Goal: Task Accomplishment & Management: Manage account settings

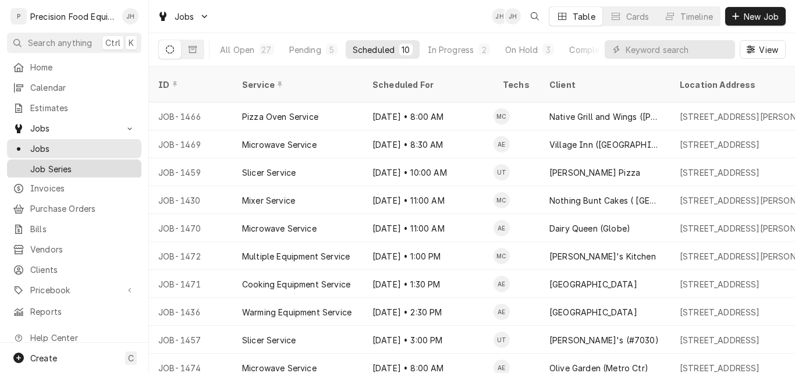
scroll to position [2, 0]
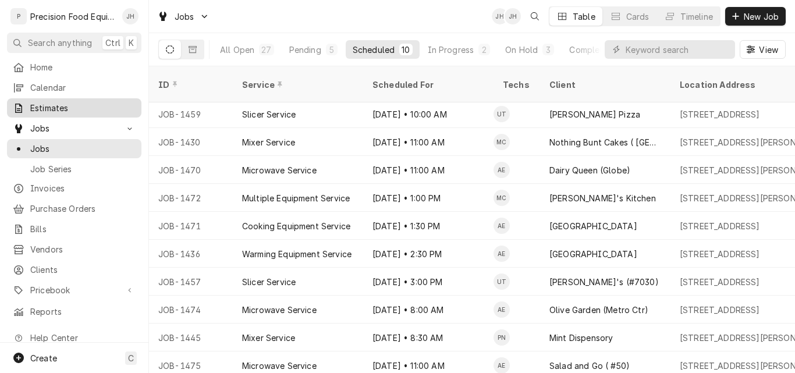
click at [59, 102] on span "Estimates" at bounding box center [82, 108] width 105 height 12
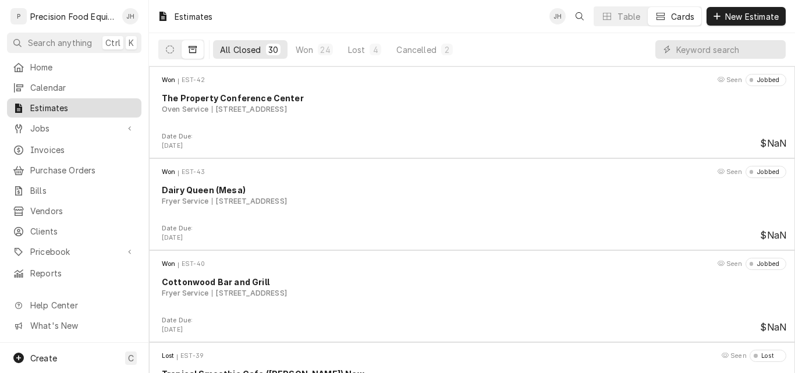
click at [48, 102] on span "Estimates" at bounding box center [82, 108] width 105 height 12
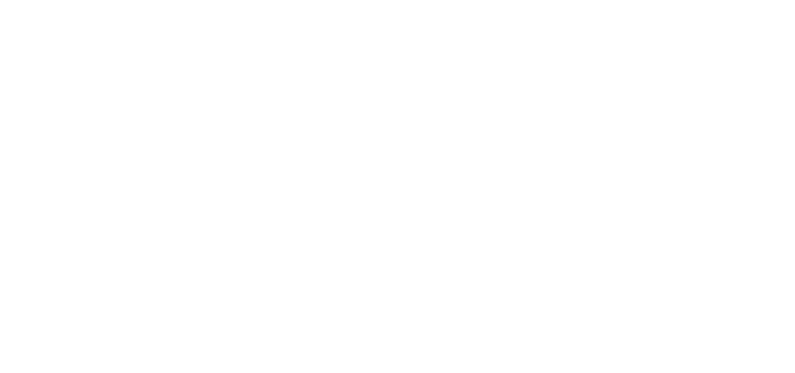
click at [731, 19] on div "Dynamic Content Wrapper" at bounding box center [397, 186] width 795 height 373
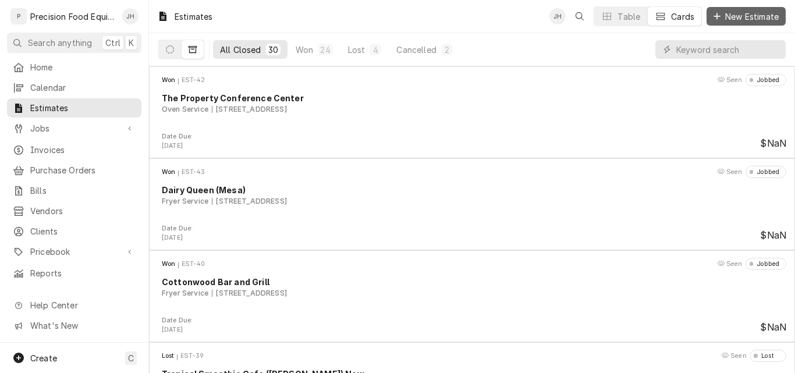
click at [723, 17] on span "New Estimate" at bounding box center [752, 16] width 58 height 12
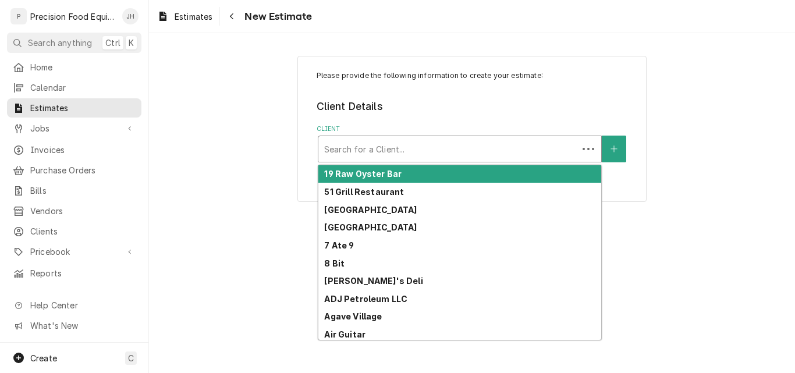
click at [368, 151] on div "Client" at bounding box center [448, 149] width 248 height 21
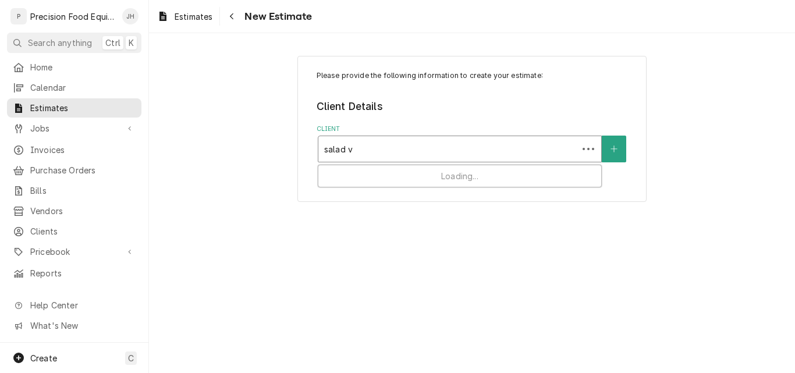
type input "salad"
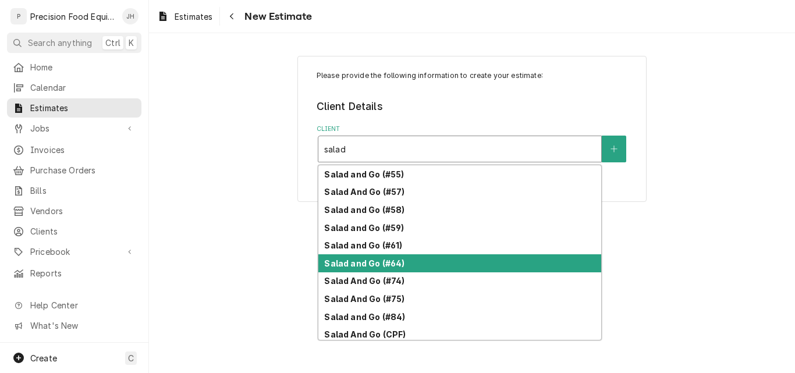
scroll to position [895, 0]
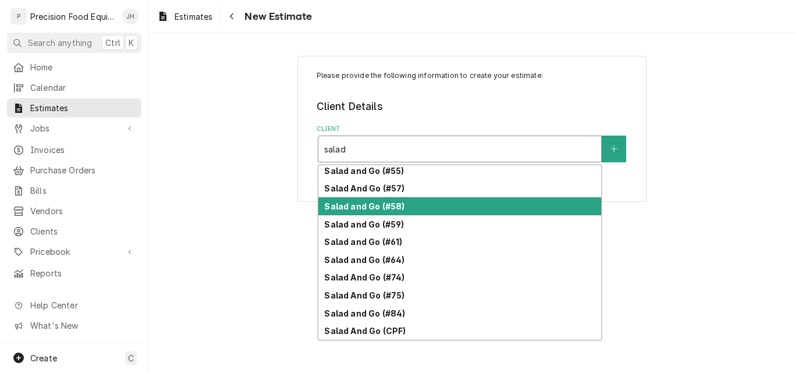
click at [405, 208] on div "Salad and Go (#58)" at bounding box center [459, 206] width 283 height 18
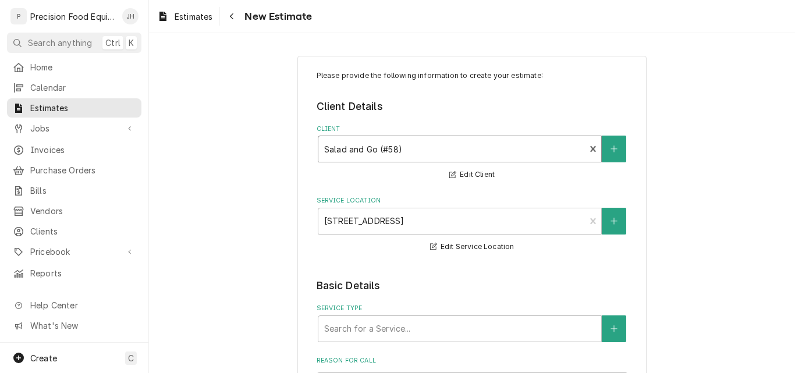
click at [462, 147] on div "Client" at bounding box center [452, 149] width 256 height 21
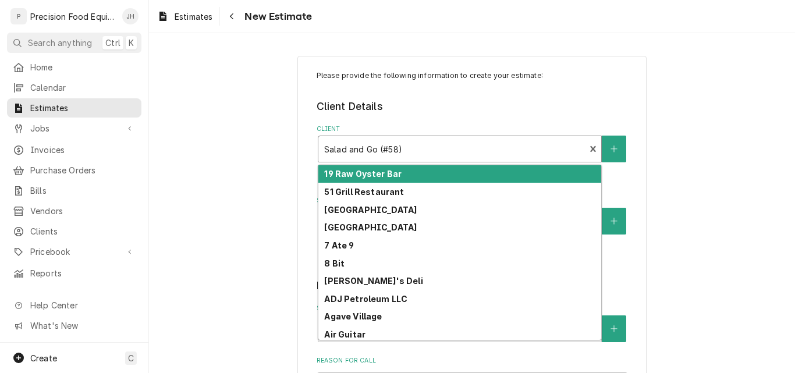
type input "s"
type textarea "x"
type input "sa"
type textarea "x"
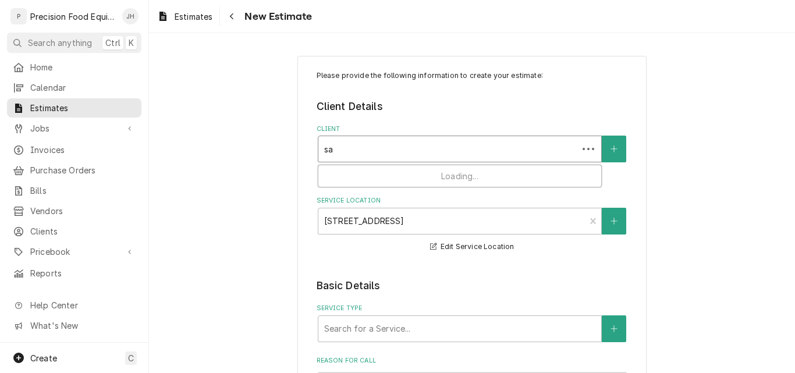
type input "sal"
type textarea "x"
type input "sala"
type textarea "x"
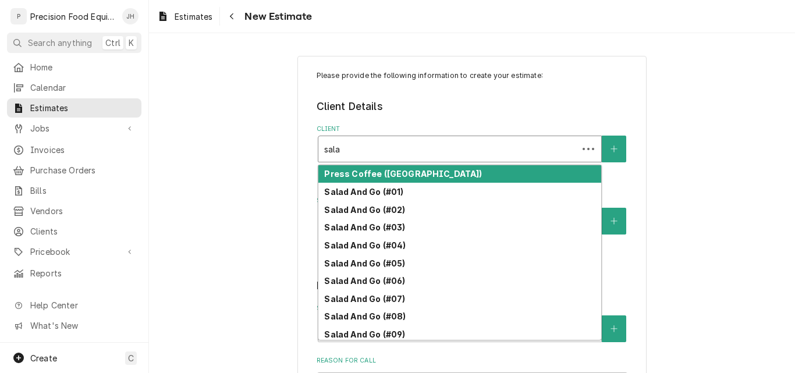
type input "salad"
type textarea "x"
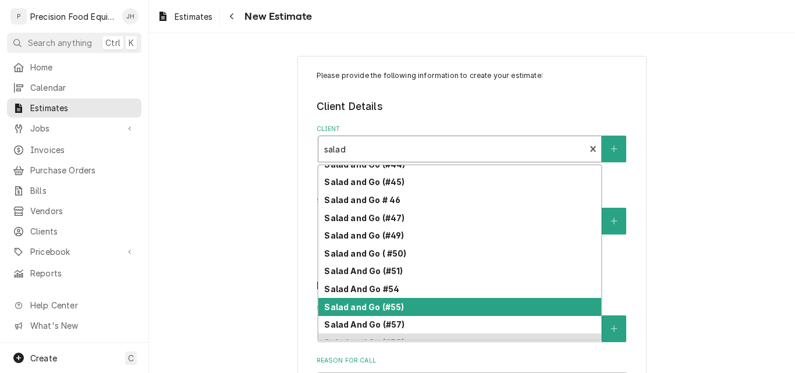
scroll to position [775, 0]
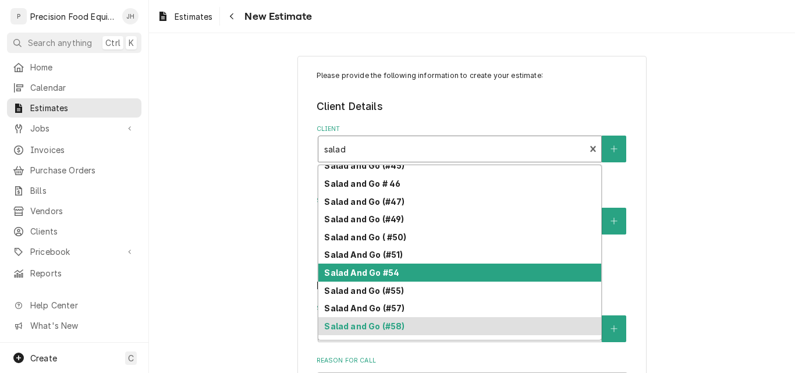
click at [395, 271] on div "Salad And Go #54" at bounding box center [459, 273] width 283 height 18
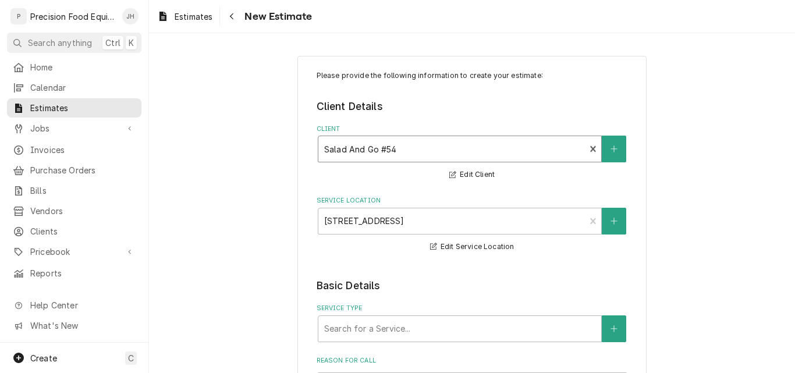
type textarea "x"
click at [491, 148] on div "Client" at bounding box center [452, 149] width 256 height 21
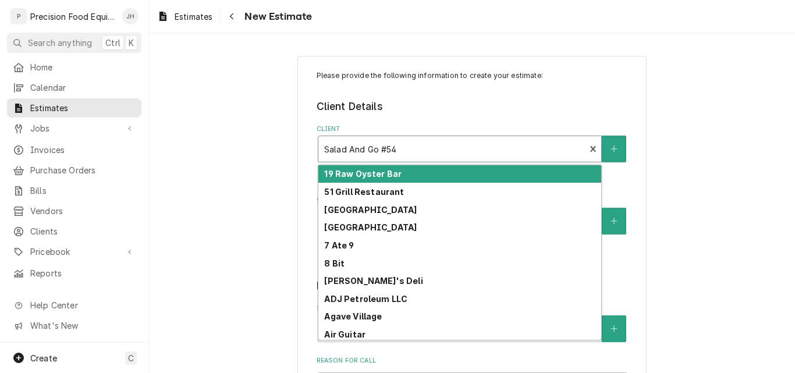
type input "s"
type textarea "x"
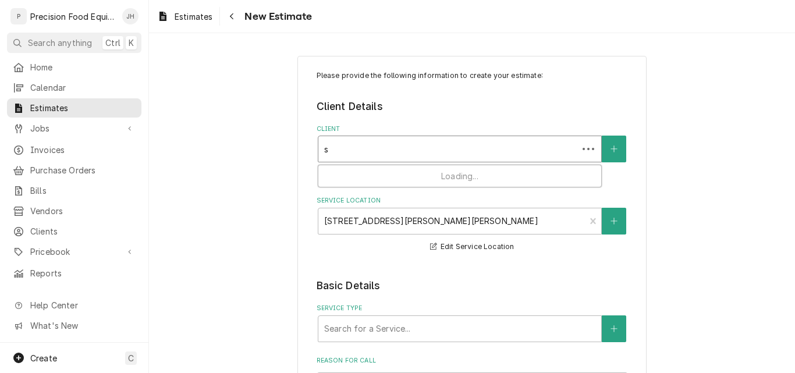
type input "sa"
type textarea "x"
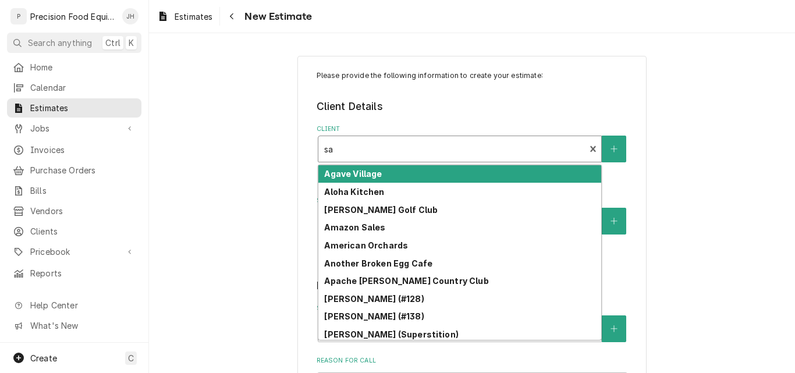
type input "sal"
type textarea "x"
type input "sala"
type textarea "x"
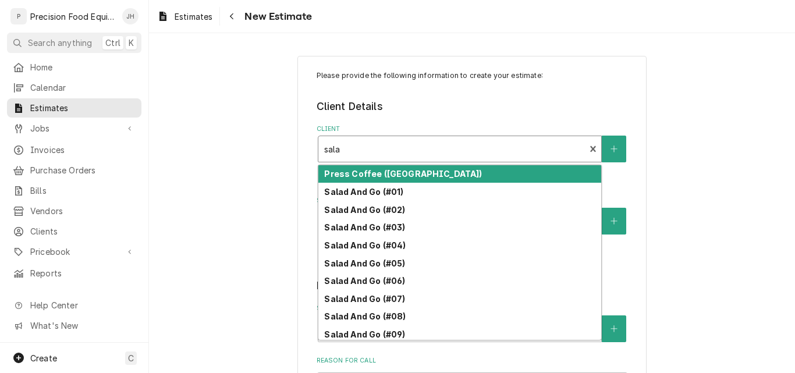
type input "salad"
type textarea "x"
type input "salad"
type textarea "x"
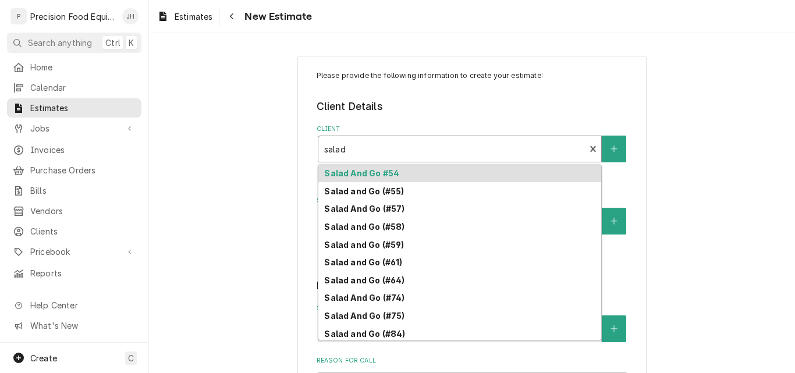
scroll to position [895, 0]
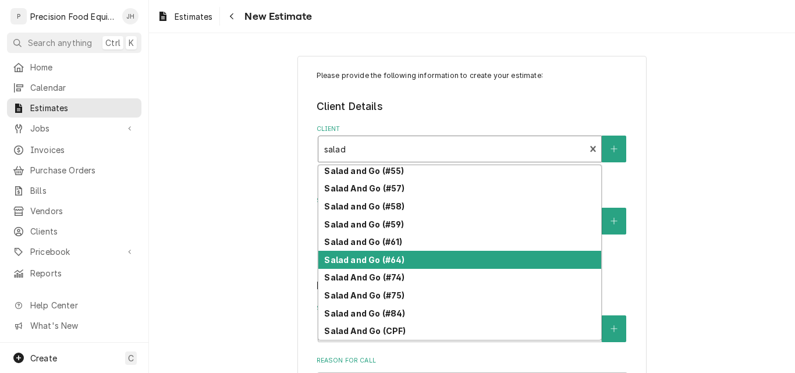
click at [342, 263] on strong "Salad and Go (#64)" at bounding box center [364, 260] width 80 height 10
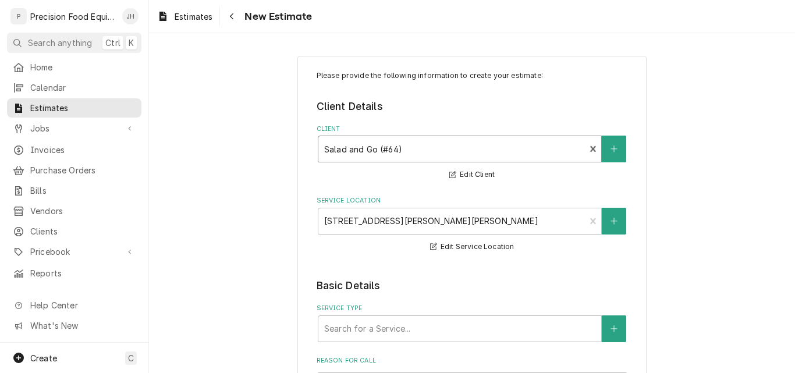
type textarea "x"
checkbox input "false"
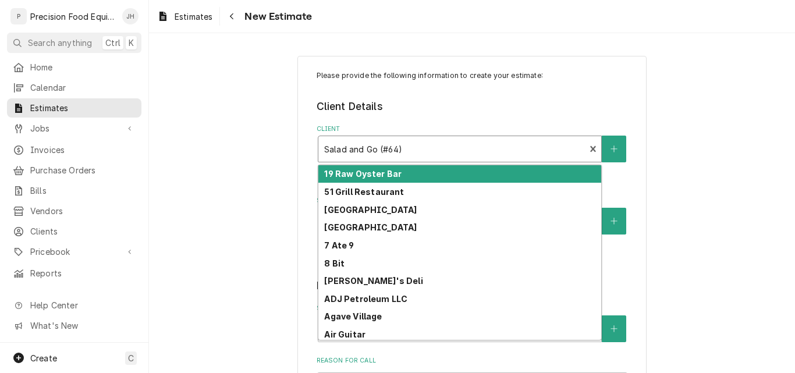
click at [403, 154] on div "Client" at bounding box center [452, 149] width 256 height 21
type input "s"
type textarea "x"
type input "sa"
type textarea "x"
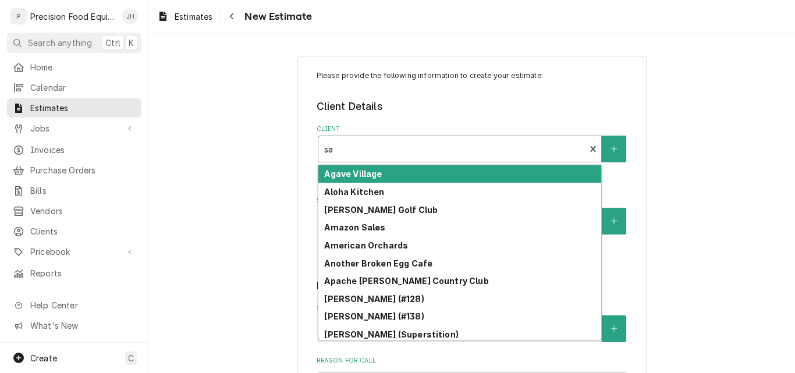
type input "sal"
type textarea "x"
type input "sala"
type textarea "x"
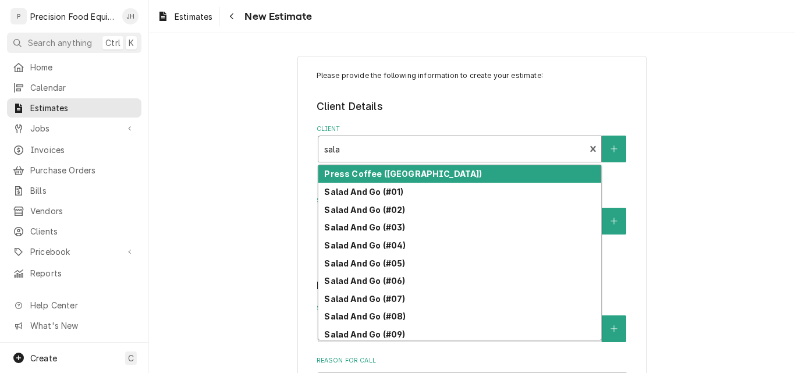
type input "salad"
type textarea "x"
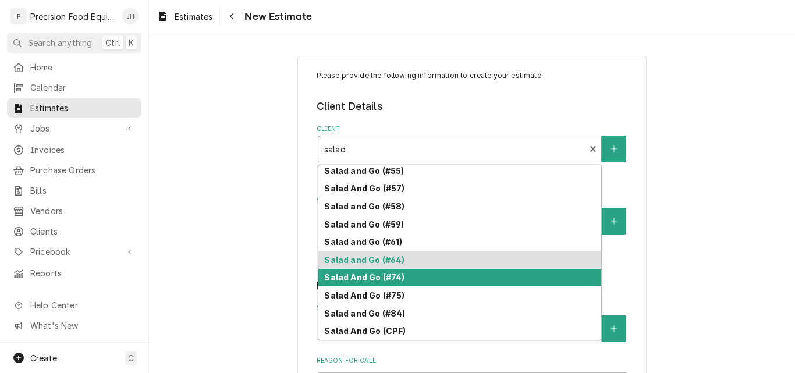
click at [410, 274] on div "Salad And Go (#74)" at bounding box center [459, 278] width 283 height 18
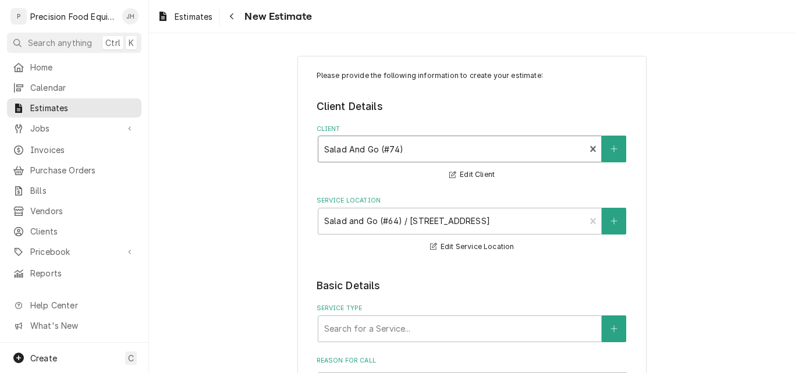
type textarea "x"
checkbox input "true"
click at [392, 148] on div "Client" at bounding box center [452, 149] width 256 height 21
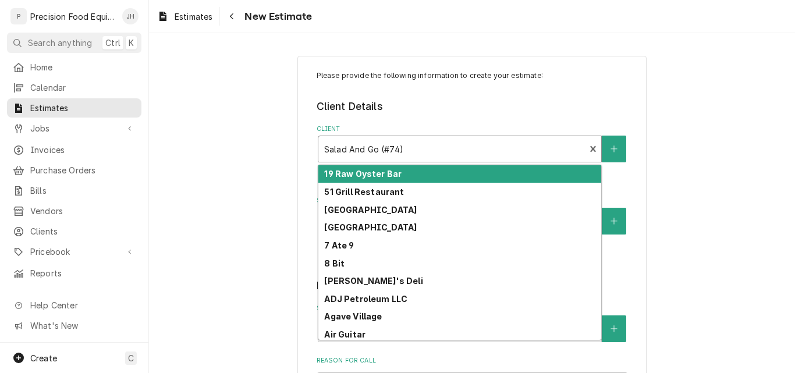
type input "s"
type textarea "x"
type input "sa"
type textarea "x"
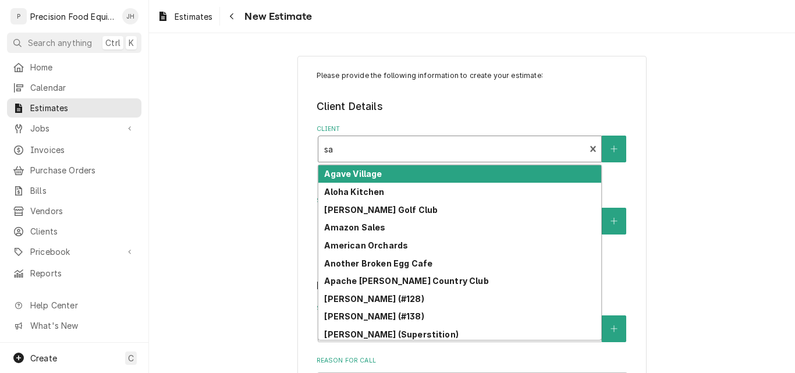
type input "sal"
type textarea "x"
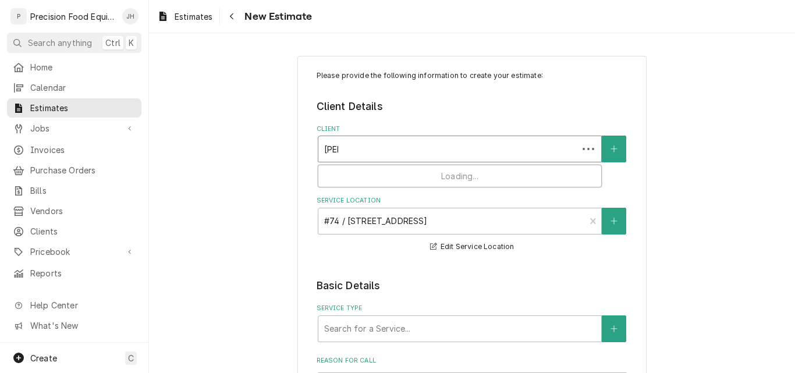
type input "sala"
type textarea "x"
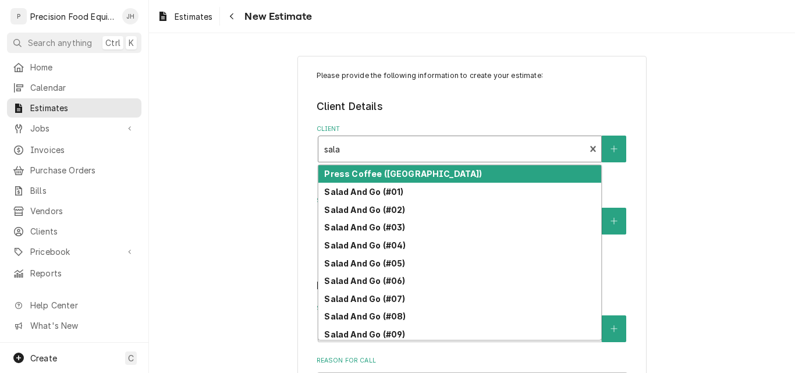
type input "salad"
type textarea "x"
type input "salad"
type textarea "x"
type input "salad 8"
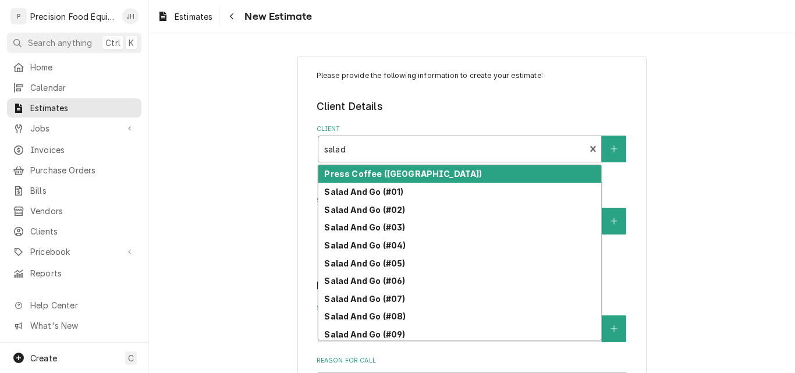
type textarea "x"
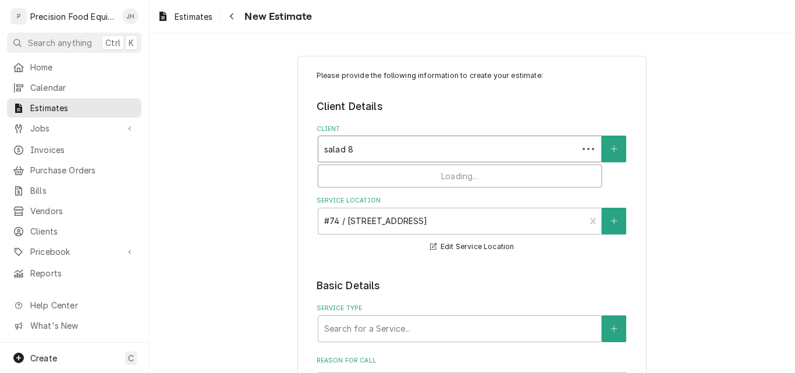
type input "salad 84"
type textarea "x"
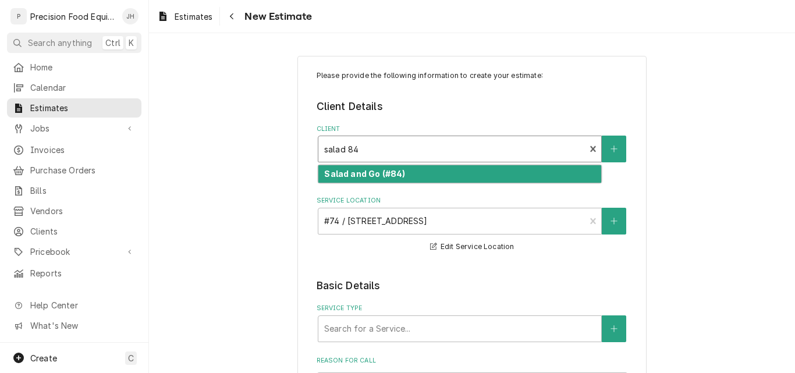
click at [434, 172] on div "Salad and Go (#84)" at bounding box center [459, 174] width 283 height 18
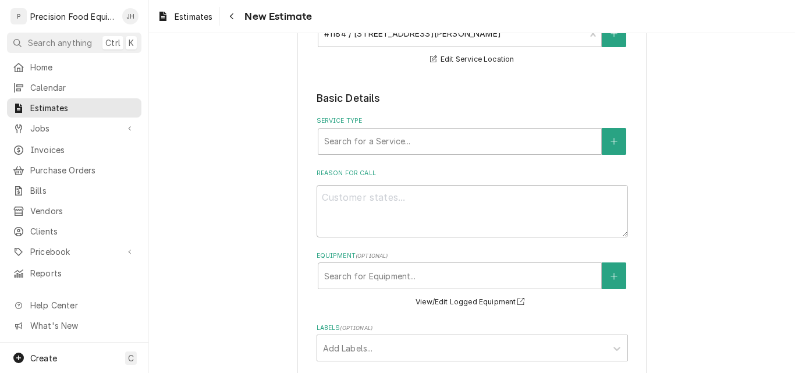
scroll to position [188, 0]
click at [376, 141] on div "Service Type" at bounding box center [459, 140] width 271 height 21
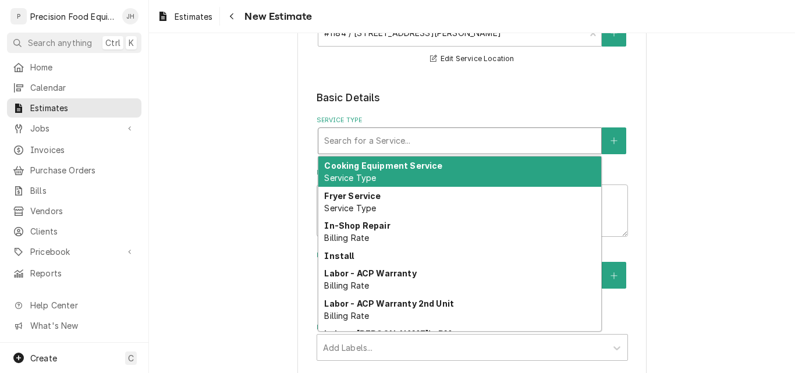
type textarea "x"
type input "m"
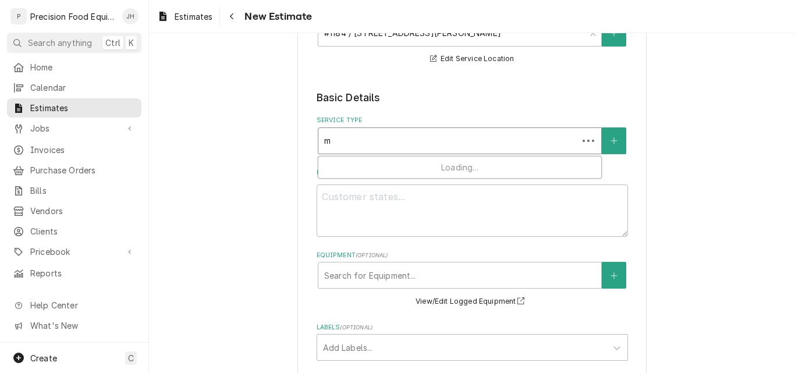
type textarea "x"
type input "mi"
type textarea "x"
type input "mic"
type textarea "x"
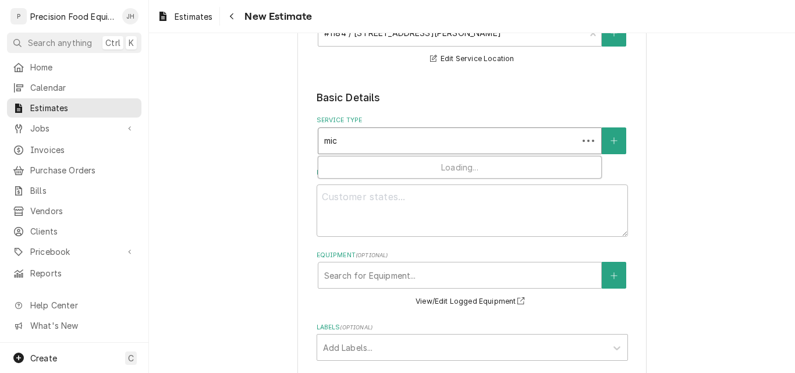
type input "mico"
type textarea "x"
type input "mic"
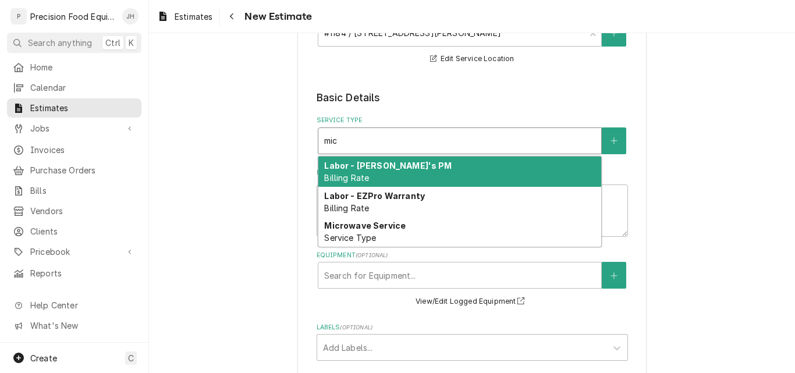
type textarea "x"
type input "micr"
type textarea "x"
type input "micro"
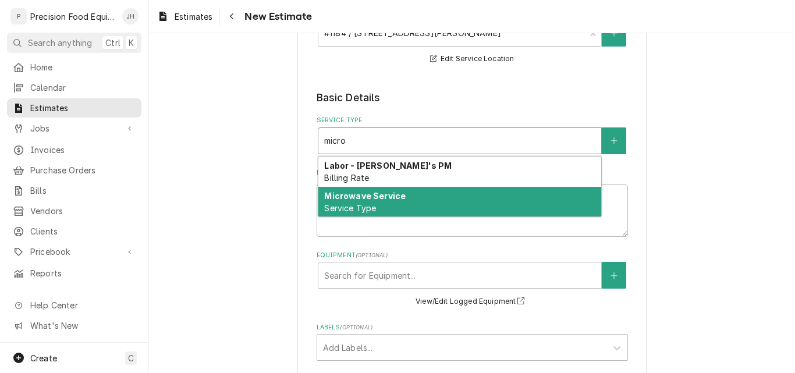
click at [417, 202] on div "Microwave Service Service Type" at bounding box center [459, 202] width 283 height 30
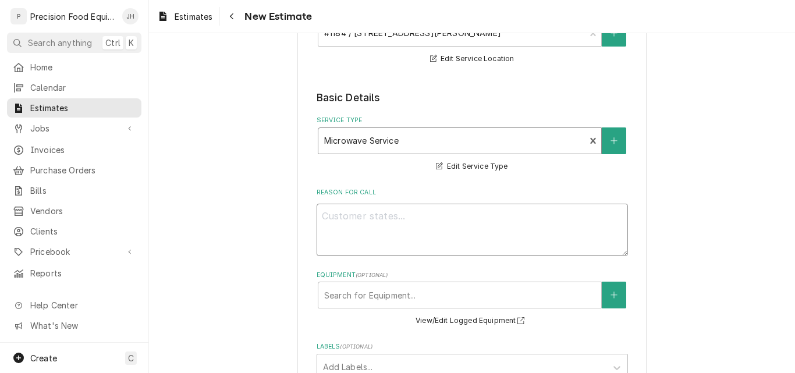
click at [346, 222] on textarea "Reason For Call" at bounding box center [472, 230] width 311 height 52
type textarea "x"
type textarea "A"
type textarea "x"
type textarea "Am"
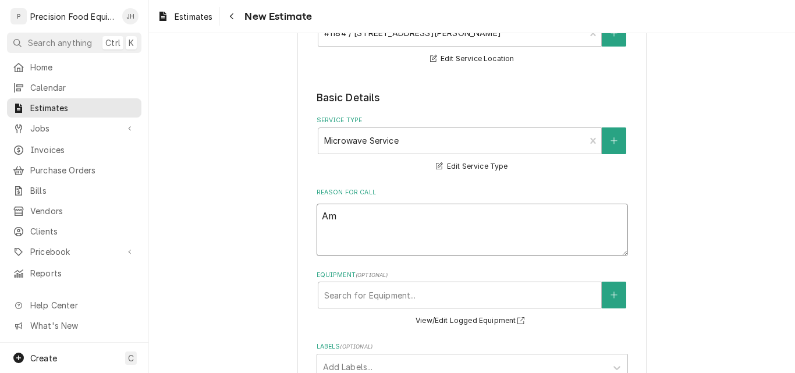
type textarea "x"
type textarea "Ama"
type textarea "x"
type textarea "Aman"
type textarea "x"
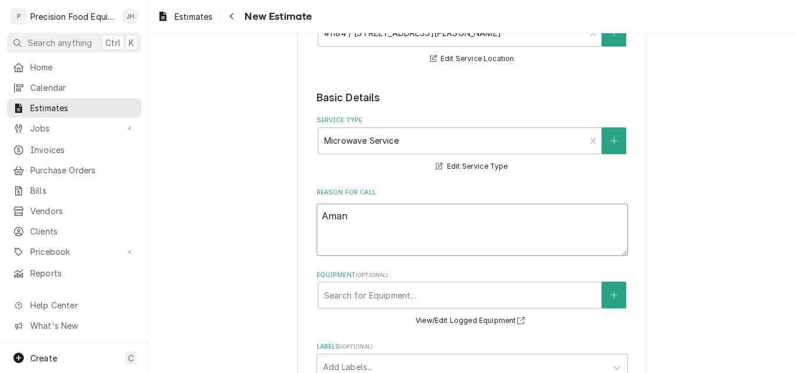
type textarea "Amana"
type textarea "x"
type textarea "Amana"
type textarea "x"
type textarea "Amana M"
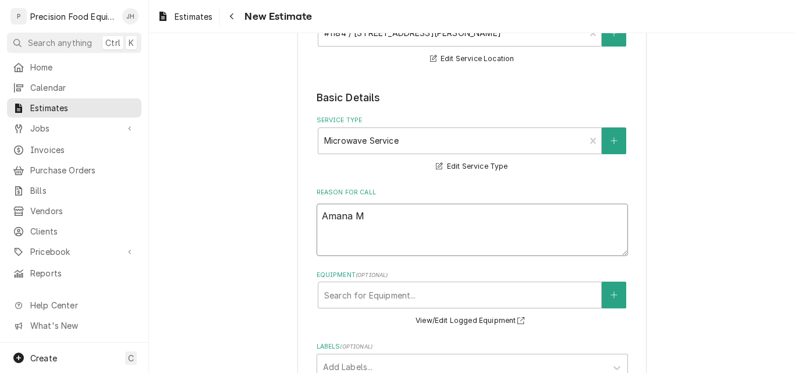
type textarea "x"
type textarea "Amana MX"
type textarea "x"
type textarea "Amana MXP"
type textarea "x"
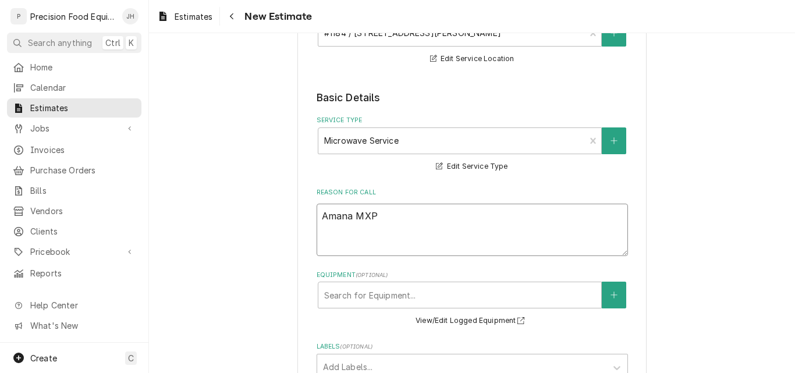
type textarea "Amana MXP2"
type textarea "x"
type textarea "Amana MXP22"
type textarea "x"
type textarea "Amana MXP22T"
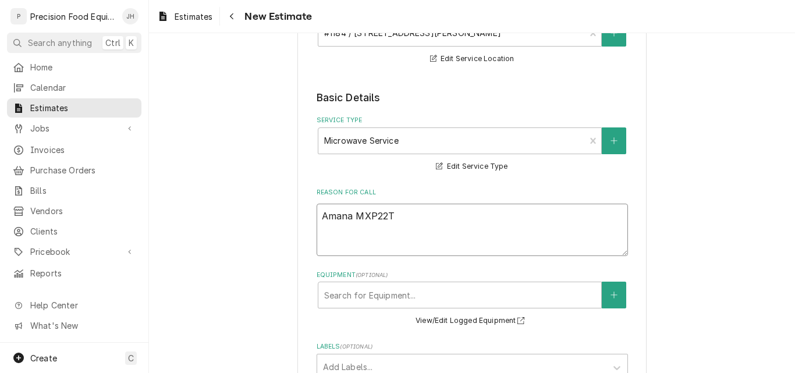
type textarea "x"
type textarea "Amana MXP22TL"
type textarea "x"
type textarea "Amana MXP22TLT"
type textarea "x"
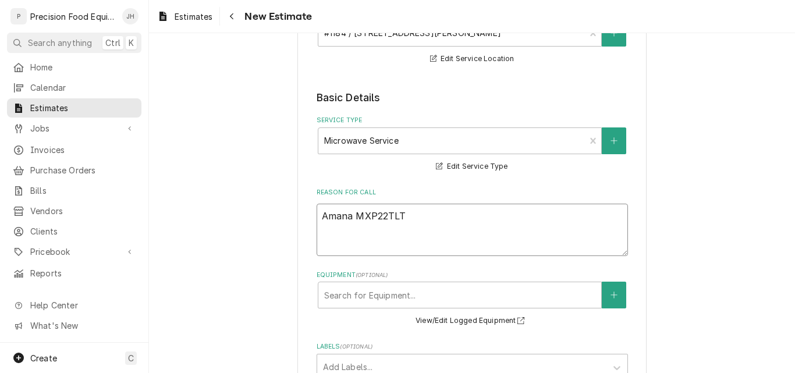
type textarea "Amana MXP22TLT"
type textarea "x"
type textarea "Amana MXP22TLT /"
type textarea "x"
type textarea "Amana MXP22TLT /"
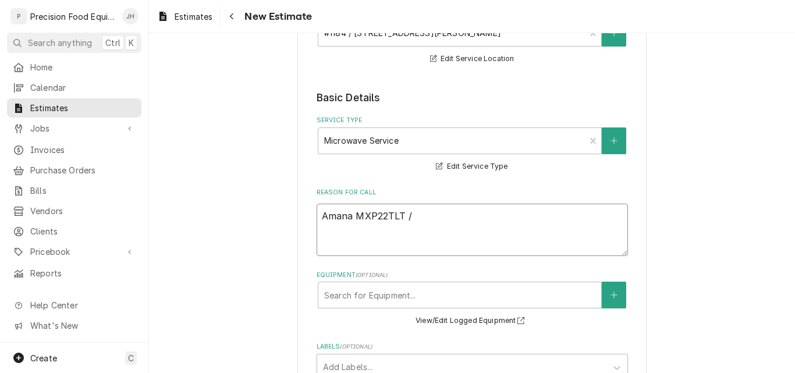
type textarea "x"
type textarea "Amana MXP22TLT / 2"
type textarea "x"
type textarea "Amana MXP22TLT / 23"
type textarea "x"
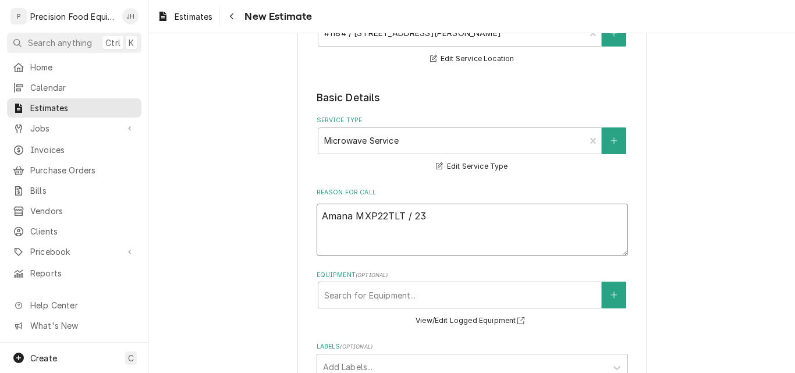
type textarea "Amana MXP22TLT / 230"
type textarea "x"
type textarea "Amana MXP22TLT / 2307"
type textarea "x"
type textarea "Amana MXP22TLT / 23071"
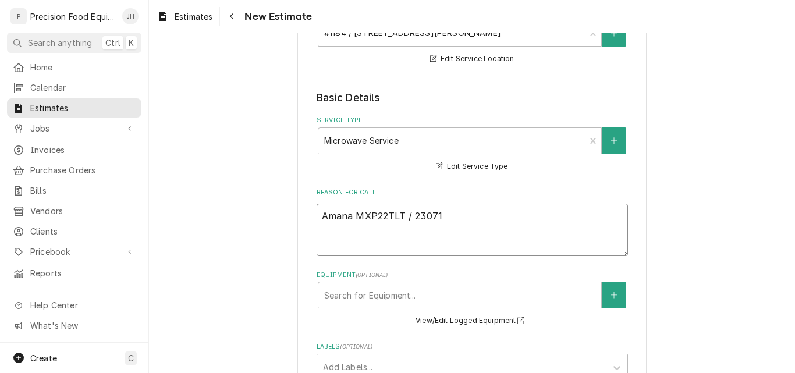
type textarea "x"
type textarea "Amana MXP22TLT / 230716"
type textarea "x"
type textarea "Amana MXP22TLT / 2307160"
type textarea "x"
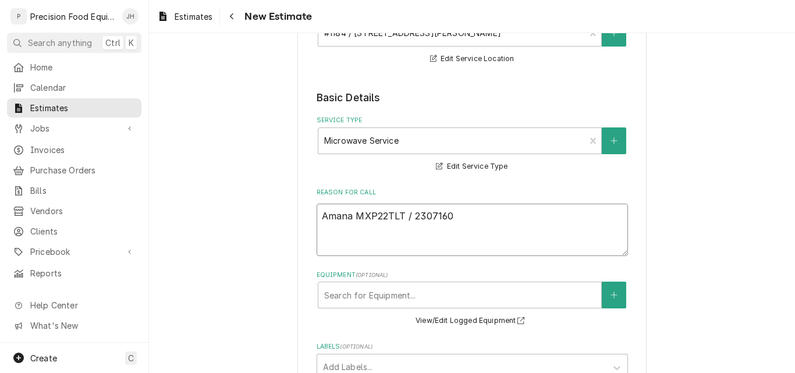
type textarea "Amana MXP22TLT / 23071600"
type textarea "x"
type textarea "Amana MXP22TLT / 230716004"
type textarea "x"
type textarea "Amana MXP22TLT / 2307160047"
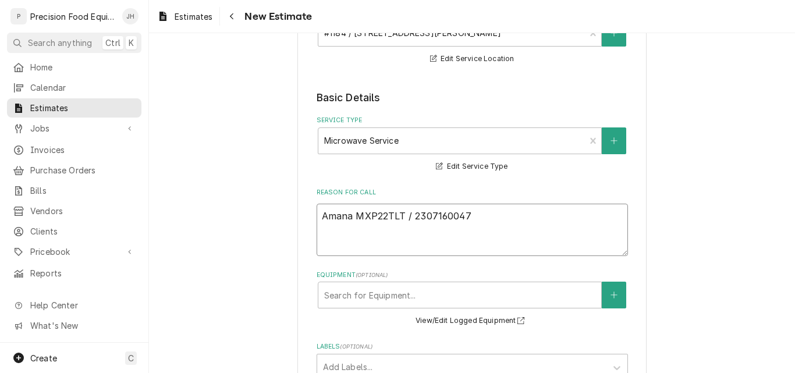
type textarea "x"
type textarea "Amana MXP22TLT / 230716004"
type textarea "x"
type textarea "Amana MXP22TLT / 23071600"
type textarea "x"
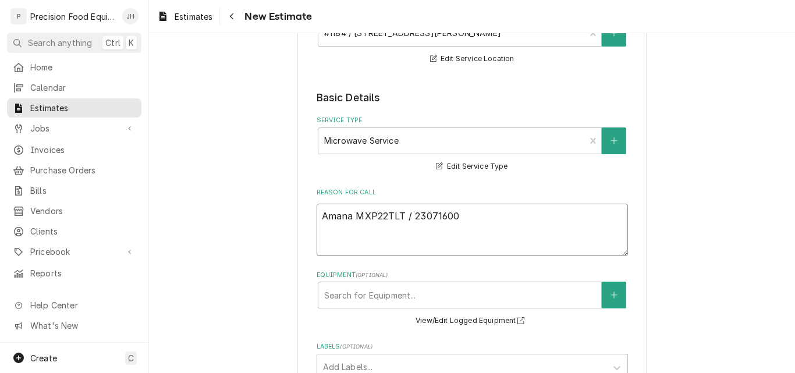
type textarea "Amana MXP22TLT / 230716007"
type textarea "x"
type textarea "Amana MXP22TLT / 2307160074"
type textarea "x"
type textarea "Amana MXP22TLT / 2307160074"
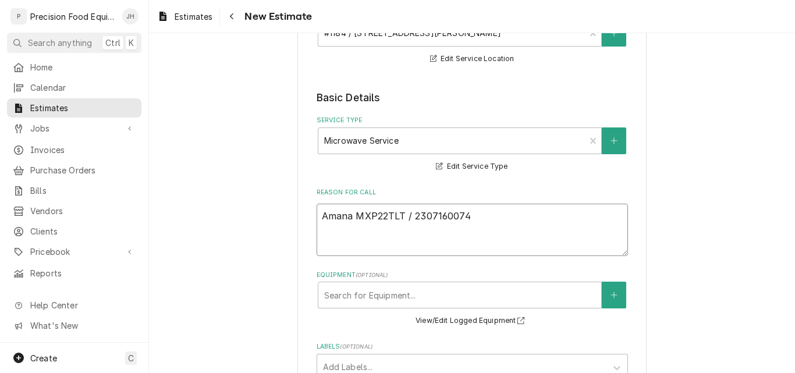
type textarea "x"
type textarea "Amana MXP22TLT / 2307160074 -"
type textarea "x"
type textarea "Amana MXP22TLT / 2307160074 -"
type textarea "x"
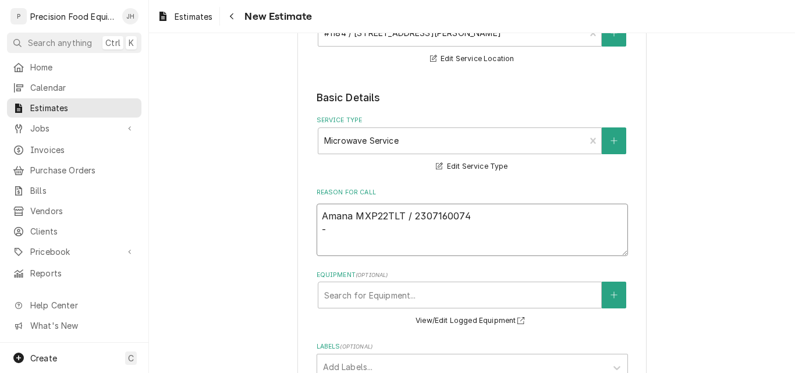
type textarea "Amana MXP22TLT / 2307160074 - r"
type textarea "x"
type textarea "Amana MXP22TLT / 2307160074 - ri"
type textarea "x"
type textarea "Amana MXP22TLT / 2307160074 - rig"
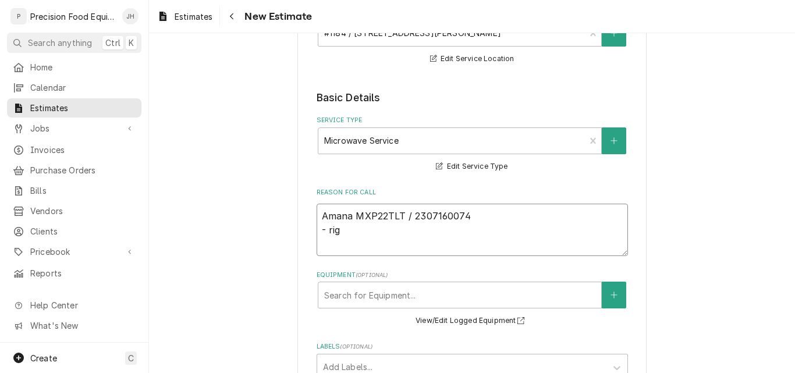
type textarea "x"
type textarea "Amana MXP22TLT / 2307160074 - righ"
type textarea "x"
type textarea "Amana MXP22TLT / 2307160074 - right"
type textarea "x"
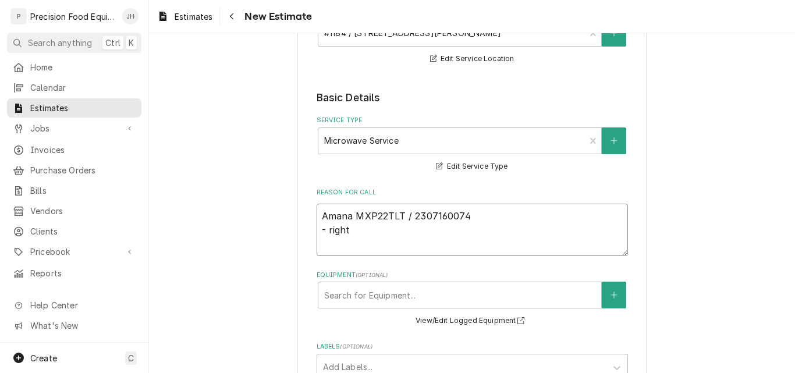
type textarea "Amana MXP22TLT / 2307160074 - right"
type textarea "x"
type textarea "Amana MXP22TLT / 2307160074 - right s"
type textarea "x"
type textarea "Amana MXP22TLT / 2307160074 - right si"
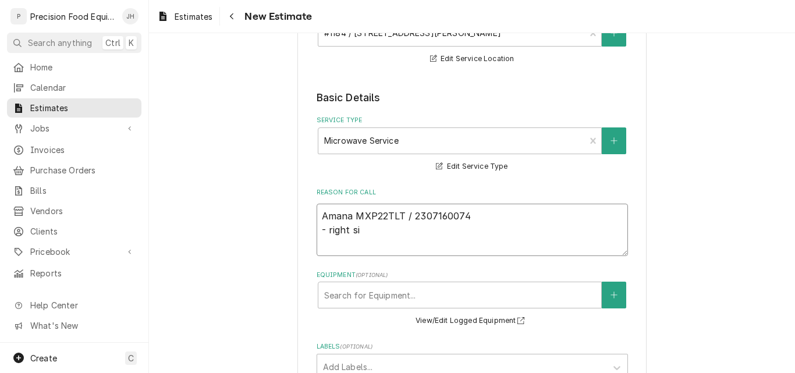
type textarea "x"
type textarea "Amana MXP22TLT / 2307160074 - right sid"
type textarea "x"
type textarea "Amana MXP22TLT / 2307160074 - right side"
type textarea "x"
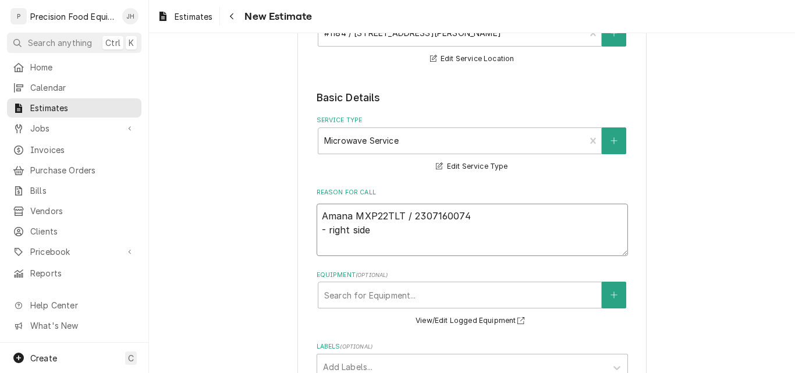
type textarea "Amana MXP22TLT / 2307160074 - right side"
type textarea "x"
type textarea "Amana MXP22TLT / 2307160074 - right side w"
type textarea "x"
type textarea "Amana MXP22TLT / 2307160074 - right side wa"
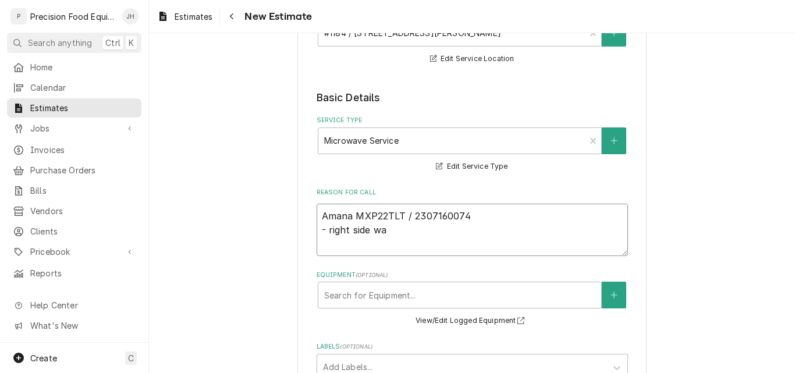
type textarea "x"
type textarea "Amana MXP22TLT / 2307160074 - right side wav"
type textarea "x"
type textarea "Amana MXP22TLT / 2307160074 - right side wave"
type textarea "x"
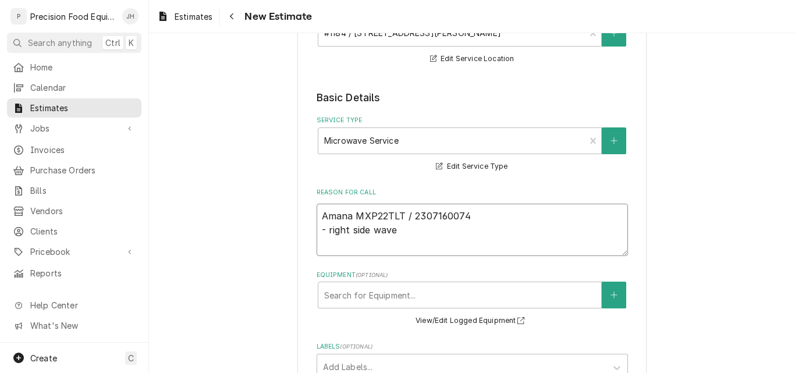
type textarea "Amana MXP22TLT / 2307160074 - right side wave"
type textarea "x"
type textarea "Amana MXP22TLT / 2307160074 - right side wave g"
type textarea "x"
type textarea "Amana MXP22TLT / 2307160074 - right side wave gu"
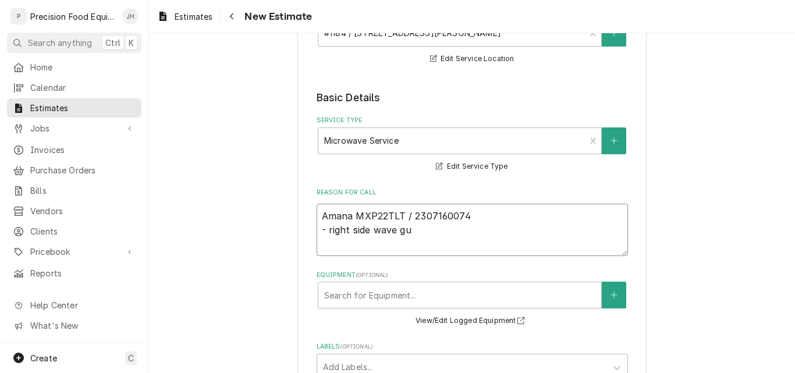
type textarea "x"
type textarea "Amana MXP22TLT / 2307160074 - right side wave gui"
type textarea "x"
type textarea "Amana MXP22TLT / 2307160074 - right side wave guid"
type textarea "x"
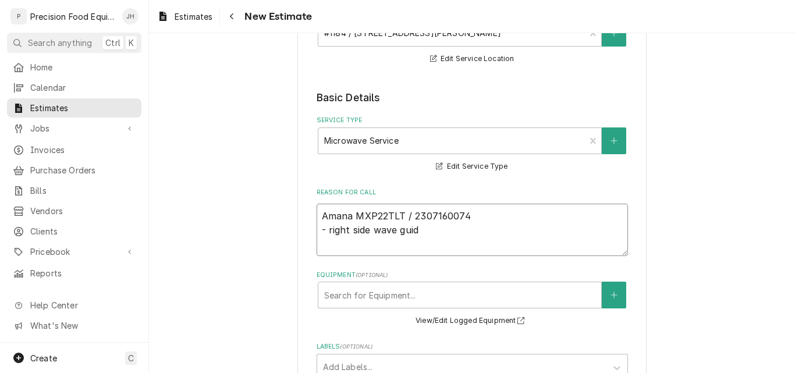
type textarea "Amana MXP22TLT / 2307160074 - right side wave guide"
type textarea "x"
type textarea "Amana MXP22TLT / 2307160074 - right side wave guide,"
type textarea "x"
type textarea "Amana MXP22TLT / 2307160074 - right side wave guide,"
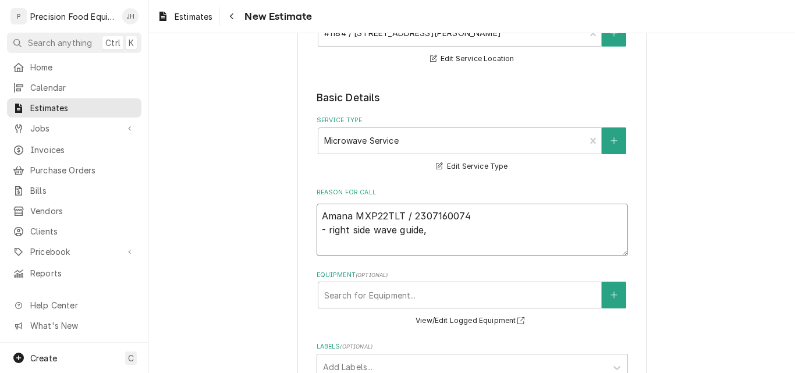
type textarea "x"
type textarea "Amana MXP22TLT / 2307160074 - right side wave guide, r"
type textarea "x"
type textarea "Amana MXP22TLT / 2307160074 - right side wave guide, ri"
type textarea "x"
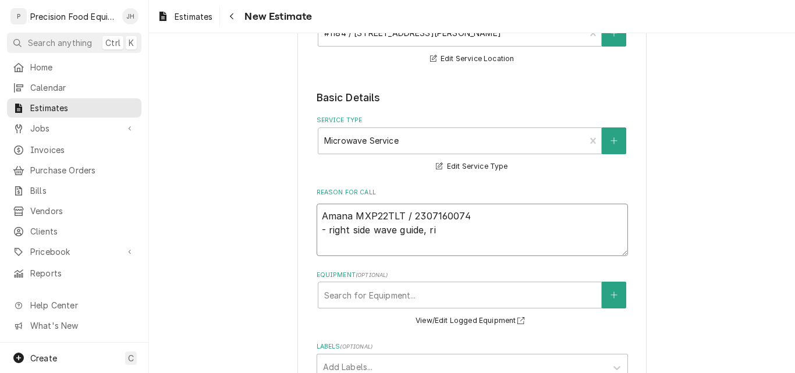
type textarea "Amana MXP22TLT / 2307160074 - right side wave guide, rig"
type textarea "x"
type textarea "Amana MXP22TLT / 2307160074 - right side wave guide, righ"
type textarea "x"
type textarea "Amana MXP22TLT / 2307160074 - right side wave guide, right"
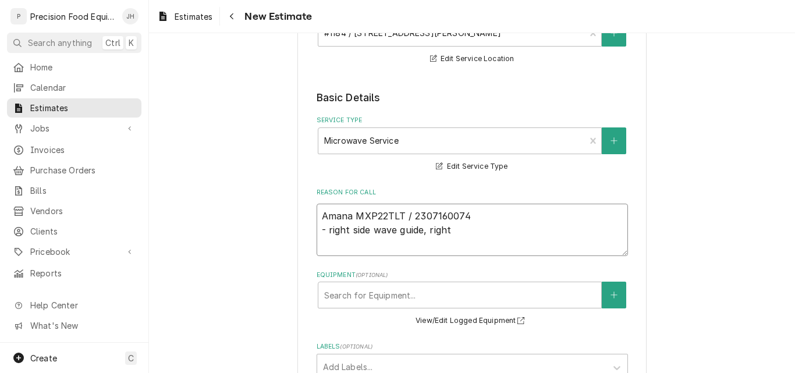
type textarea "x"
type textarea "Amana MXP22TLT / 2307160074 - right side wave guide, right"
type textarea "x"
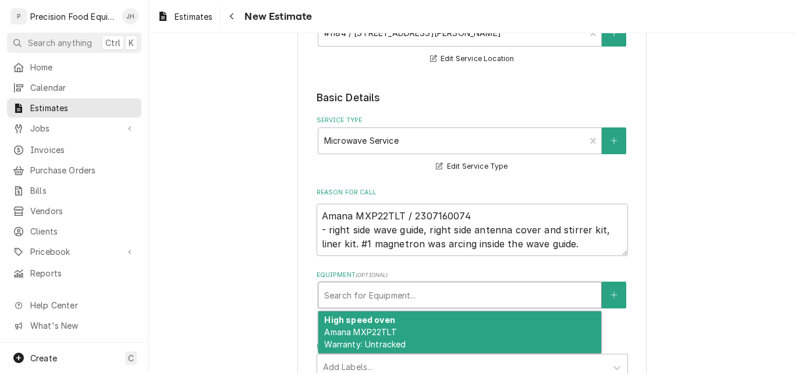
click at [451, 297] on div "Equipment" at bounding box center [459, 295] width 271 height 21
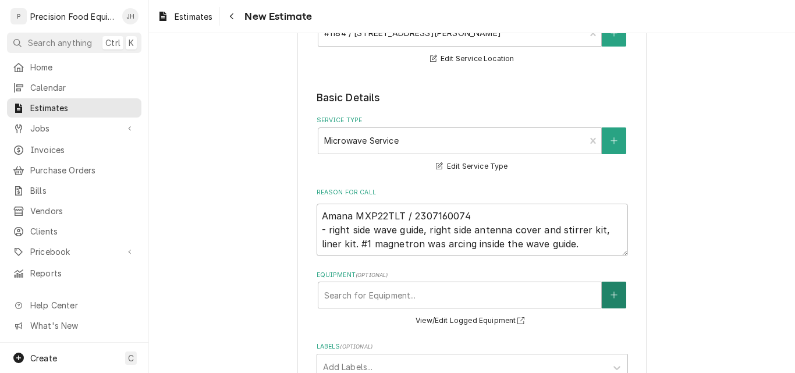
click at [614, 292] on button "Equipment" at bounding box center [614, 295] width 24 height 27
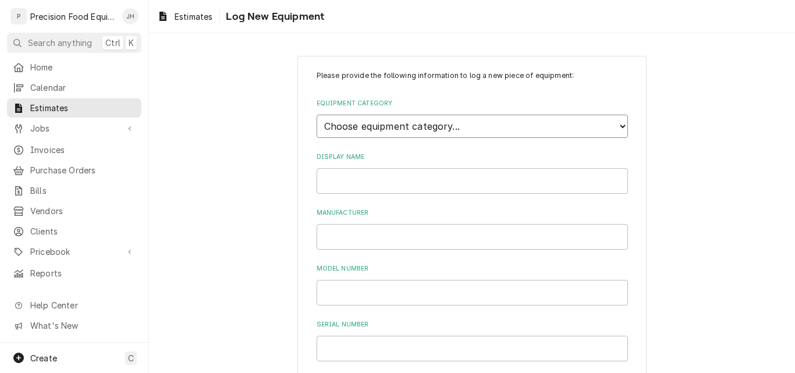
click at [535, 125] on select "Choose equipment category... Cooking Equipment Fryers Ovens and Ranges Concessi…" at bounding box center [472, 126] width 311 height 23
click at [317, 115] on select "Choose equipment category... Cooking Equipment Fryers Ovens and Ranges Concessi…" at bounding box center [472, 126] width 311 height 23
click at [368, 182] on select "Choose equipment type... Broiler Charbroiler Commercial Microwave Commercial To…" at bounding box center [472, 179] width 311 height 23
click at [317, 168] on select "Choose equipment type... Broiler Charbroiler Commercial Microwave Commercial To…" at bounding box center [472, 179] width 311 height 23
click at [370, 233] on input "Display Name" at bounding box center [472, 235] width 311 height 26
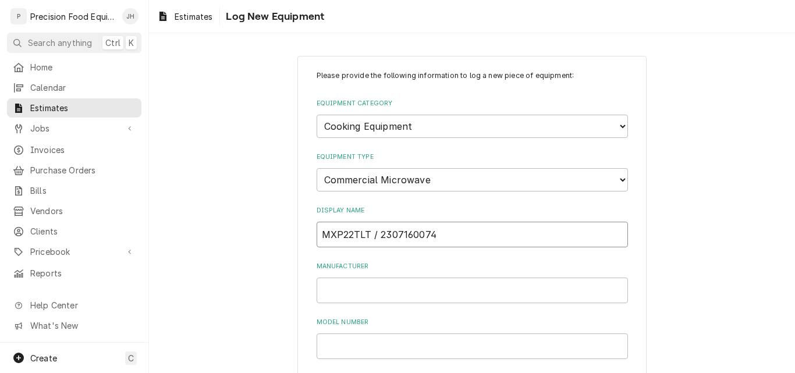
drag, startPoint x: 432, startPoint y: 235, endPoint x: 375, endPoint y: 237, distance: 57.1
click at [375, 237] on input "MXP22TLT / 2307160074" at bounding box center [472, 235] width 311 height 26
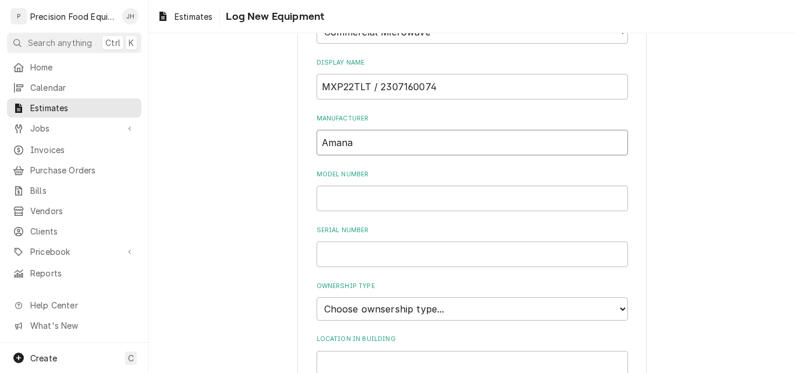
scroll to position [175, 0]
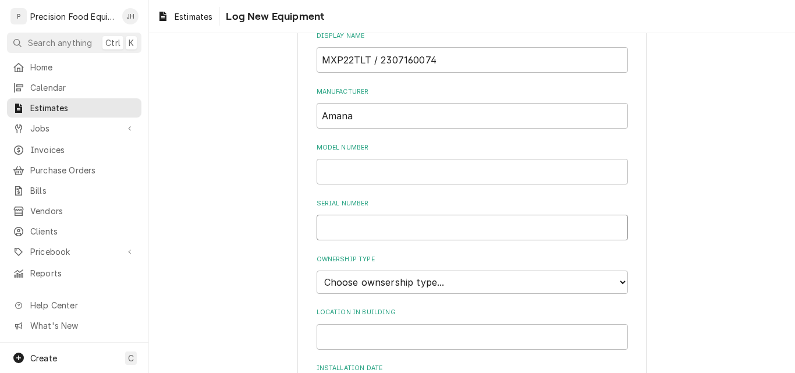
paste input "2307160074"
drag, startPoint x: 364, startPoint y: 58, endPoint x: 321, endPoint y: 58, distance: 43.7
click at [321, 58] on input "MXP22TLT / 2307160074" at bounding box center [472, 60] width 311 height 26
click at [338, 173] on input "Model Number" at bounding box center [472, 172] width 311 height 26
paste input "MXP22TLT"
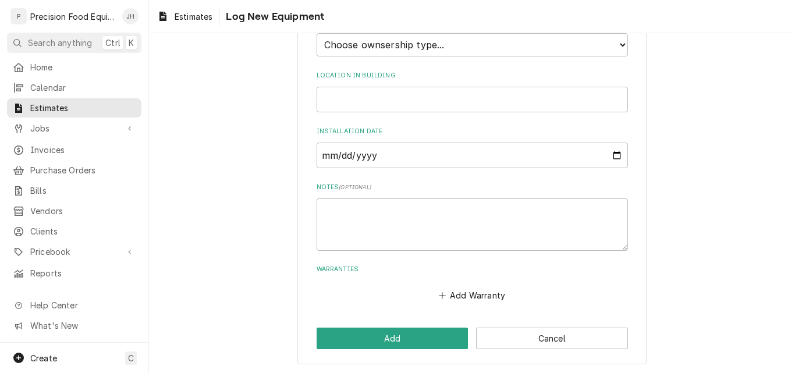
scroll to position [505, 0]
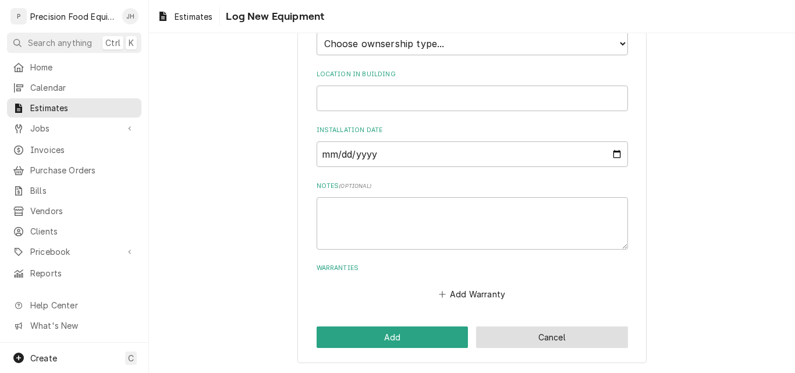
click at [538, 341] on button "Cancel" at bounding box center [552, 338] width 152 height 22
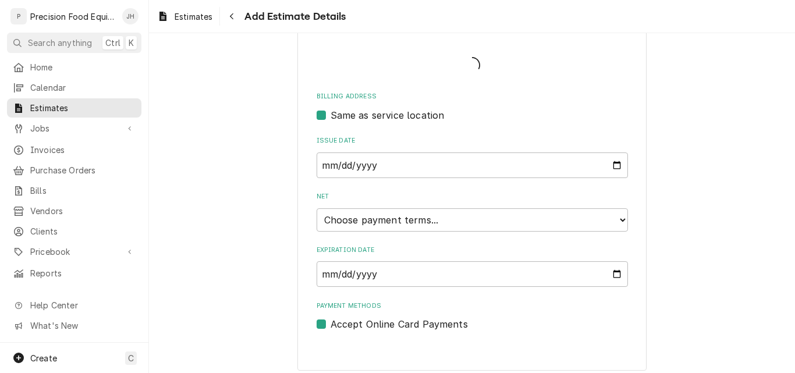
scroll to position [188, 0]
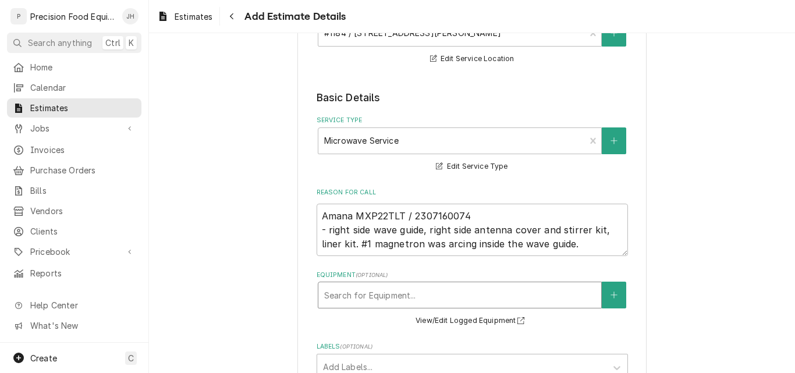
click at [475, 295] on div "Equipment" at bounding box center [459, 295] width 271 height 21
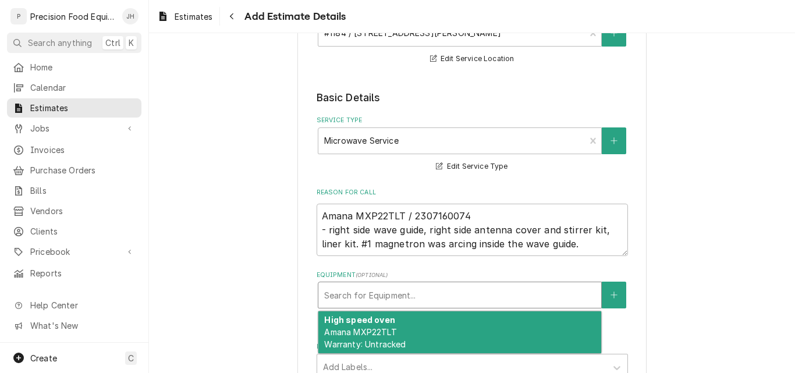
click at [383, 339] on div "High speed oven Amana MXP22TLT Warranty: Untracked" at bounding box center [459, 332] width 283 height 42
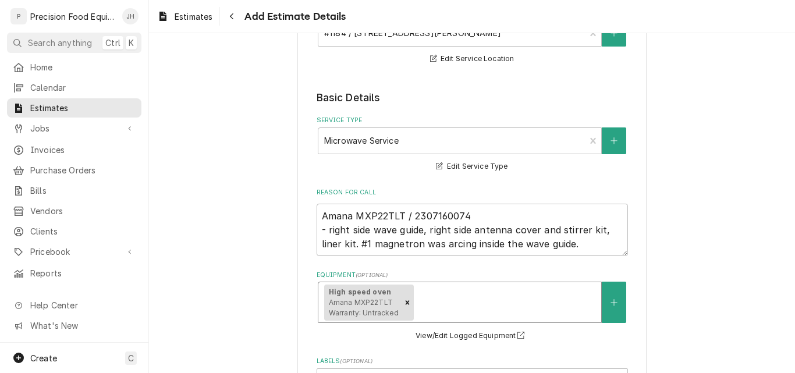
scroll to position [304, 0]
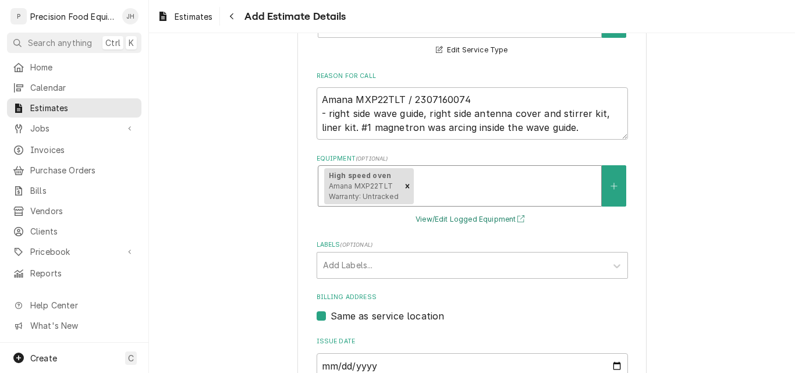
click at [478, 221] on button "View/Edit Logged Equipment" at bounding box center [472, 219] width 116 height 15
click at [405, 186] on icon "Remove [object Object]" at bounding box center [407, 186] width 8 height 8
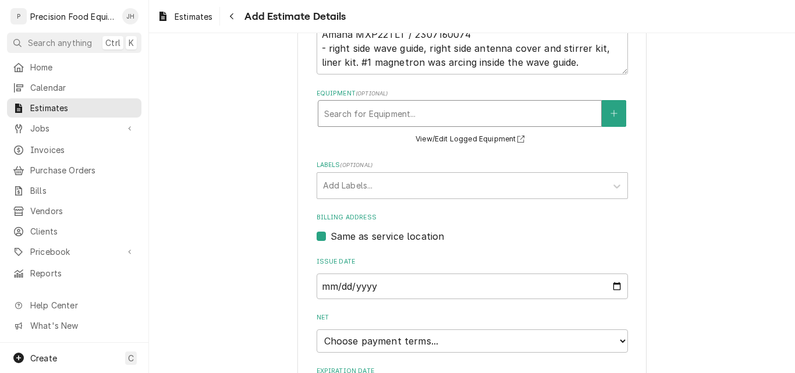
scroll to position [498, 0]
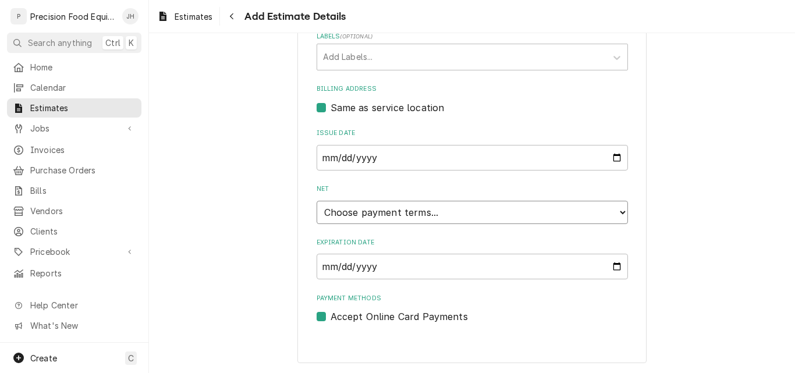
click at [414, 216] on select "Choose payment terms... Same Day Net 7 Net 14 Net 21 Net 30 Net 45 Net 60 Net 90" at bounding box center [472, 212] width 311 height 23
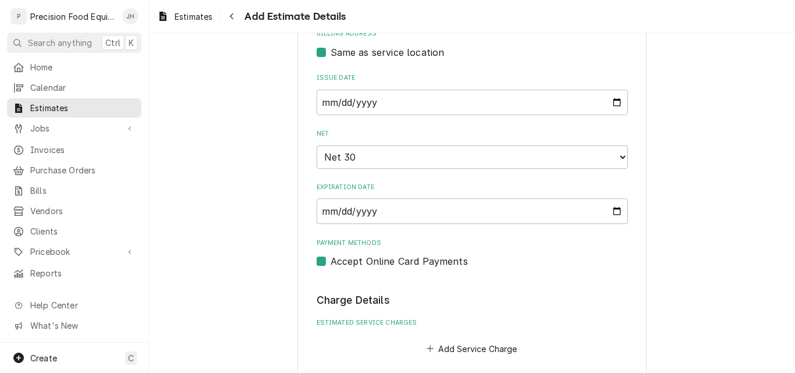
scroll to position [673, 0]
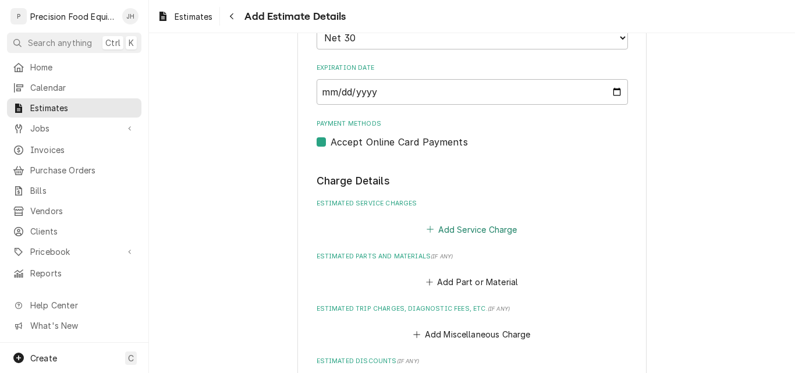
click at [492, 231] on button "Add Service Charge" at bounding box center [472, 229] width 94 height 16
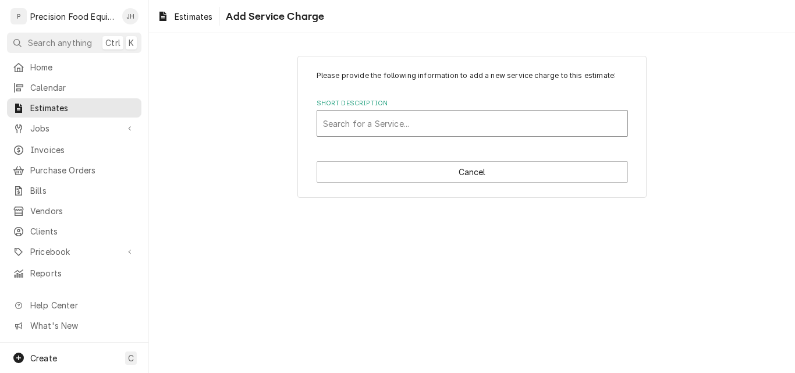
click at [377, 122] on div "Short Description" at bounding box center [472, 123] width 299 height 21
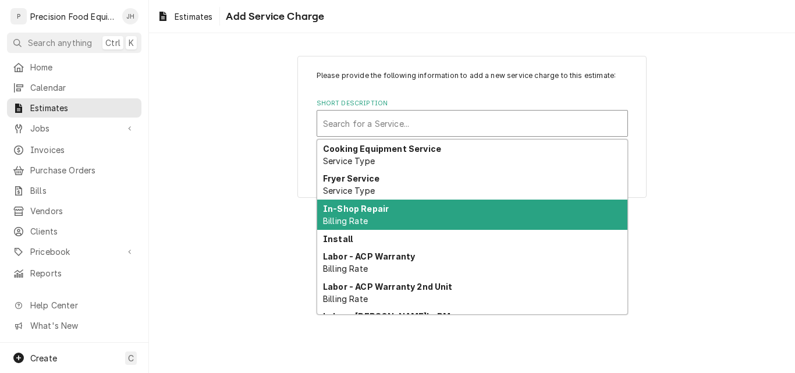
click at [421, 217] on div "In-Shop Repair Billing Rate" at bounding box center [472, 215] width 310 height 30
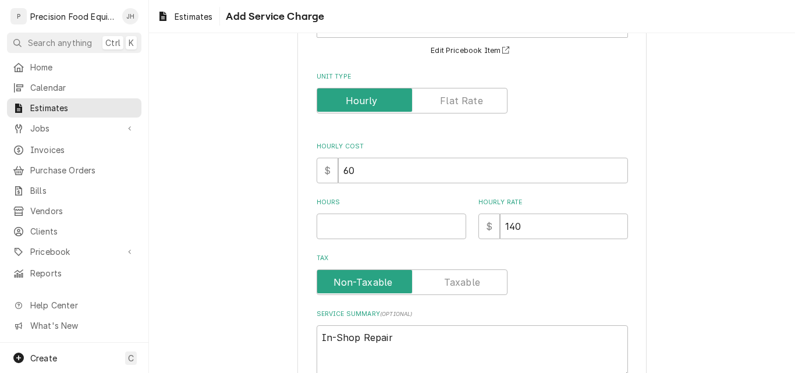
scroll to position [116, 0]
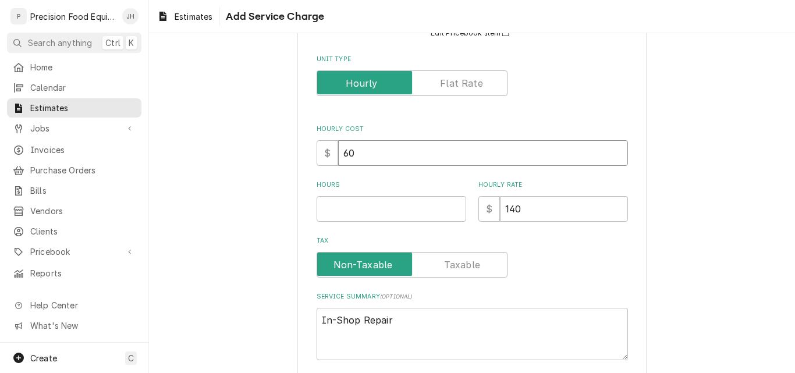
click at [338, 153] on input "60" at bounding box center [483, 153] width 290 height 26
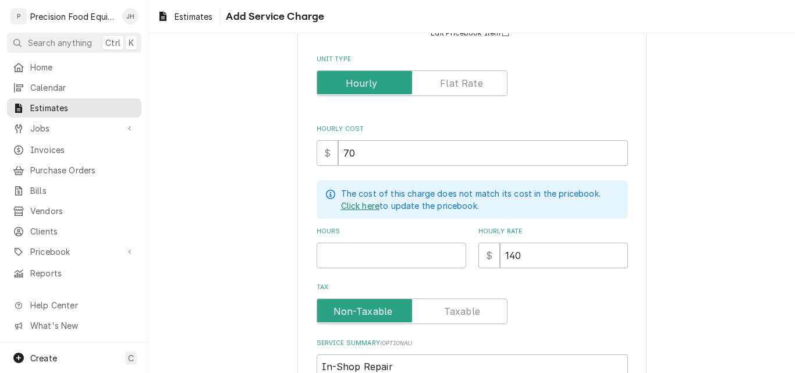
click at [367, 205] on link "Click here" at bounding box center [360, 206] width 39 height 12
click at [338, 154] on input "70" at bounding box center [483, 153] width 290 height 26
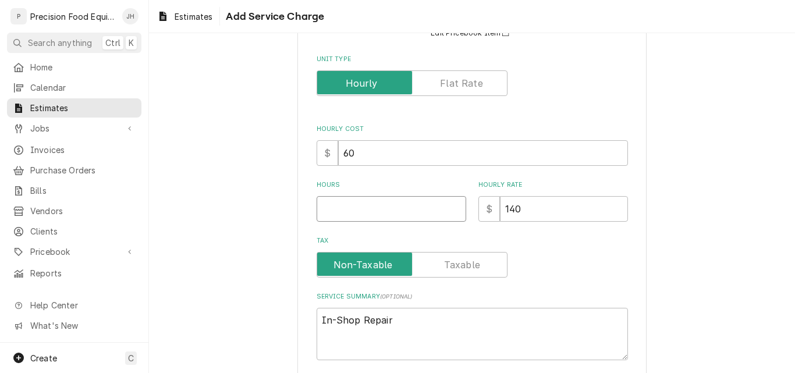
click at [347, 211] on input "Hours" at bounding box center [392, 209] width 150 height 26
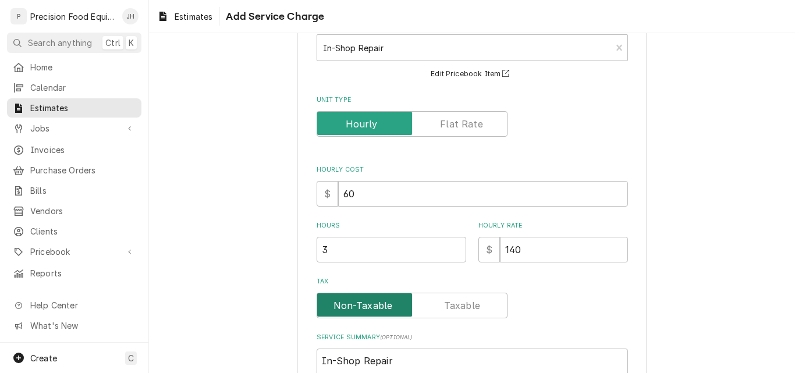
scroll to position [228, 0]
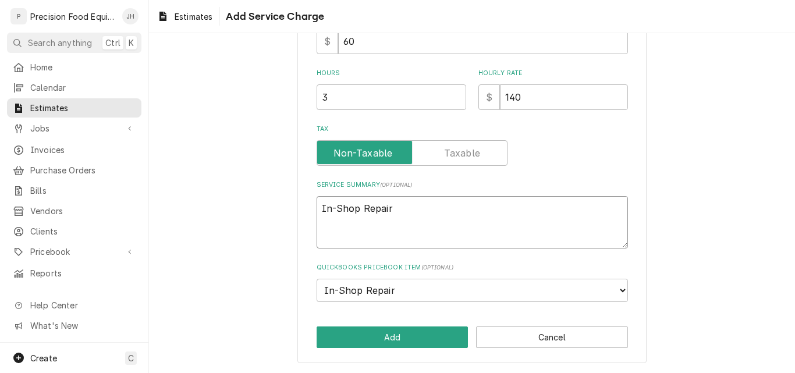
click at [403, 211] on textarea "In-Shop Repair" at bounding box center [472, 222] width 311 height 52
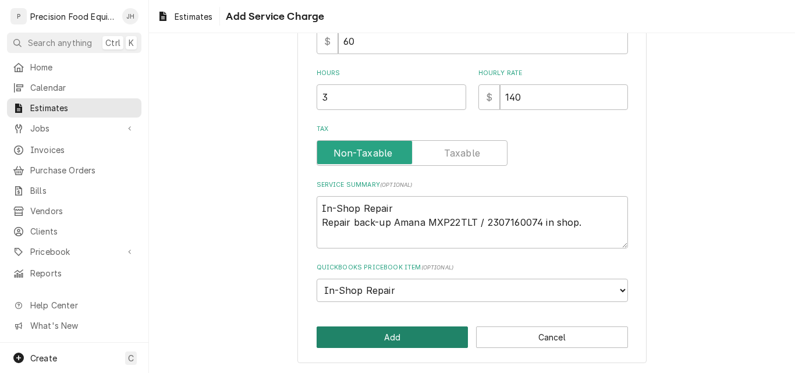
click at [394, 343] on button "Add" at bounding box center [393, 338] width 152 height 22
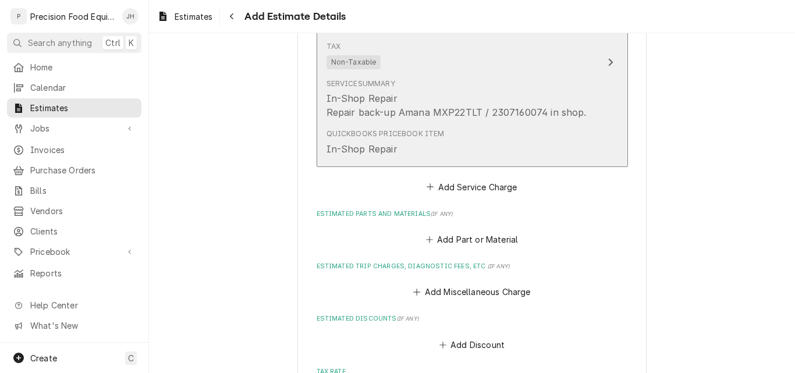
scroll to position [950, 0]
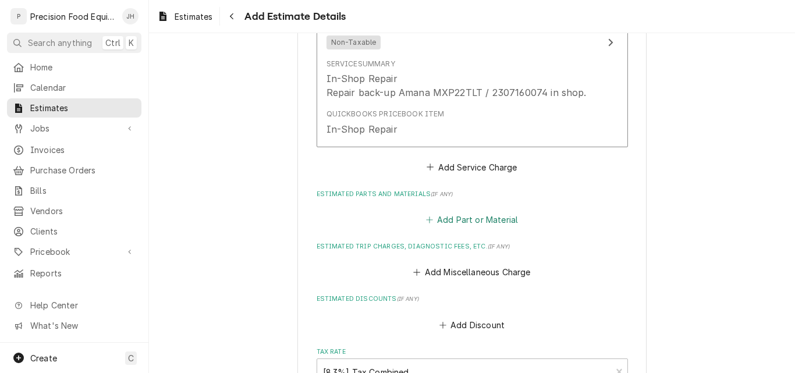
click at [463, 222] on button "Add Part or Material" at bounding box center [472, 219] width 96 height 16
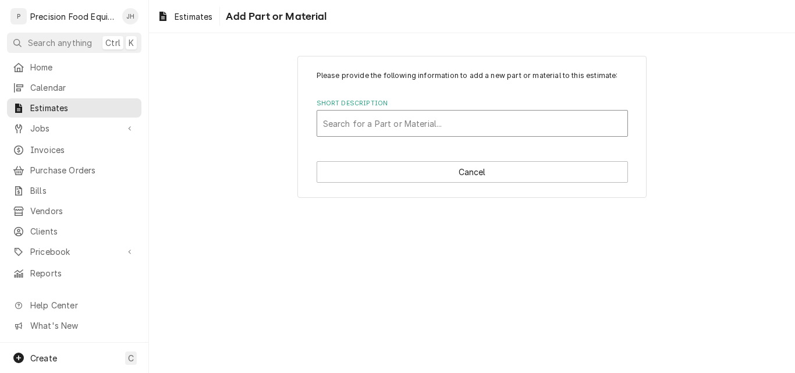
click at [369, 123] on div "Short Description" at bounding box center [472, 123] width 299 height 21
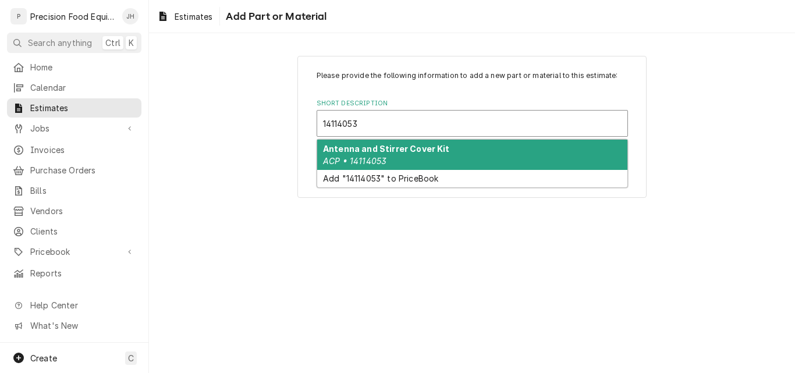
click at [393, 162] on div "Antenna and Stirrer Cover Kit ACP • 14114053" at bounding box center [472, 155] width 310 height 30
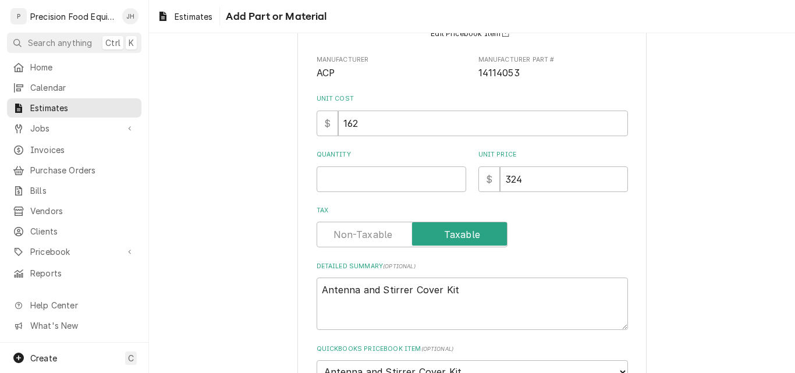
scroll to position [116, 0]
click at [345, 173] on input "Quantity" at bounding box center [392, 179] width 150 height 26
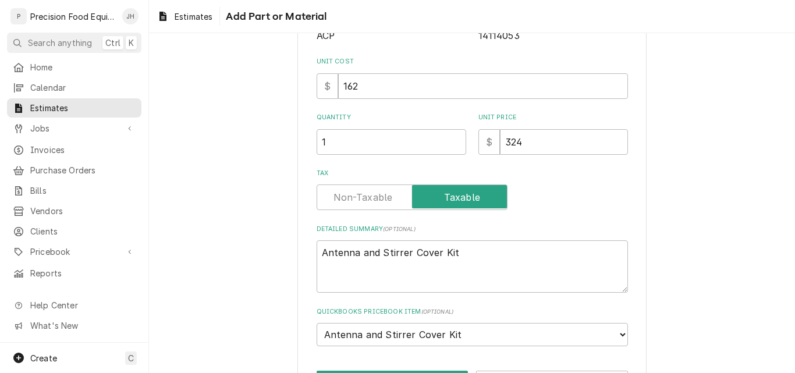
scroll to position [197, 0]
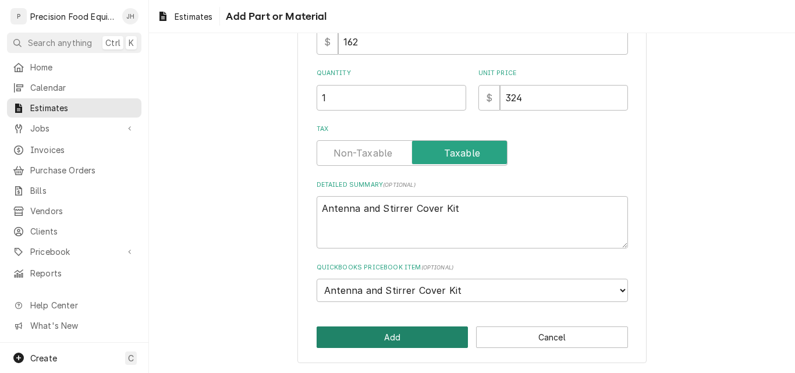
click at [383, 336] on button "Add" at bounding box center [393, 338] width 152 height 22
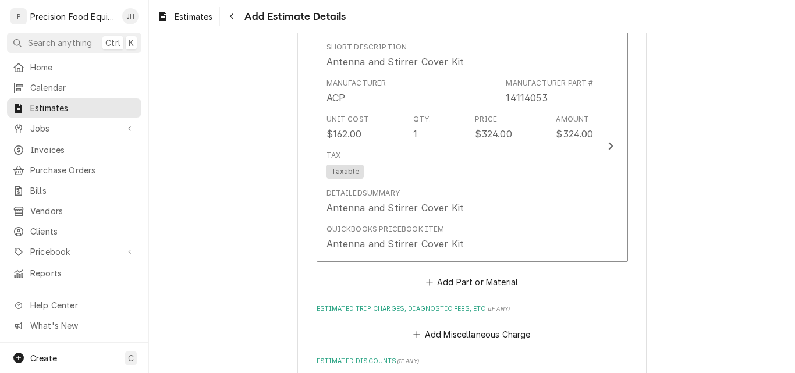
scroll to position [1169, 0]
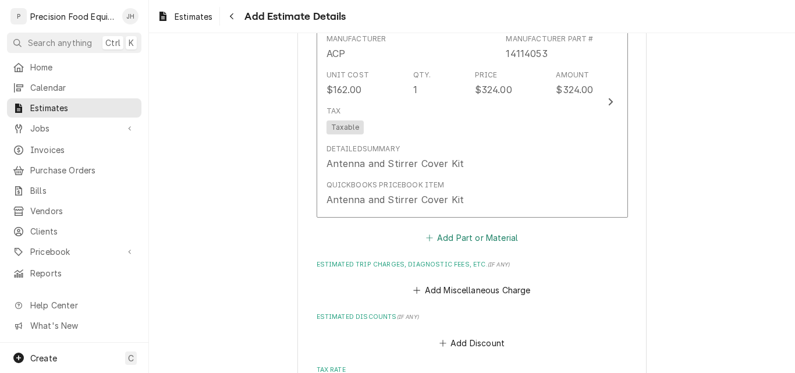
click at [466, 236] on button "Add Part or Material" at bounding box center [472, 238] width 96 height 16
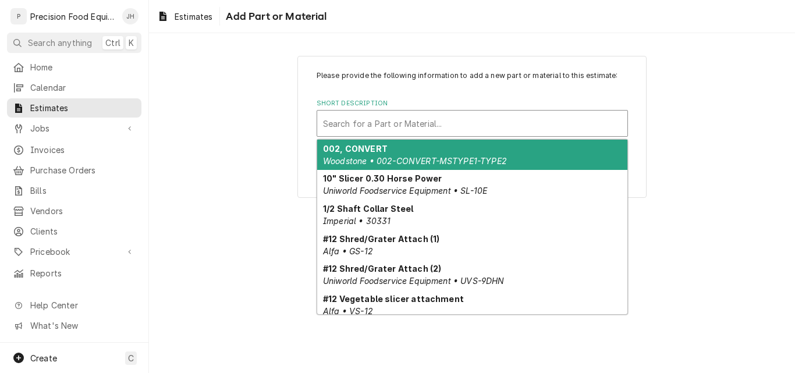
click at [356, 122] on div "Short Description" at bounding box center [472, 123] width 299 height 21
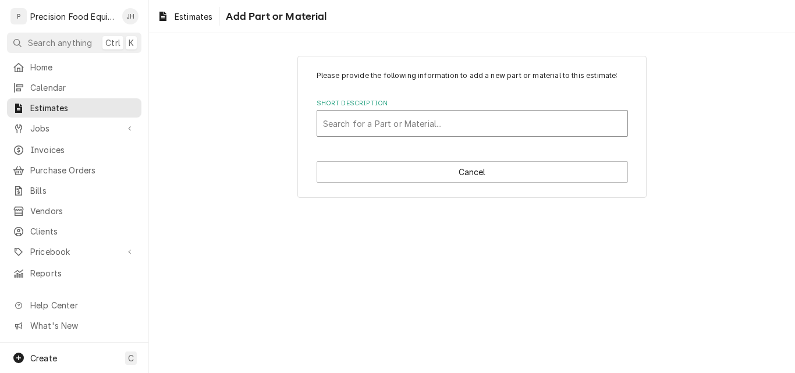
click at [371, 130] on div "Short Description" at bounding box center [472, 123] width 299 height 21
click at [380, 124] on div "Short Description" at bounding box center [472, 123] width 299 height 21
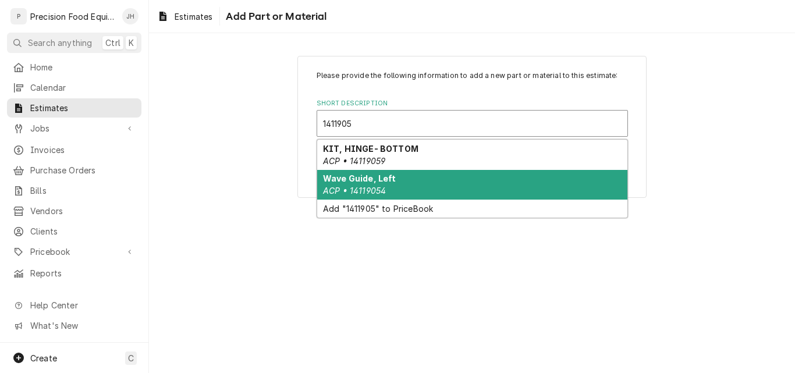
click at [411, 182] on div "Wave Guide, Left ACP • 14119054" at bounding box center [472, 185] width 310 height 30
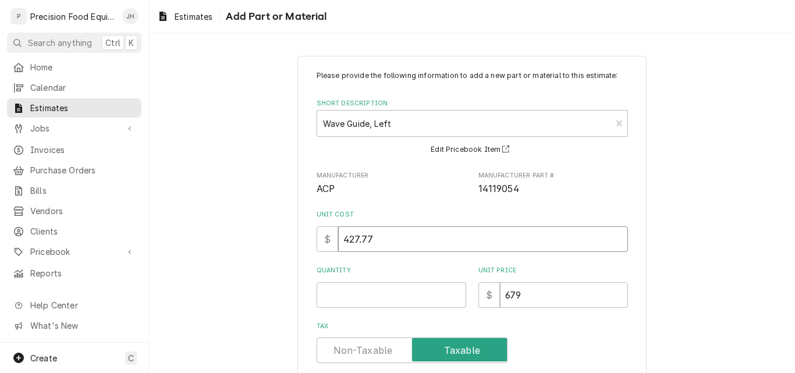
drag, startPoint x: 371, startPoint y: 235, endPoint x: 285, endPoint y: 237, distance: 86.7
click at [285, 237] on div "Please provide the following information to add a new part or material to this …" at bounding box center [472, 307] width 646 height 525
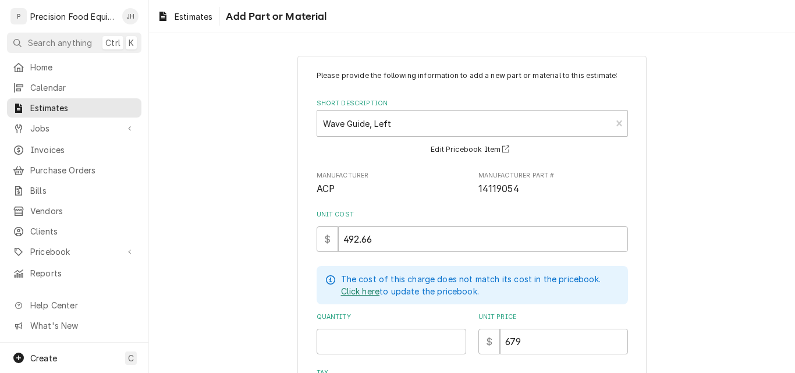
click at [345, 289] on link "Click here" at bounding box center [360, 291] width 39 height 12
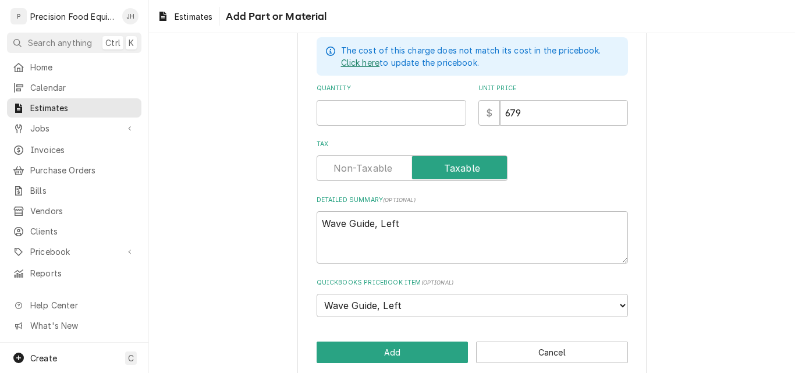
scroll to position [243, 0]
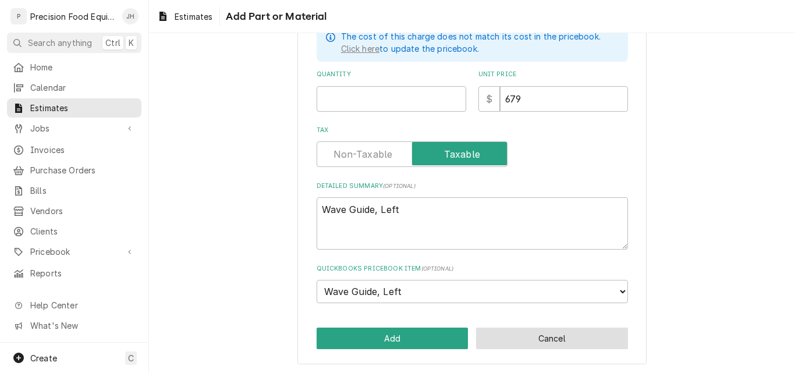
click at [503, 334] on button "Cancel" at bounding box center [552, 339] width 152 height 22
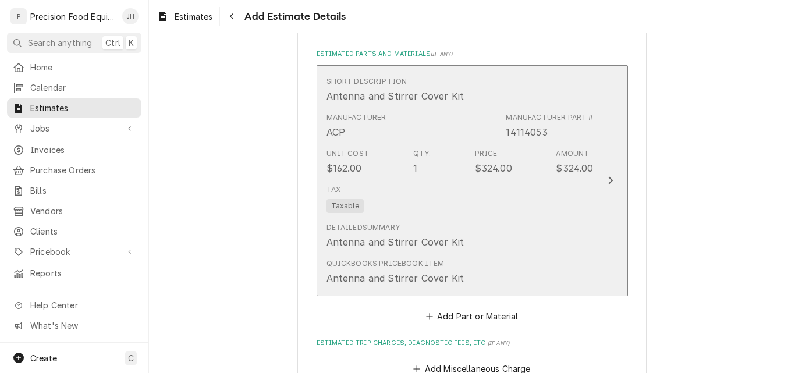
scroll to position [1097, 0]
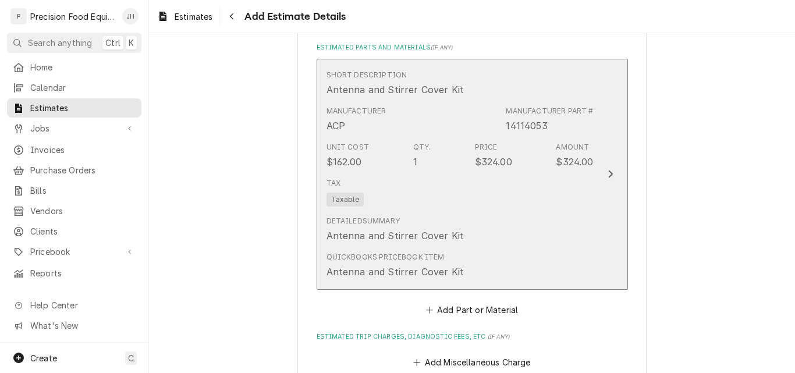
click at [527, 193] on div "Tax Taxable" at bounding box center [460, 191] width 267 height 37
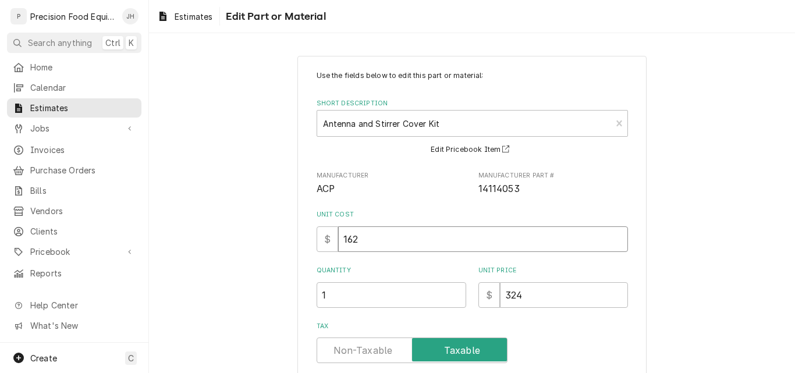
drag, startPoint x: 358, startPoint y: 240, endPoint x: 313, endPoint y: 235, distance: 45.8
click at [317, 235] on div "$ 162" at bounding box center [472, 239] width 311 height 26
drag, startPoint x: 572, startPoint y: 301, endPoint x: 437, endPoint y: 298, distance: 134.5
click at [438, 298] on div "Quantity 1 Unit Price $ 324" at bounding box center [472, 286] width 311 height 41
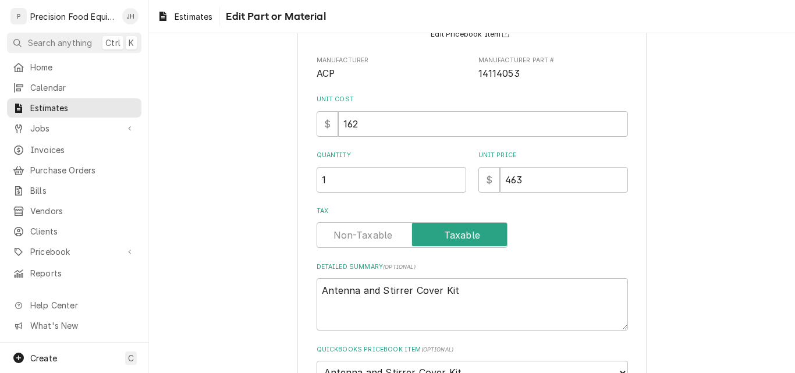
scroll to position [116, 0]
click at [750, 150] on div "Use the fields below to edit this part or material: Short Description Antenna a…" at bounding box center [472, 206] width 646 height 555
drag, startPoint x: 396, startPoint y: 126, endPoint x: 164, endPoint y: 124, distance: 232.3
click at [175, 128] on div "Use the fields below to edit this part or material: Short Description Antenna a…" at bounding box center [472, 206] width 646 height 555
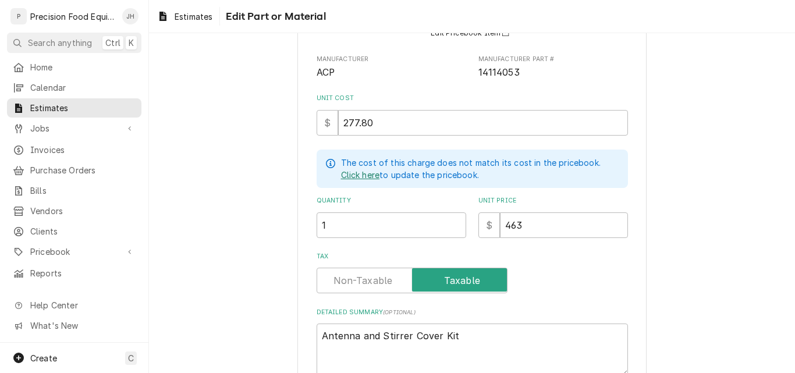
click at [360, 175] on link "Click here" at bounding box center [360, 175] width 39 height 12
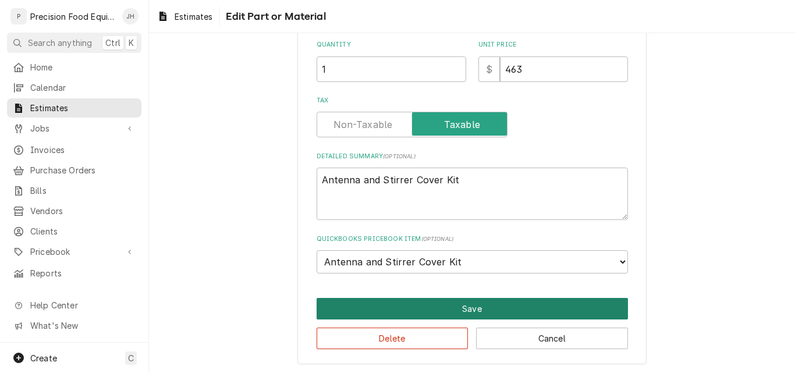
click at [463, 308] on button "Save" at bounding box center [472, 309] width 311 height 22
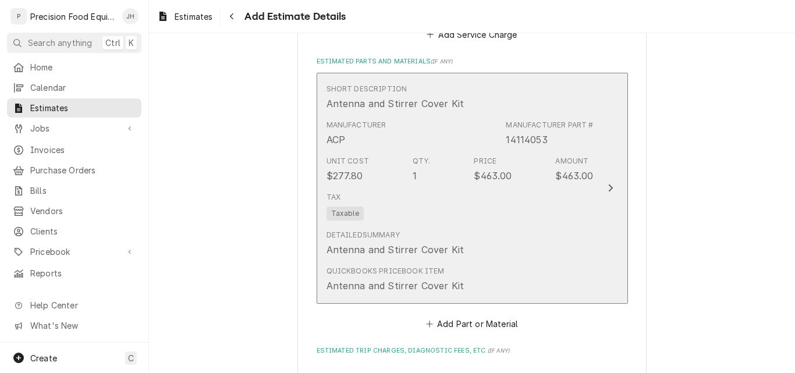
scroll to position [1199, 0]
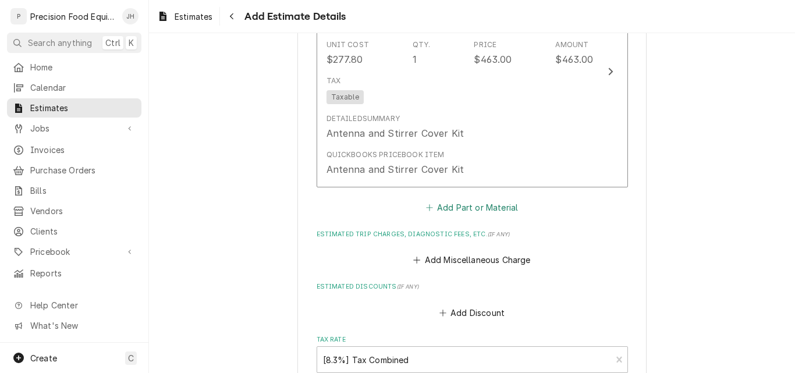
click at [486, 210] on button "Add Part or Material" at bounding box center [472, 208] width 96 height 16
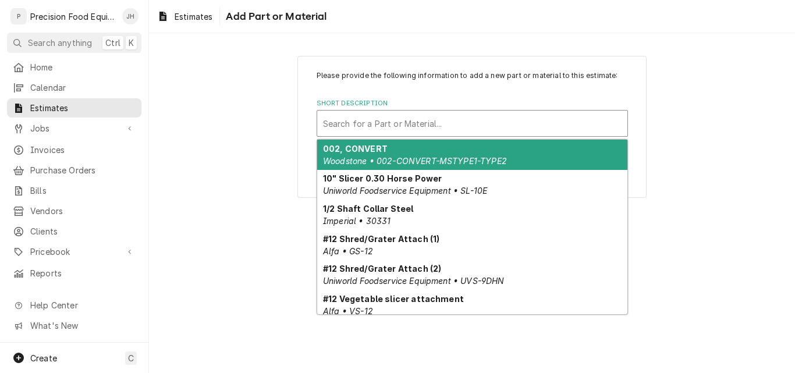
click at [387, 127] on div "Short Description" at bounding box center [472, 123] width 299 height 21
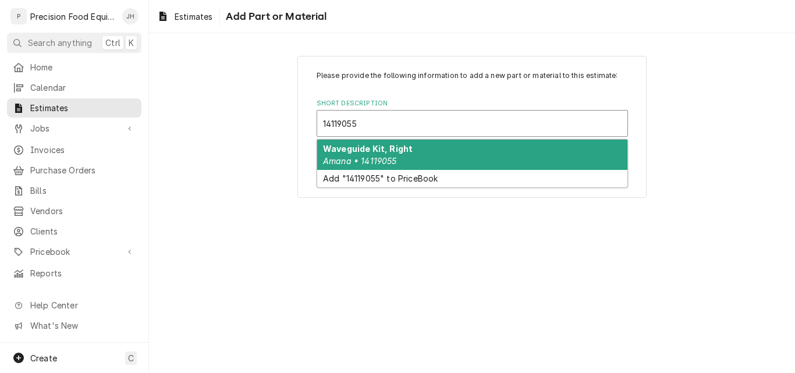
click at [406, 155] on div "Waveguide Kit, Right Amana • 14119055" at bounding box center [472, 155] width 310 height 30
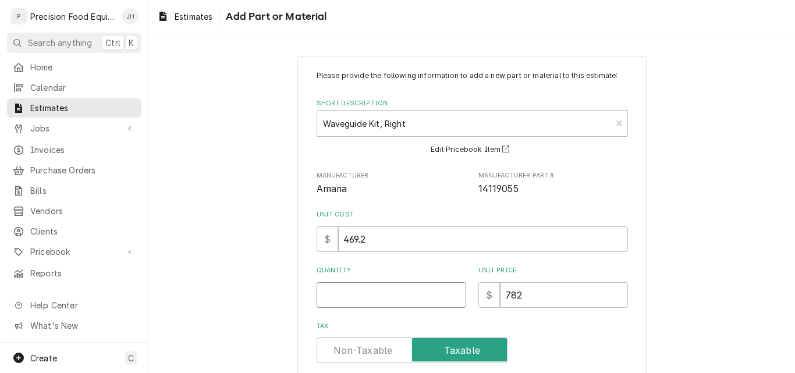
click at [356, 293] on input "Quantity" at bounding box center [392, 295] width 150 height 26
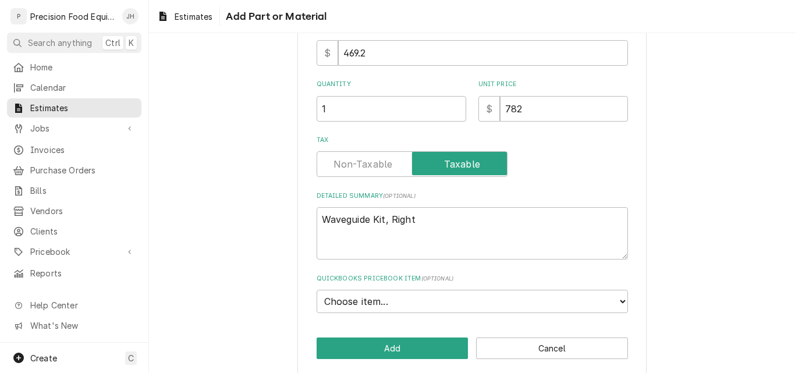
scroll to position [197, 0]
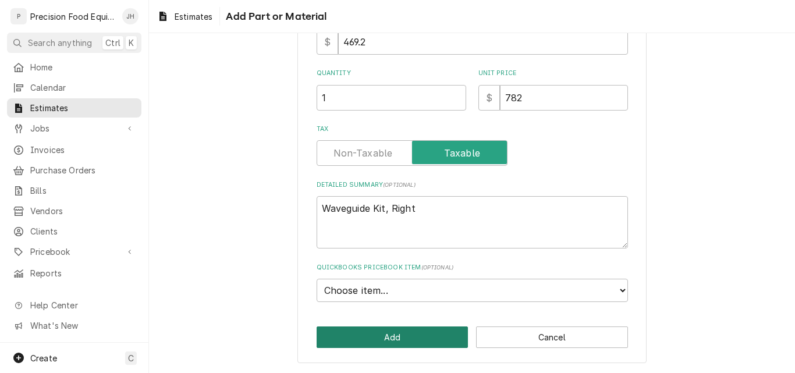
click at [421, 339] on button "Add" at bounding box center [393, 338] width 152 height 22
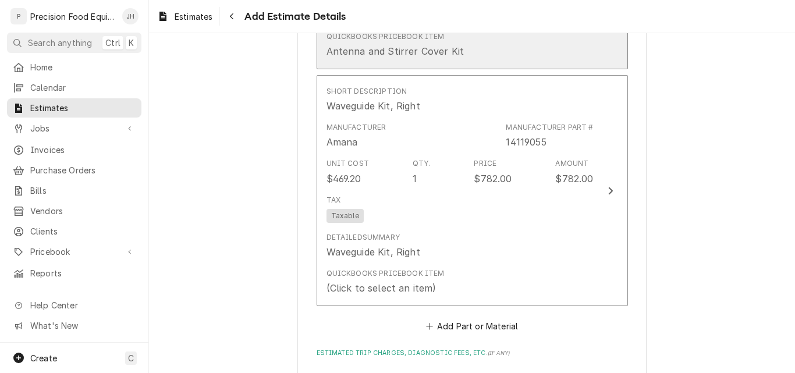
scroll to position [1360, 0]
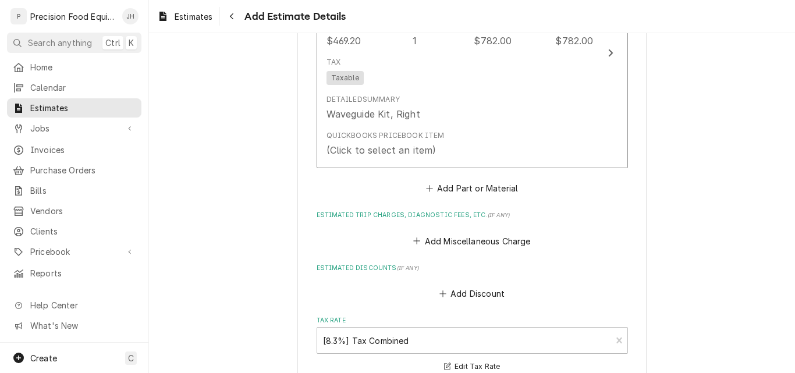
scroll to position [1476, 0]
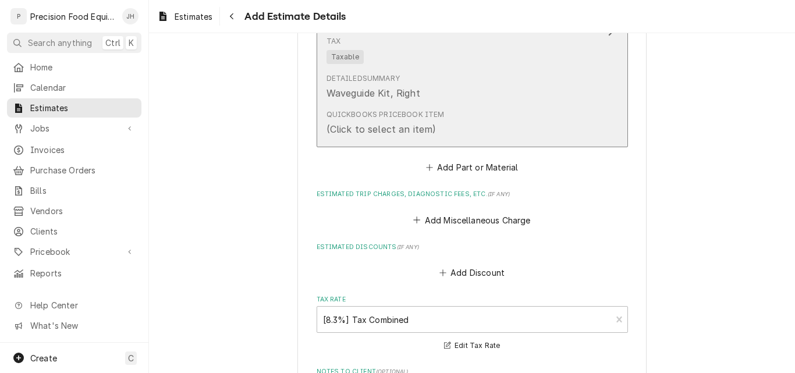
click at [487, 101] on div "Detailed Summary Waveguide Kit, Right" at bounding box center [460, 87] width 267 height 36
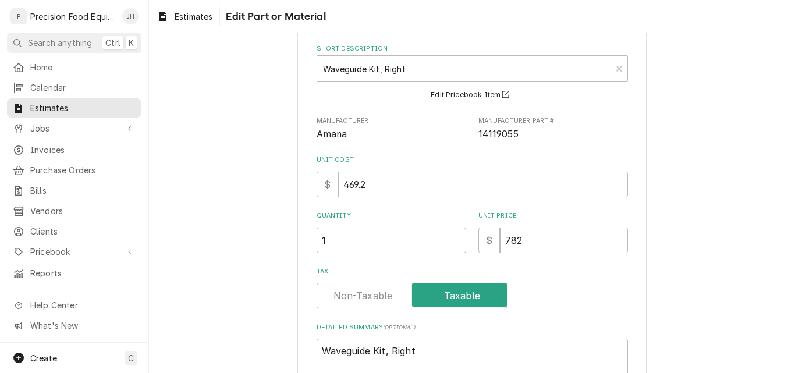
scroll to position [227, 0]
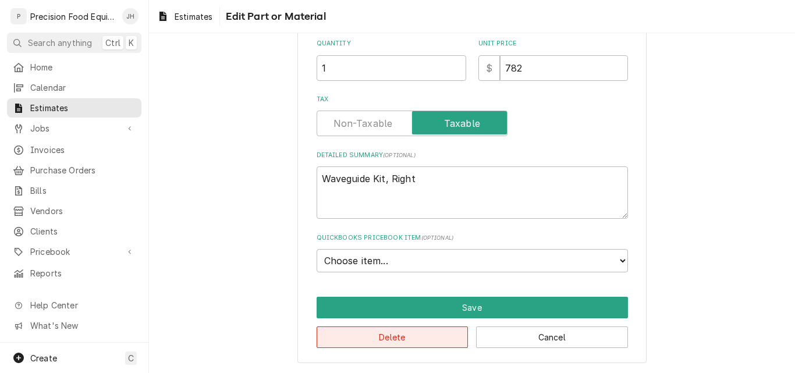
click at [398, 336] on button "Delete" at bounding box center [393, 338] width 152 height 22
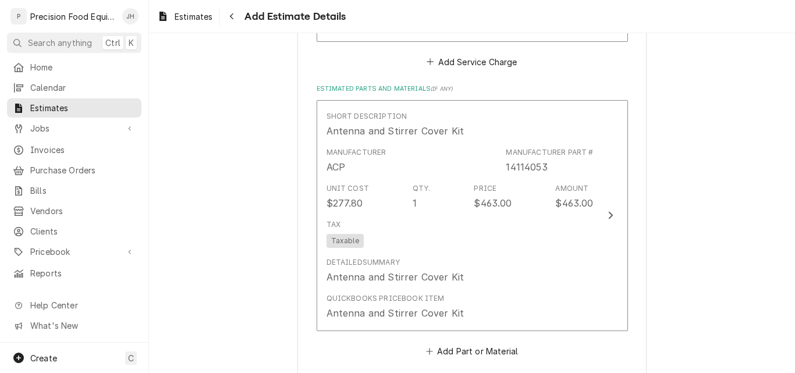
scroll to position [1171, 0]
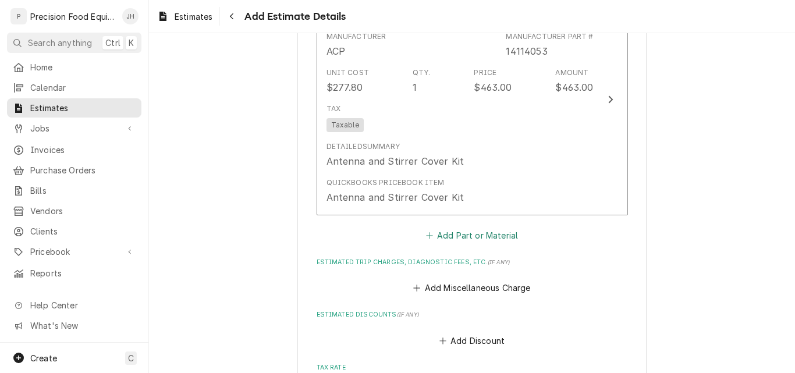
click at [474, 237] on button "Add Part or Material" at bounding box center [472, 236] width 96 height 16
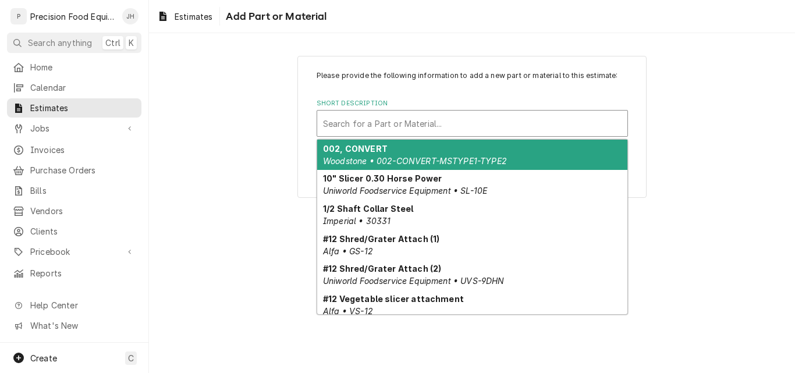
click at [402, 121] on div "Short Description" at bounding box center [472, 123] width 299 height 21
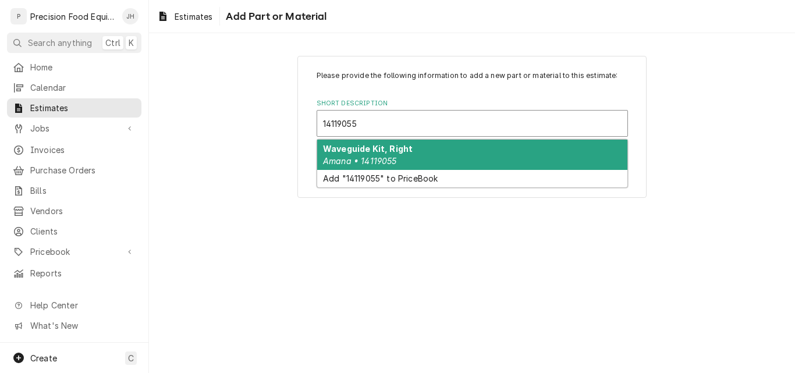
click at [420, 155] on div "Waveguide Kit, Right Amana • 14119055" at bounding box center [472, 155] width 310 height 30
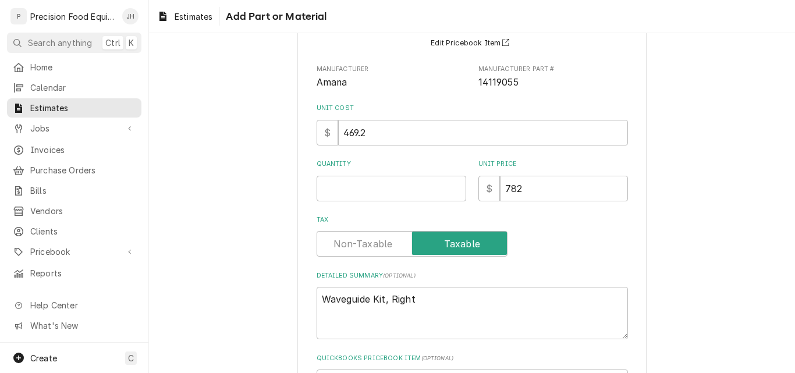
scroll to position [116, 0]
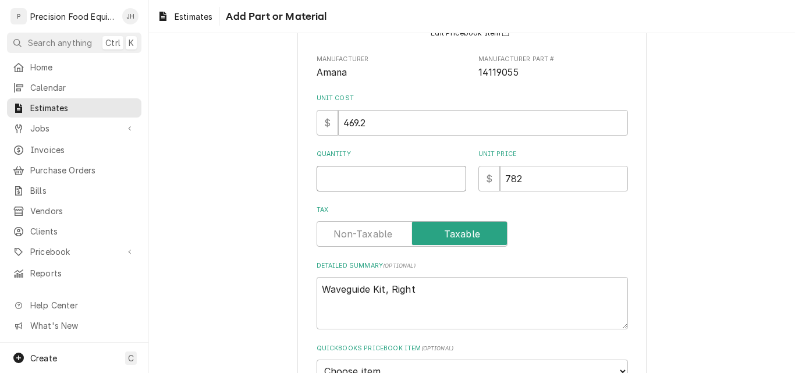
click at [377, 175] on input "Quantity" at bounding box center [392, 179] width 150 height 26
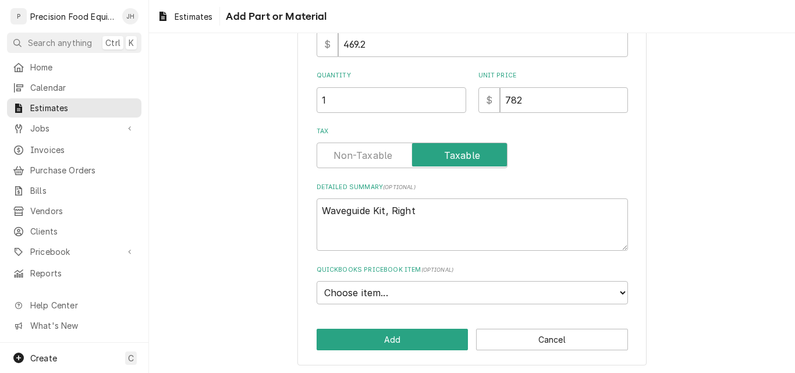
scroll to position [197, 0]
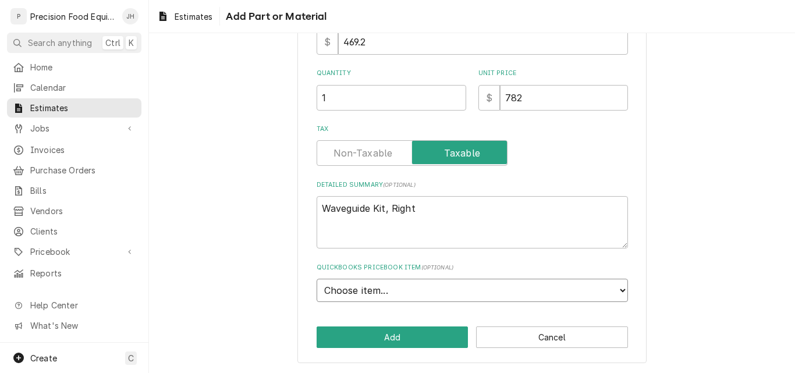
click at [414, 292] on select "Choose item... ESC/Touch Panel Assy - MM Control Board Kit, HV/LV Interlock Swi…" at bounding box center [472, 290] width 311 height 23
click at [726, 190] on div "Please provide the following information to add a new part or material to this …" at bounding box center [472, 110] width 646 height 525
click at [519, 333] on button "Cancel" at bounding box center [552, 338] width 152 height 22
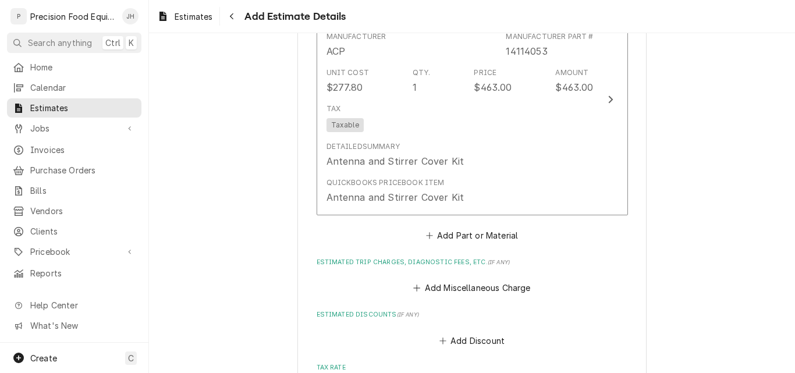
scroll to position [1157, 0]
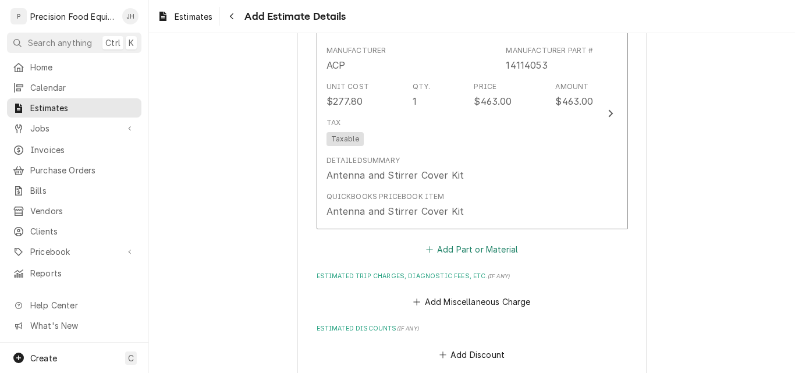
click at [470, 250] on button "Add Part or Material" at bounding box center [472, 250] width 96 height 16
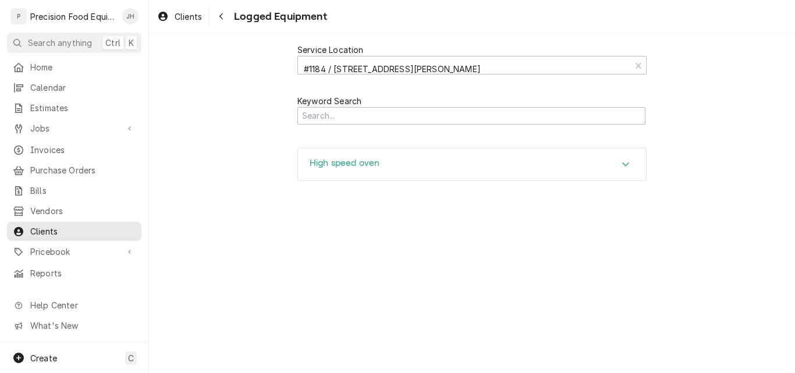
click at [473, 168] on div "High speed oven" at bounding box center [472, 164] width 348 height 33
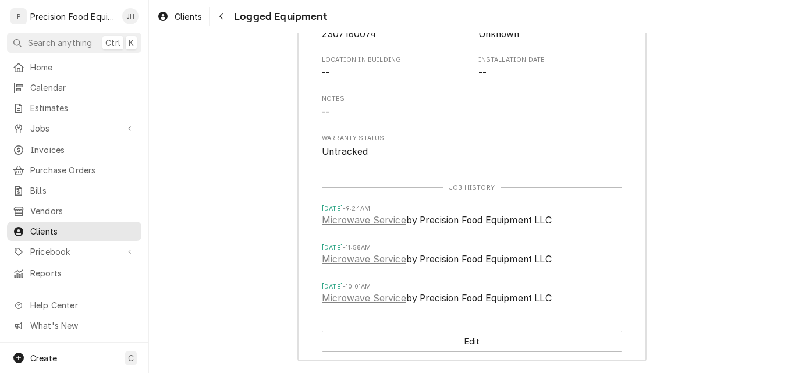
scroll to position [257, 0]
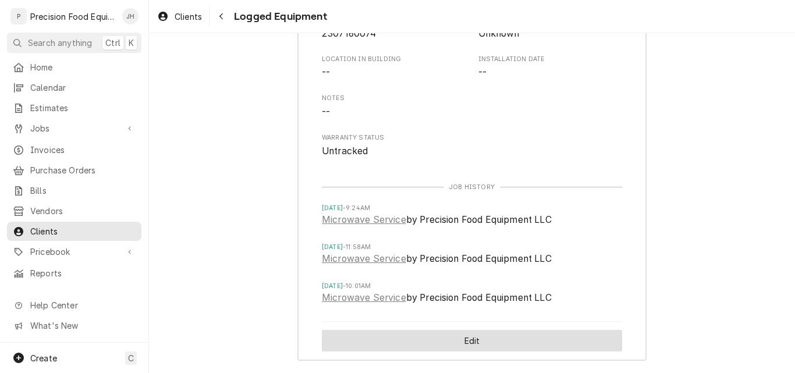
click at [469, 338] on button "Edit" at bounding box center [472, 341] width 300 height 22
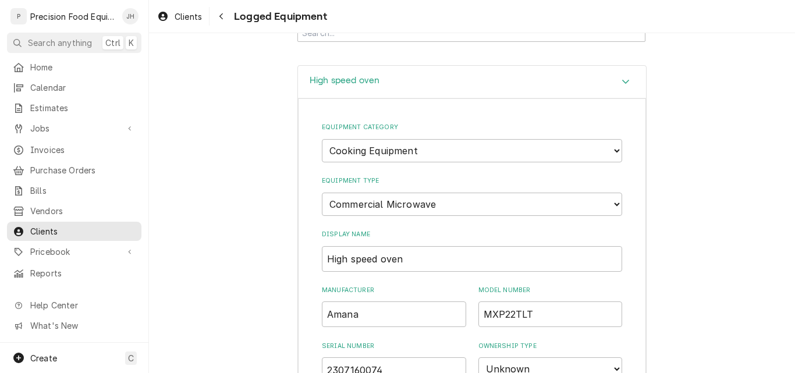
scroll to position [82, 0]
drag, startPoint x: 415, startPoint y: 264, endPoint x: 311, endPoint y: 268, distance: 103.7
click at [311, 268] on div "Equipment Category Choose equipment category... Cooking Equipment Fryers Ovens …" at bounding box center [472, 368] width 348 height 539
paste input "MXP22TLT"
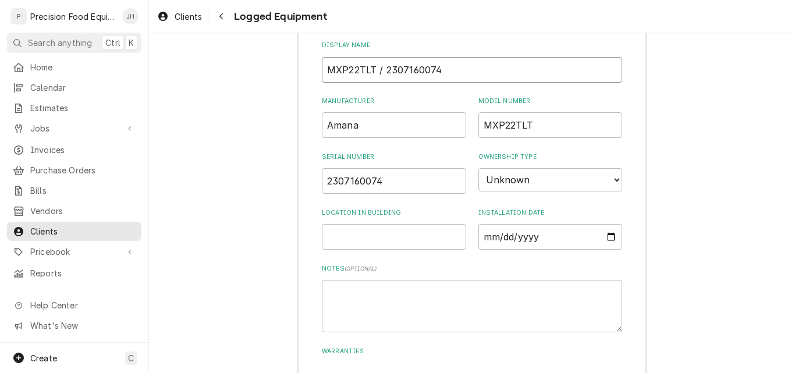
scroll to position [315, 0]
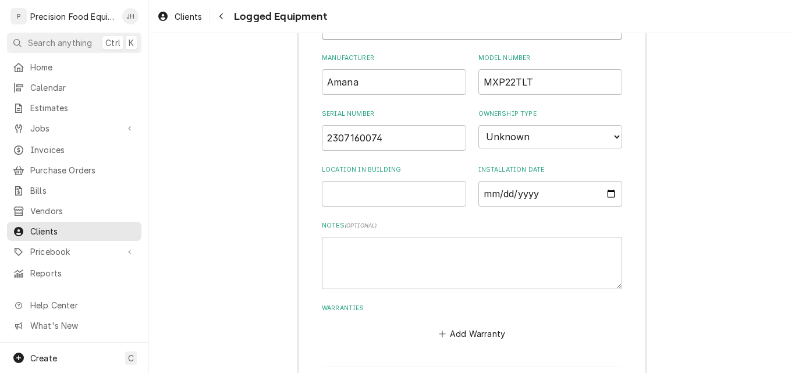
type input "MXP22TLT / 2307160074"
click at [558, 139] on select "Choose ownsership type... Unknown Owned Leased Rented" at bounding box center [550, 136] width 144 height 23
select select "1"
click at [478, 125] on select "Choose ownsership type... Unknown Owned Leased Rented" at bounding box center [550, 136] width 144 height 23
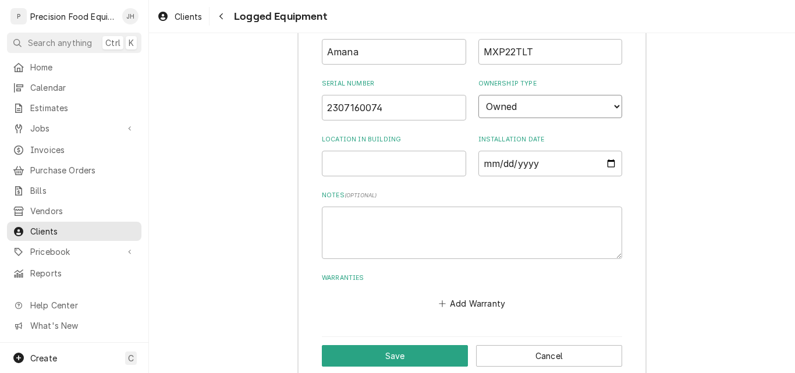
scroll to position [360, 0]
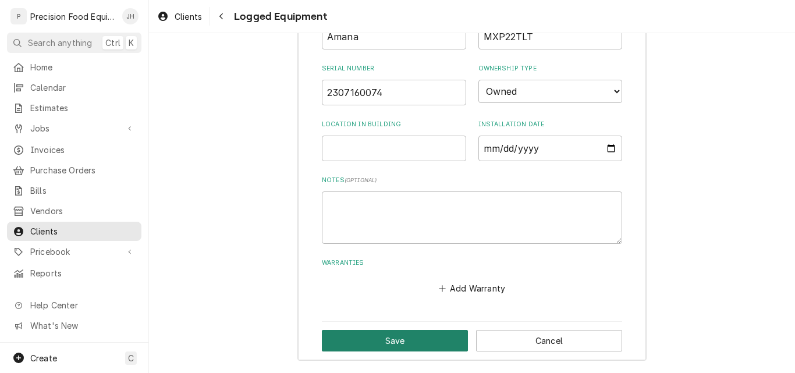
click at [406, 343] on button "Save" at bounding box center [395, 341] width 146 height 22
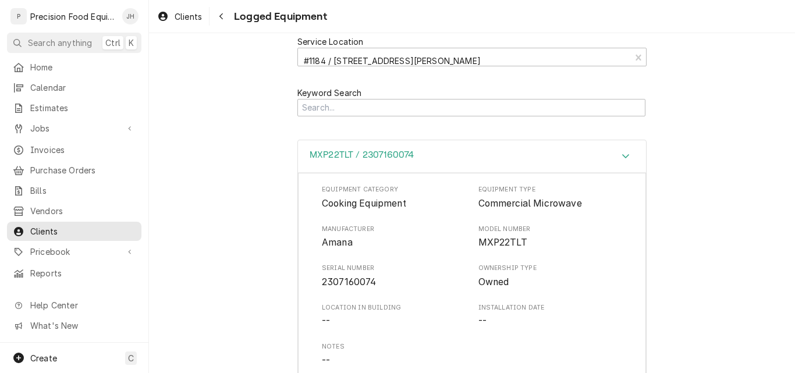
scroll to position [0, 0]
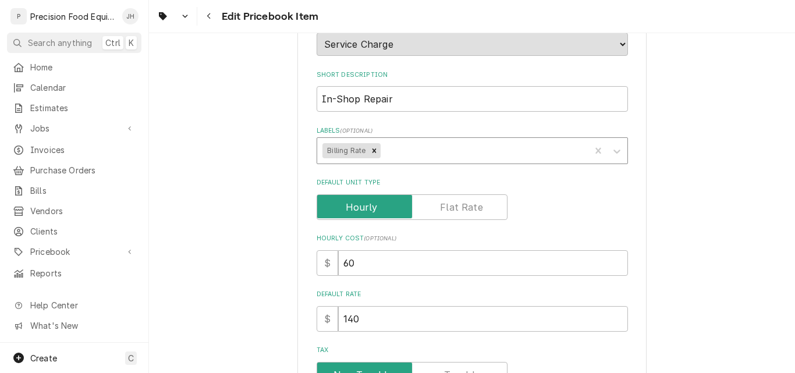
scroll to position [175, 0]
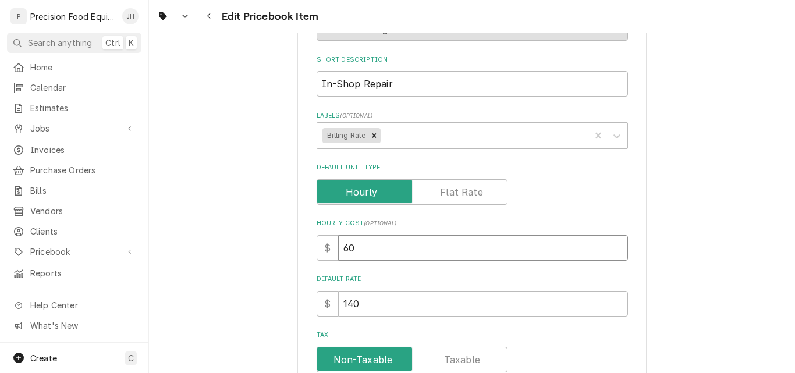
click at [344, 250] on input "60" at bounding box center [483, 248] width 290 height 26
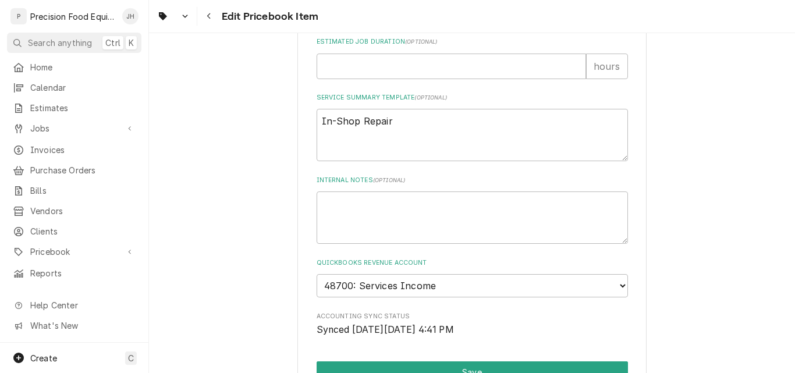
scroll to position [643, 0]
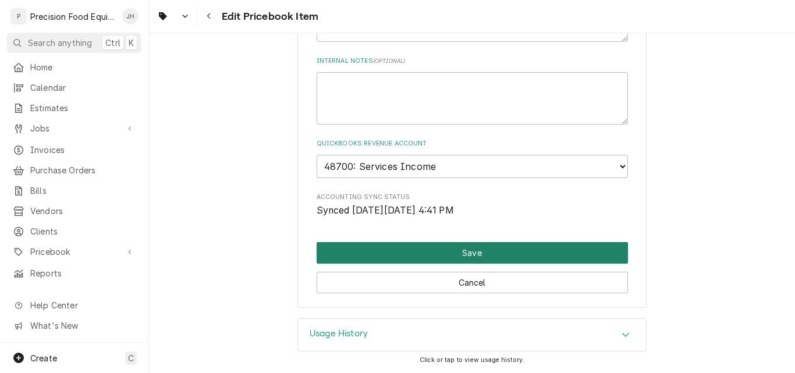
click at [458, 260] on button "Save" at bounding box center [472, 253] width 311 height 22
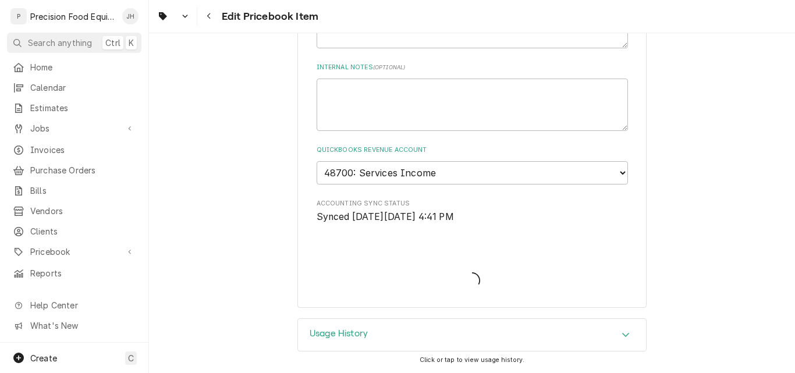
scroll to position [637, 0]
type textarea "x"
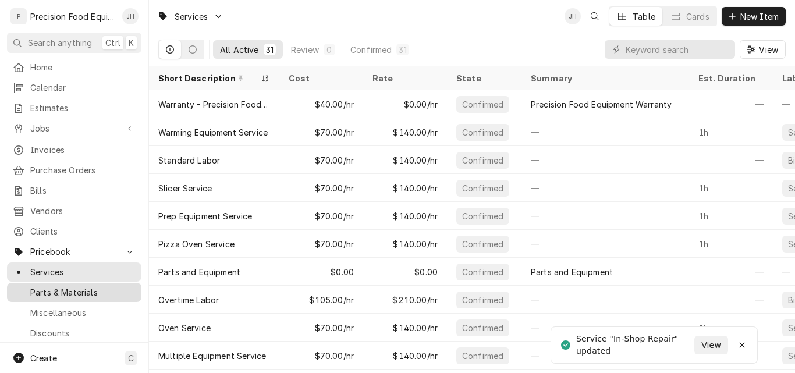
click at [55, 286] on span "Parts & Materials" at bounding box center [82, 292] width 105 height 12
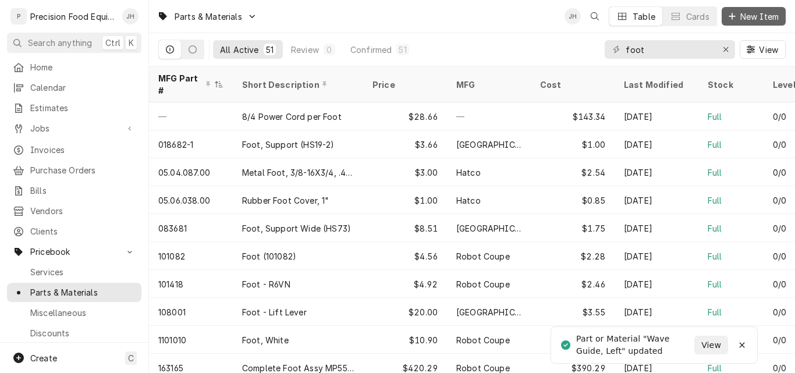
click at [743, 13] on span "New Item" at bounding box center [759, 16] width 43 height 12
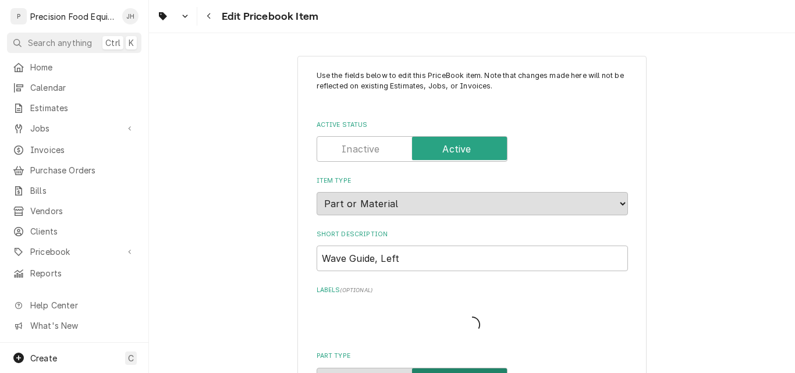
type textarea "x"
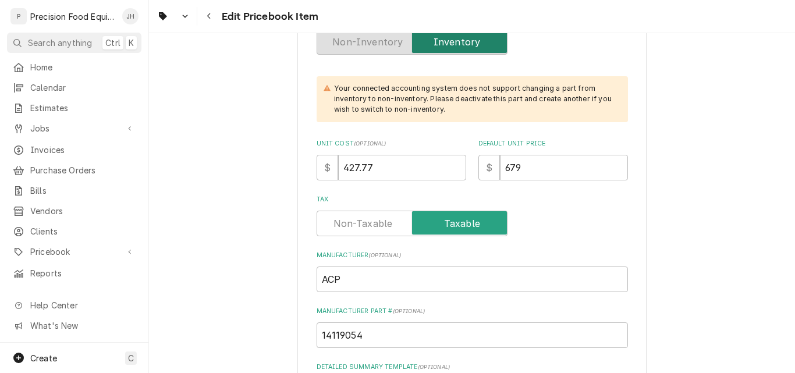
scroll to position [349, 0]
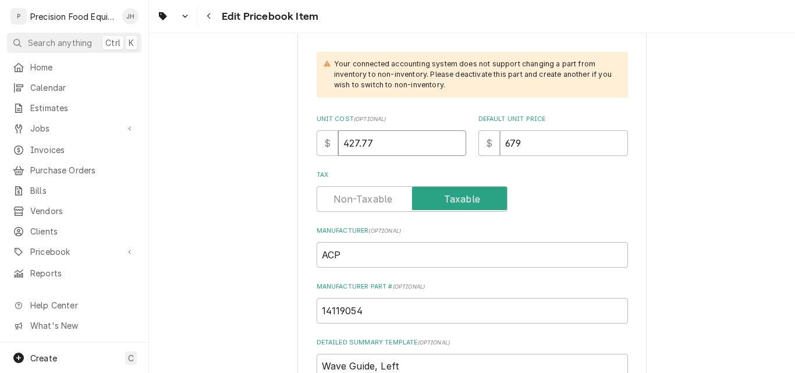
drag, startPoint x: 372, startPoint y: 144, endPoint x: 282, endPoint y: 148, distance: 89.7
type input "49"
type textarea "x"
type input "492"
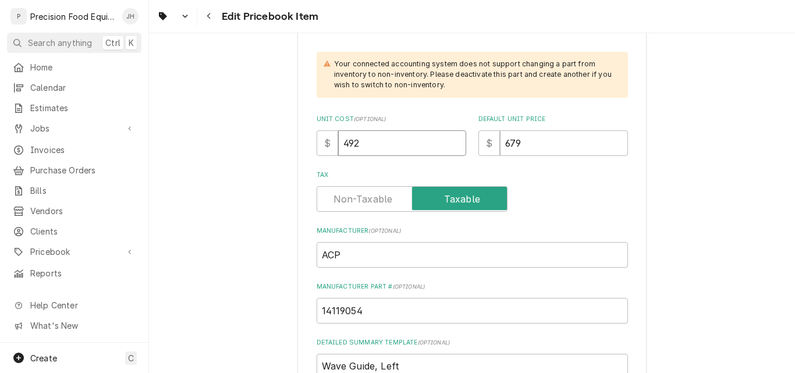
type textarea "x"
type input "492.6"
type textarea "x"
type input "492.66"
type textarea "x"
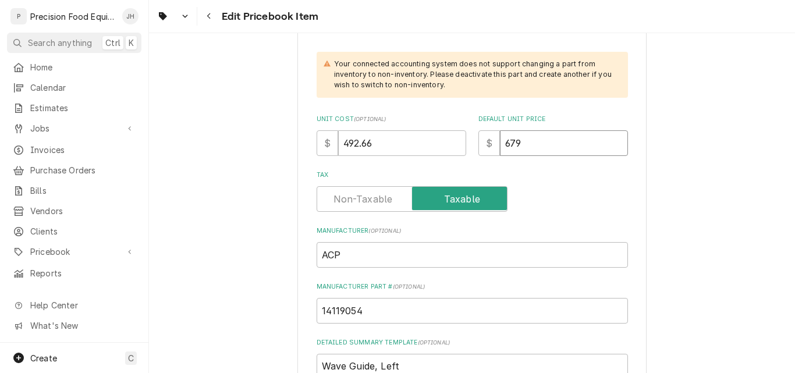
type input "7"
type textarea "x"
type input "78"
type textarea "x"
type input "782"
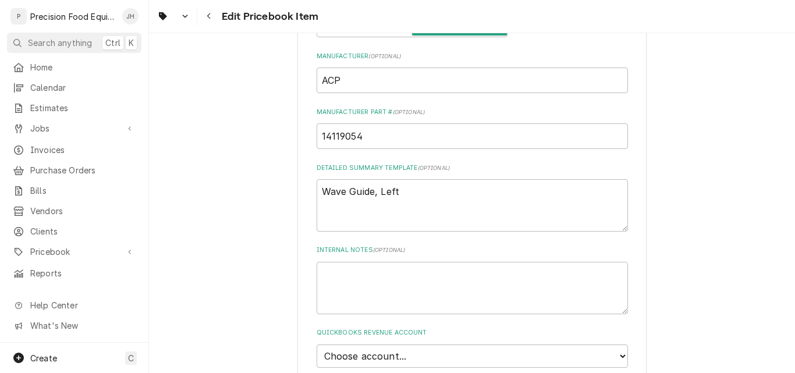
scroll to position [640, 0]
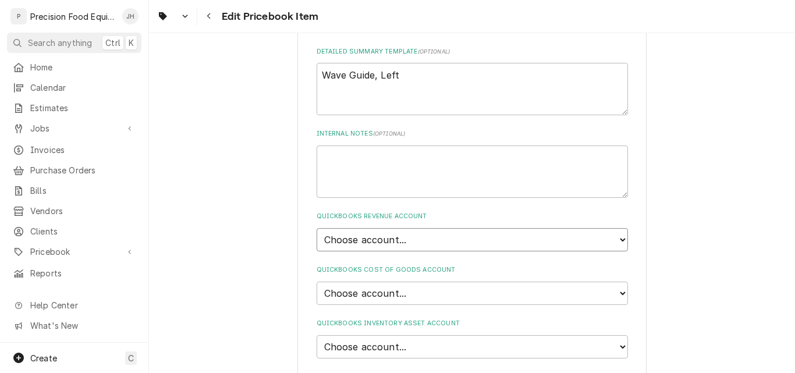
click at [393, 245] on select "Choose account... Discount Income Misc Income Non taxable issues 46600: Parts a…" at bounding box center [472, 239] width 311 height 23
select select "8000000A-1210141275"
click at [317, 228] on select "Choose account... Discount Income Misc Income Non taxable issues 46600: Parts a…" at bounding box center [472, 239] width 311 height 23
type textarea "x"
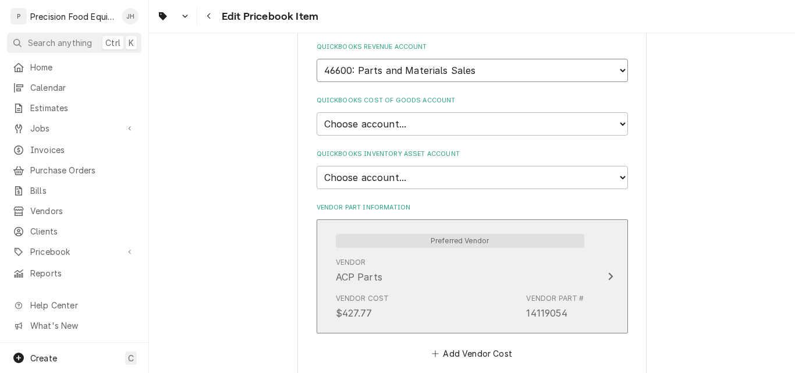
scroll to position [815, 0]
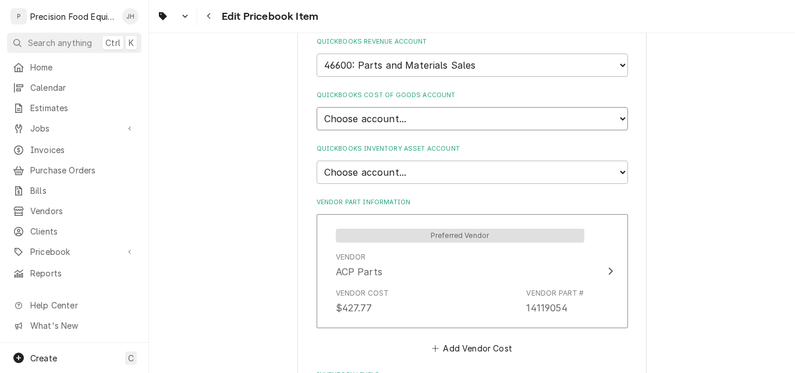
click at [413, 121] on select "Choose account... Loss Expense Loss Expense [DATE] Loss Expense [DATE] Cost of …" at bounding box center [472, 118] width 311 height 23
select select "80000023-1210145225"
click at [317, 107] on select "Choose account... Loss Expense Loss Expense [DATE] Loss Expense [DATE] Cost of …" at bounding box center [472, 118] width 311 height 23
type textarea "x"
click at [406, 170] on select "Choose account... Undeposited Funds Inventory Asset Payroll Asset" at bounding box center [472, 172] width 311 height 23
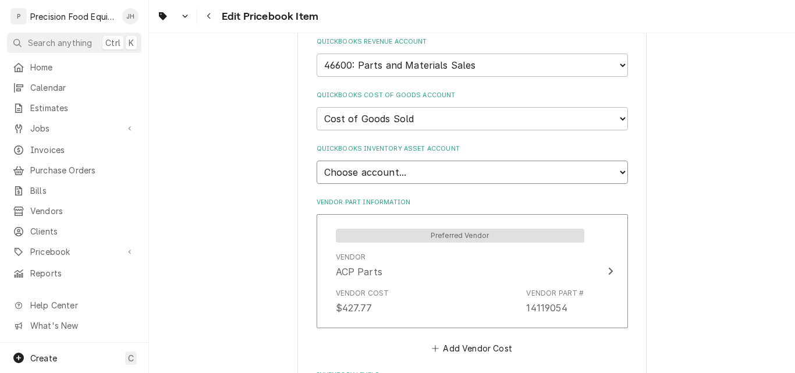
select select "80000022-1210145225"
click at [317, 161] on select "Choose account... Undeposited Funds Inventory Asset Payroll Asset" at bounding box center [472, 172] width 311 height 23
type textarea "x"
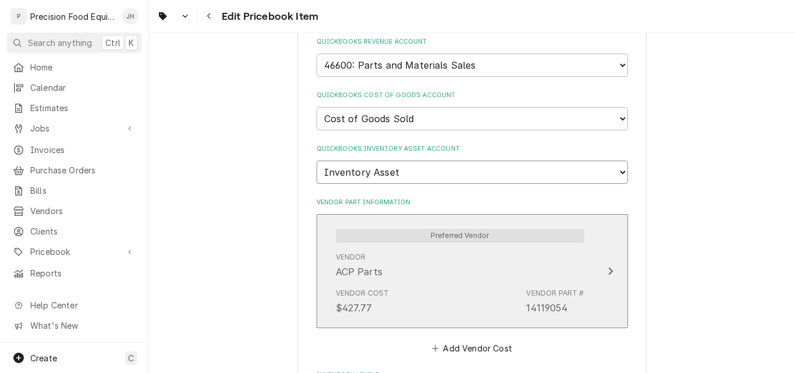
scroll to position [931, 0]
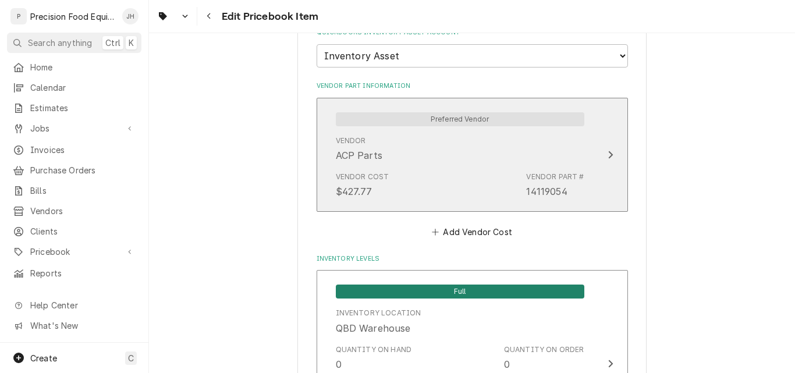
click at [441, 164] on div "Vendor ACP Parts" at bounding box center [460, 149] width 249 height 36
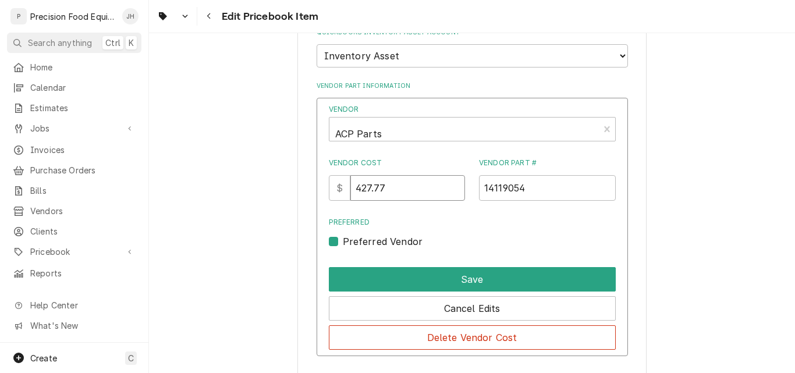
drag, startPoint x: 395, startPoint y: 187, endPoint x: 299, endPoint y: 196, distance: 97.0
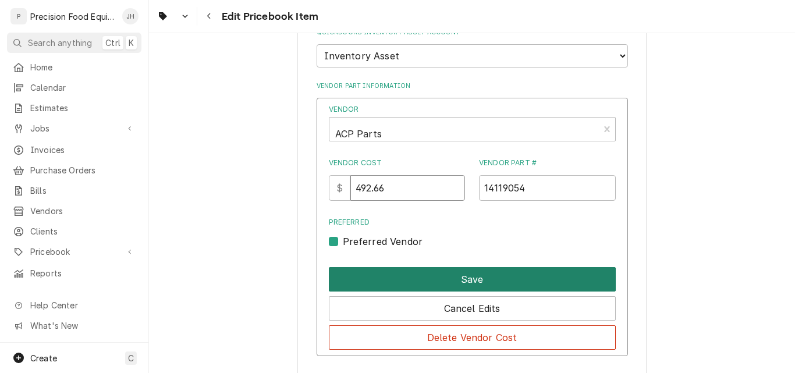
type input "492.66"
click at [413, 277] on button "Save" at bounding box center [472, 279] width 287 height 24
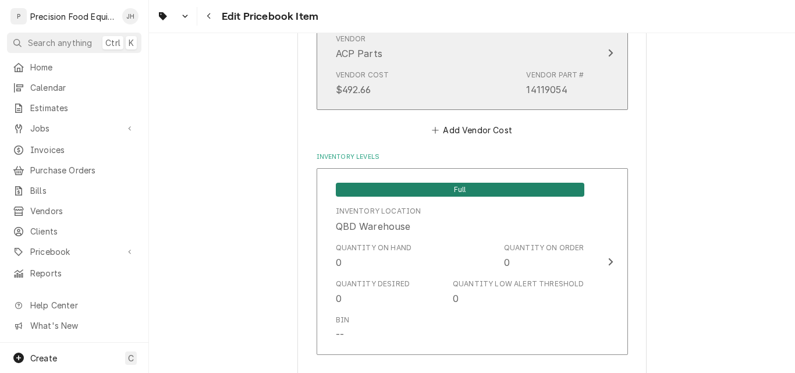
scroll to position [1271, 0]
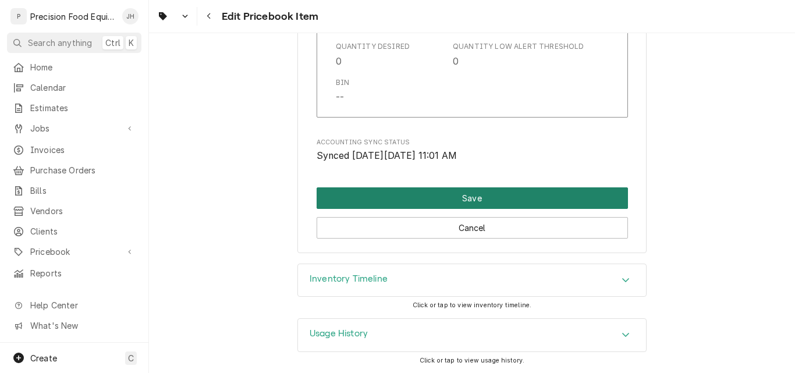
click at [448, 198] on button "Save" at bounding box center [472, 198] width 311 height 22
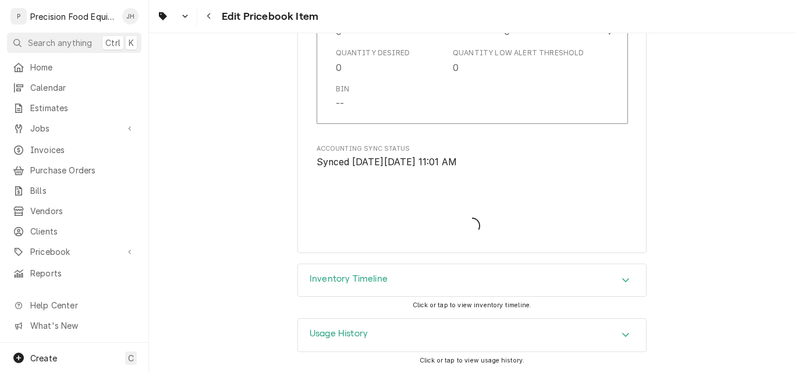
type textarea "x"
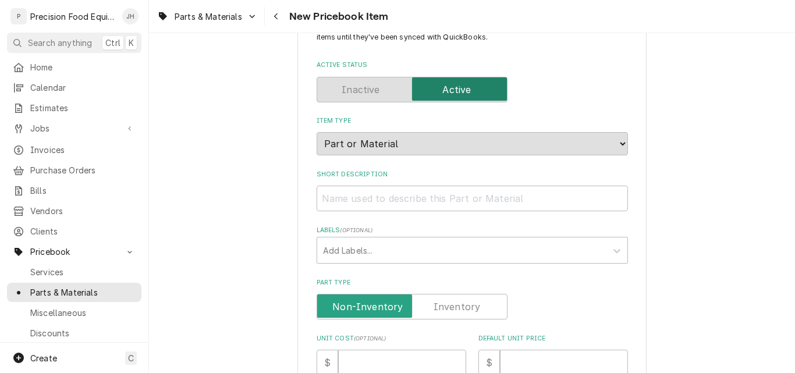
scroll to position [175, 0]
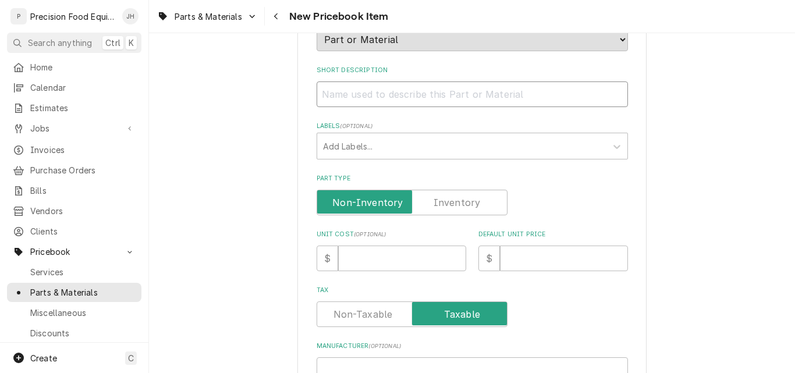
paste input "Waveguide Kit, Rh"
type textarea "x"
type input "Waveguide Kit, Rh"
type textarea "x"
type input "Waveguide Kit, R"
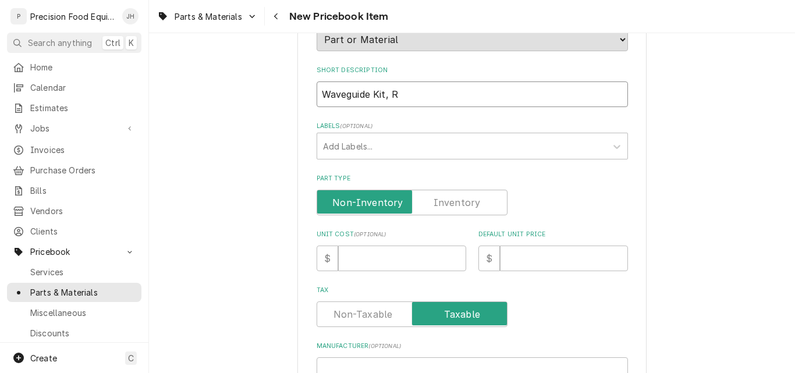
type textarea "x"
type input "Waveguide Kit, Ri"
type textarea "x"
type input "Waveguide Kit, Righ"
type textarea "x"
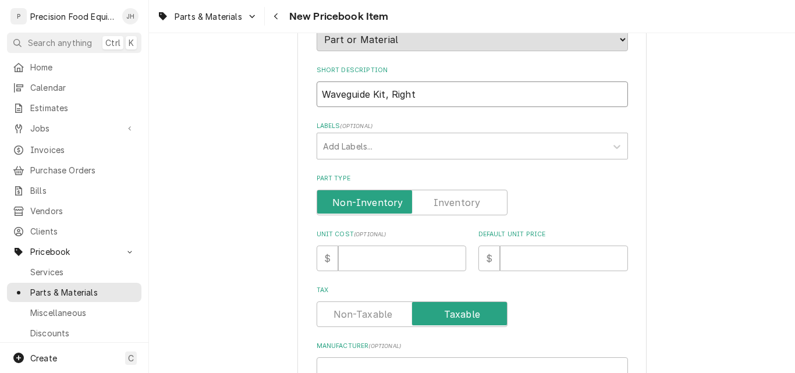
type input "Waveguide Kit, Right"
click at [455, 203] on label "Part Type" at bounding box center [412, 203] width 191 height 26
click at [455, 203] on input "Part Type" at bounding box center [412, 203] width 180 height 26
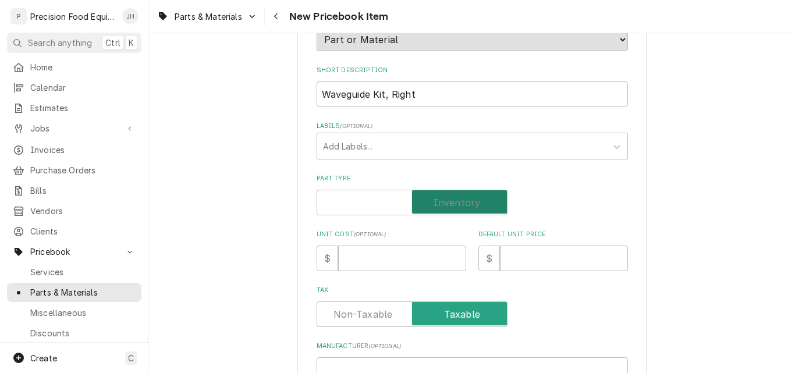
checkbox input "true"
click at [366, 264] on input "Unit Cost ( optional )" at bounding box center [402, 259] width 128 height 26
type textarea "x"
type input "4"
type textarea "x"
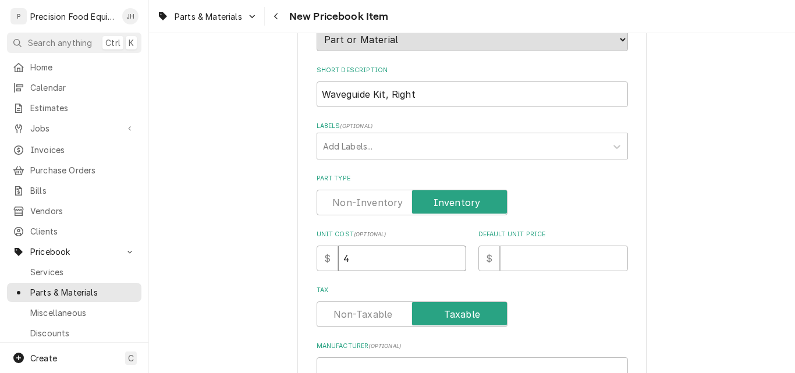
type input "49"
type textarea "x"
type input "492"
type textarea "x"
type input "492.6"
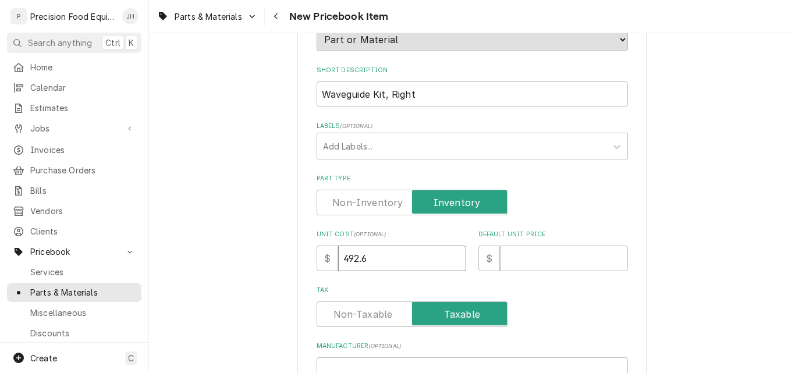
type textarea "x"
type input "492.66"
type textarea "x"
type input "7"
type textarea "x"
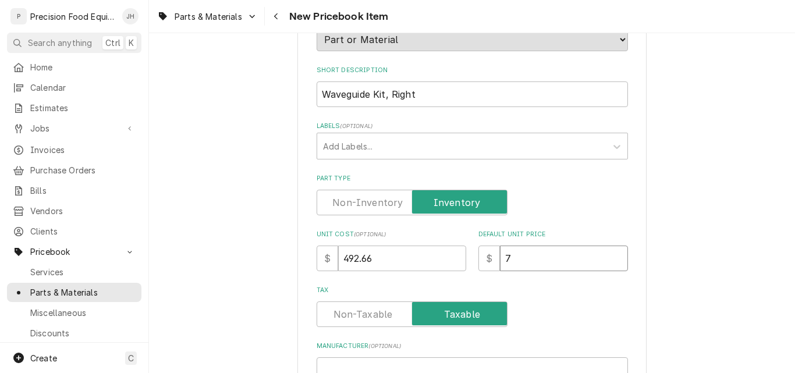
type input "78"
type textarea "x"
type input "782"
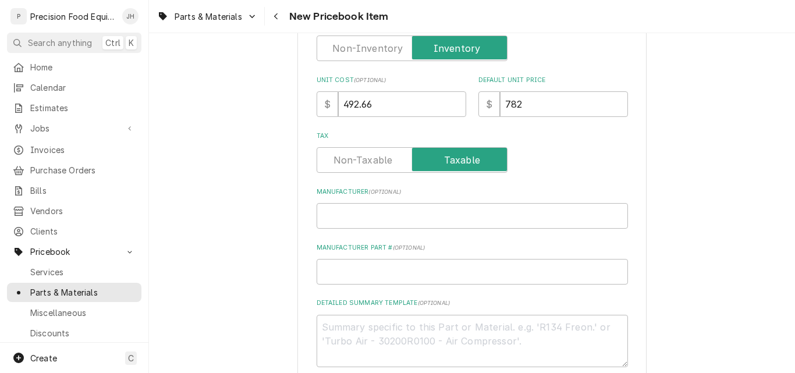
scroll to position [291, 0]
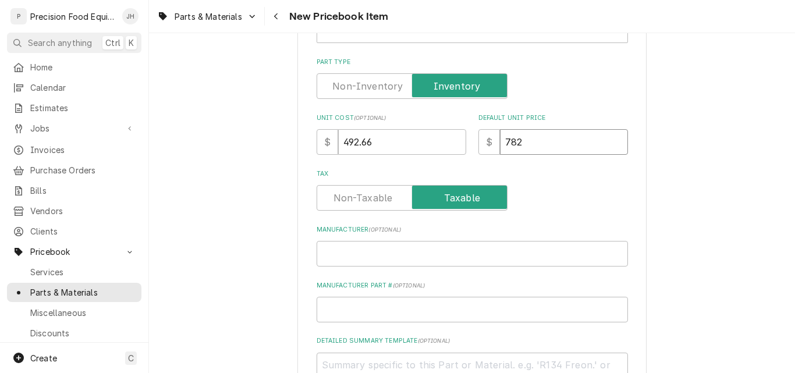
drag, startPoint x: 719, startPoint y: 148, endPoint x: 712, endPoint y: 148, distance: 6.4
click at [719, 148] on div "Please provide the following information to create a PriceBook item. Note that …" at bounding box center [472, 374] width 646 height 1240
drag, startPoint x: 346, startPoint y: 143, endPoint x: 437, endPoint y: 143, distance: 91.4
click at [437, 143] on input "492.66" at bounding box center [402, 142] width 128 height 26
type textarea "x"
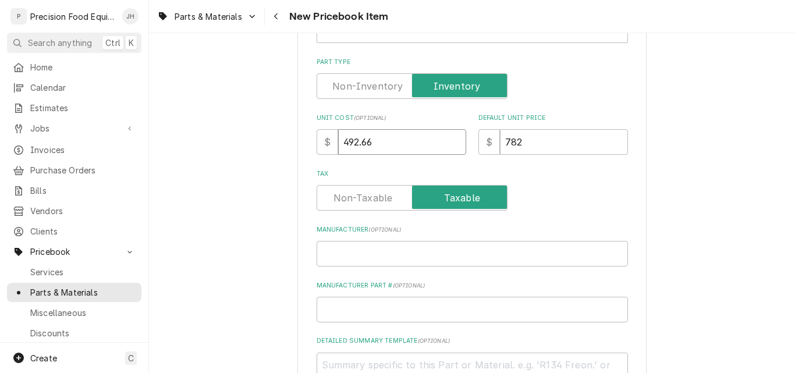
type input "46"
type textarea "x"
type input "469"
type textarea "x"
type input "469.2"
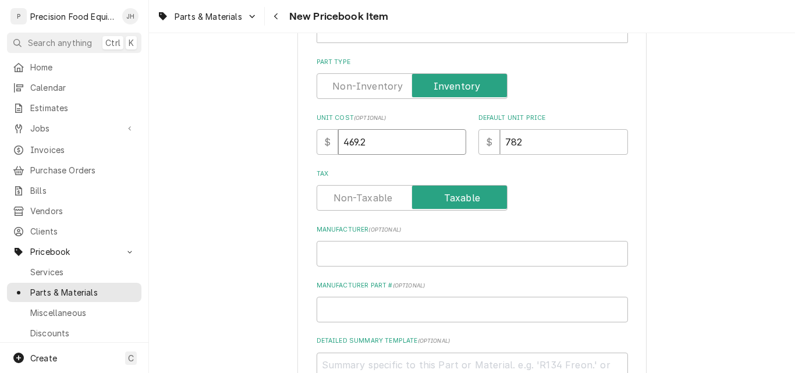
type textarea "x"
type input "469.20"
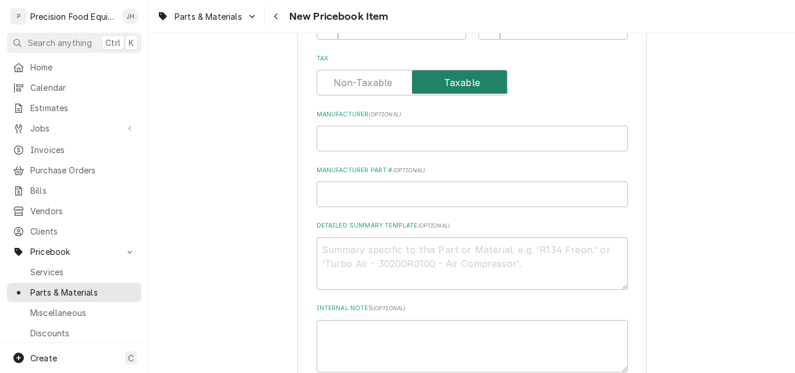
scroll to position [407, 0]
click at [414, 139] on input "Manufacturer ( optional )" at bounding box center [472, 138] width 311 height 26
type textarea "x"
type input "A"
type textarea "x"
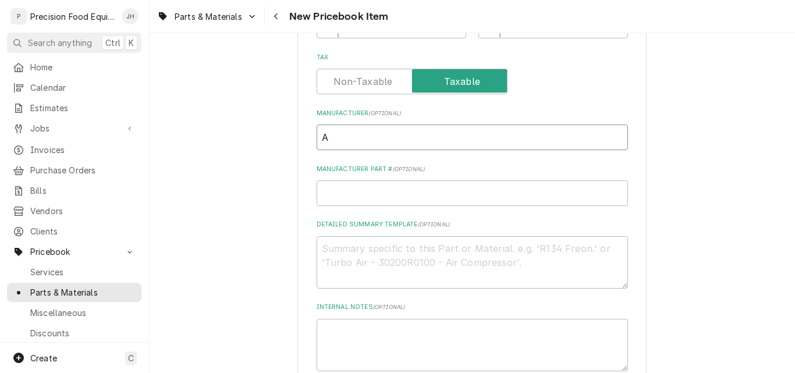
type input "Am"
type textarea "x"
type input "Ama"
type textarea "x"
type input "Aman"
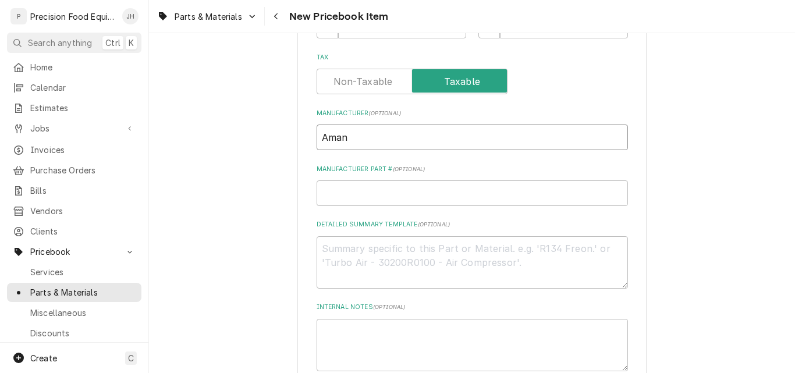
type textarea "x"
type input "Amana"
type textarea "x"
type input "Amana"
click at [374, 201] on input "Manufacturer Part # ( optional )" at bounding box center [472, 193] width 311 height 26
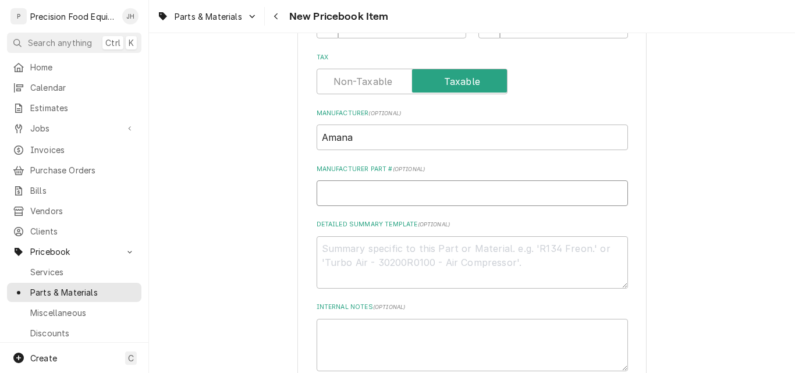
type textarea "x"
type input "1"
type textarea "x"
type input "14"
type textarea "x"
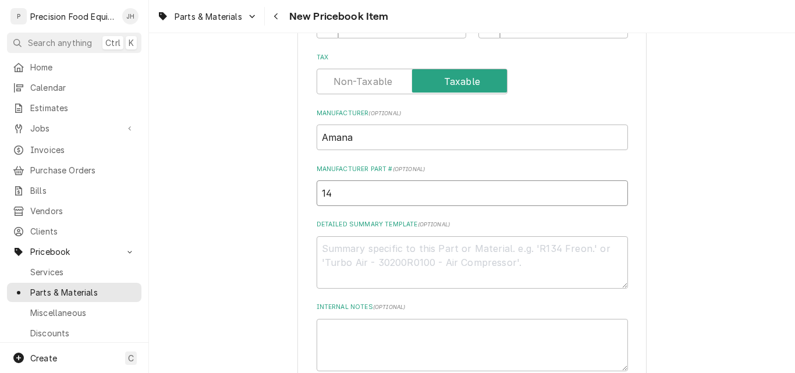
type input "141"
type textarea "x"
type input "1411"
type textarea "x"
type input "14119"
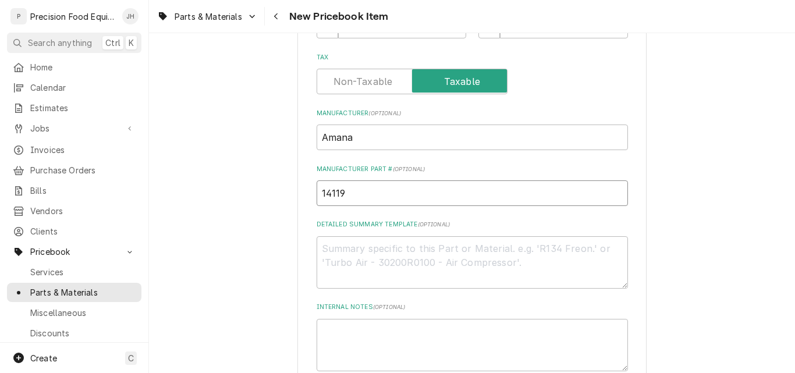
type textarea "x"
type input "141190"
type textarea "x"
type input "1411905"
type textarea "x"
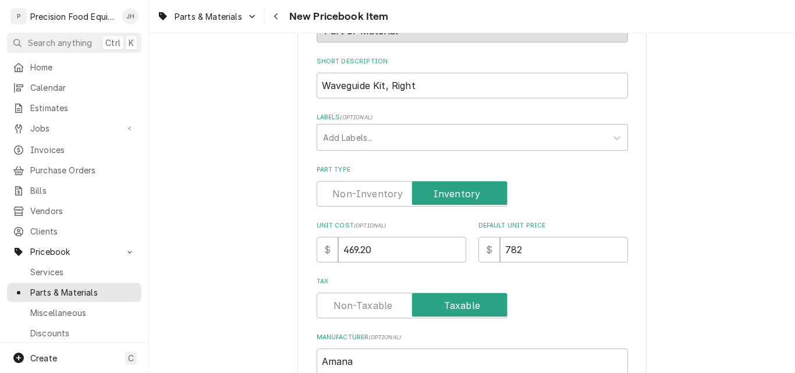
scroll to position [175, 0]
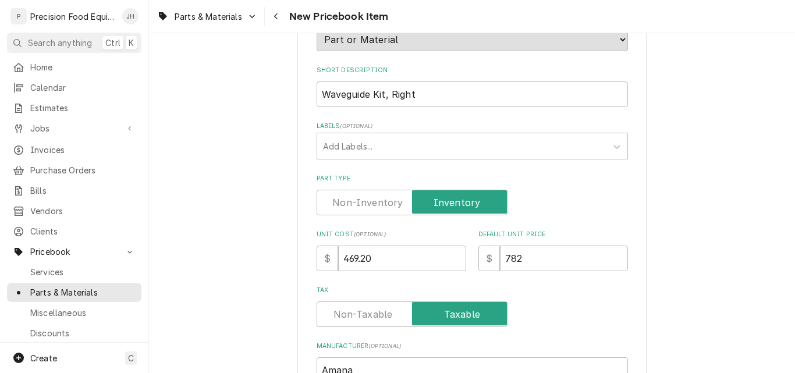
type input "14119055"
drag, startPoint x: 417, startPoint y: 97, endPoint x: 272, endPoint y: 106, distance: 144.6
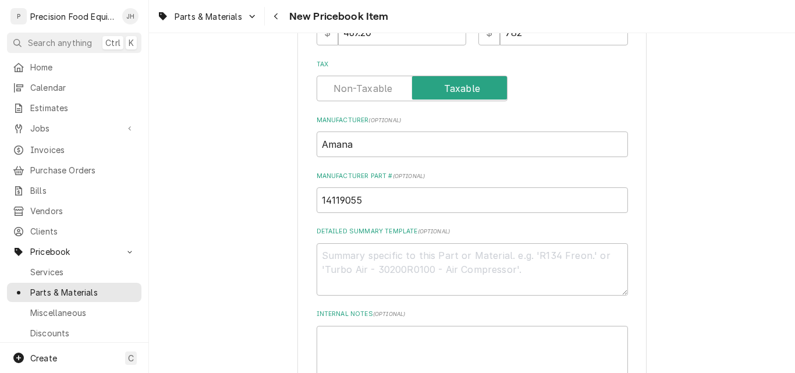
scroll to position [407, 0]
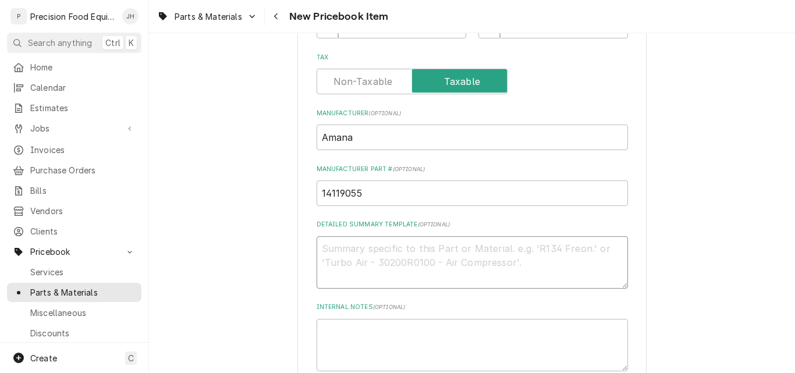
paste textarea "Waveguide Kit, Right"
type textarea "x"
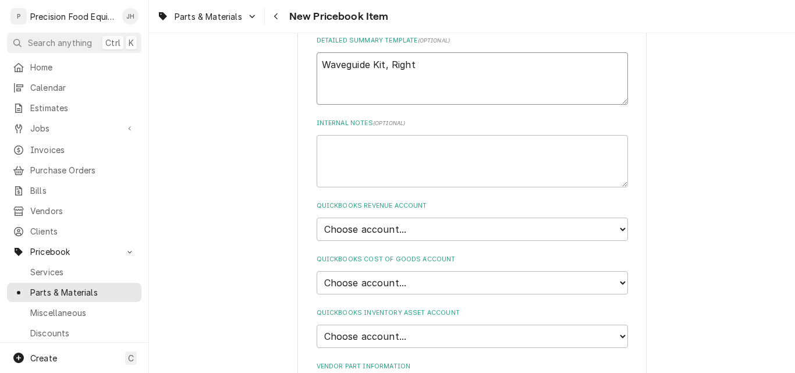
scroll to position [582, 0]
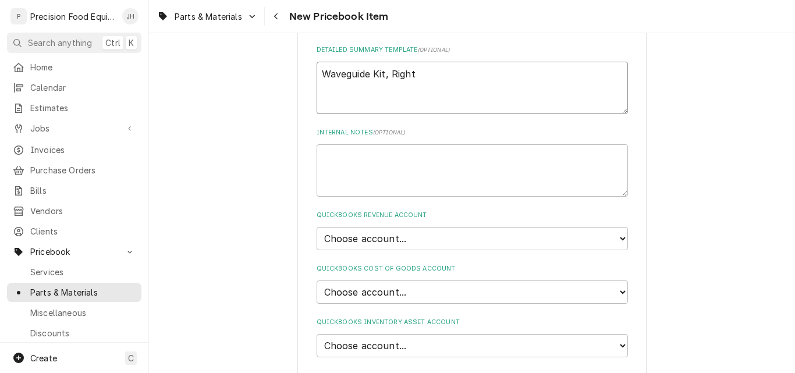
type textarea "Waveguide Kit, Right"
click at [413, 235] on select "Choose account... Discount Income Misc Income Non taxable issues 46600: Parts a…" at bounding box center [472, 238] width 311 height 23
select select "8000000A-1210141275"
click at [317, 227] on select "Choose account... Discount Income Misc Income Non taxable issues 46600: Parts a…" at bounding box center [472, 238] width 311 height 23
type textarea "x"
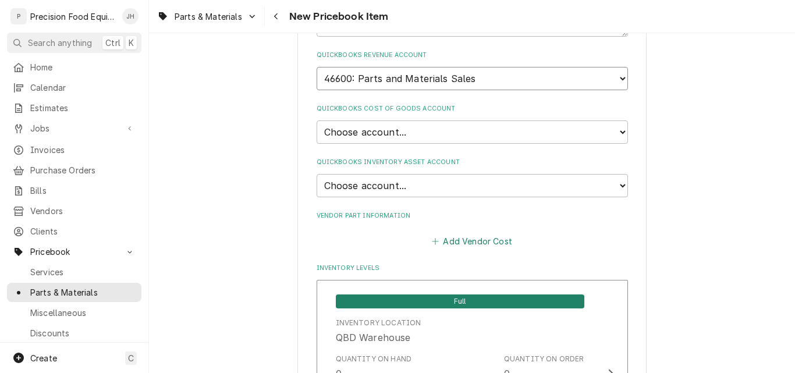
scroll to position [757, 0]
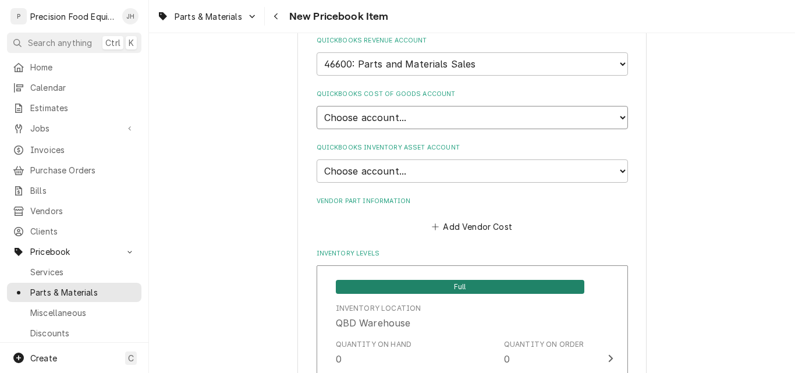
click at [413, 118] on select "Choose account... Loss Expense Loss Expense 11/3/2014 Loss Expense 11/4/2014 Co…" at bounding box center [472, 117] width 311 height 23
select select "80000023-1210145225"
click at [317, 106] on select "Choose account... Loss Expense Loss Expense 11/3/2014 Loss Expense 11/4/2014 Co…" at bounding box center [472, 117] width 311 height 23
type textarea "x"
click at [413, 171] on select "Choose account... Undeposited Funds Inventory Asset Payroll Asset" at bounding box center [472, 170] width 311 height 23
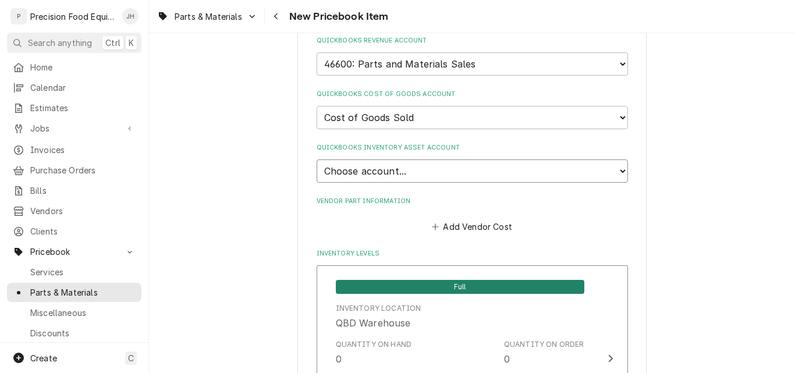
select select "80000022-1210145225"
click at [317, 159] on select "Choose account... Undeposited Funds Inventory Asset Payroll Asset" at bounding box center [472, 170] width 311 height 23
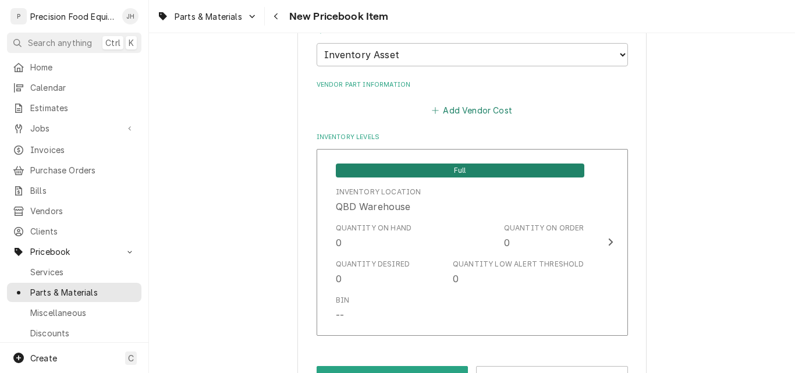
click at [476, 111] on button "Add Vendor Cost" at bounding box center [472, 110] width 84 height 16
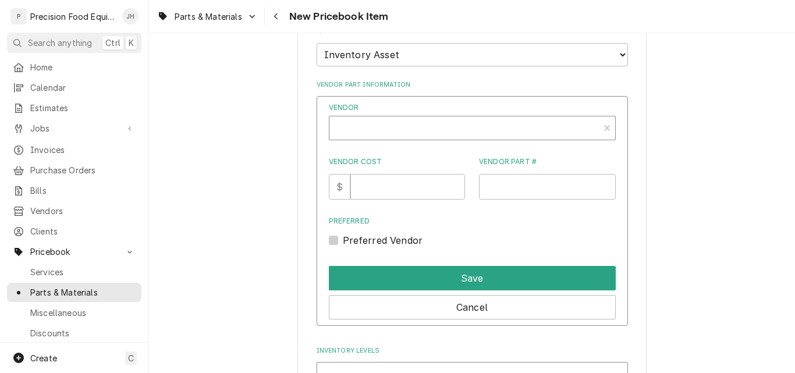
type textarea "x"
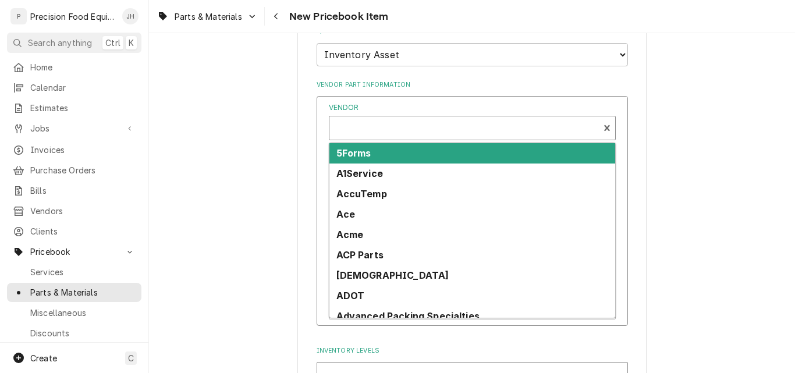
scroll to position [3, 0]
click at [369, 128] on div "Vendor" at bounding box center [464, 129] width 258 height 28
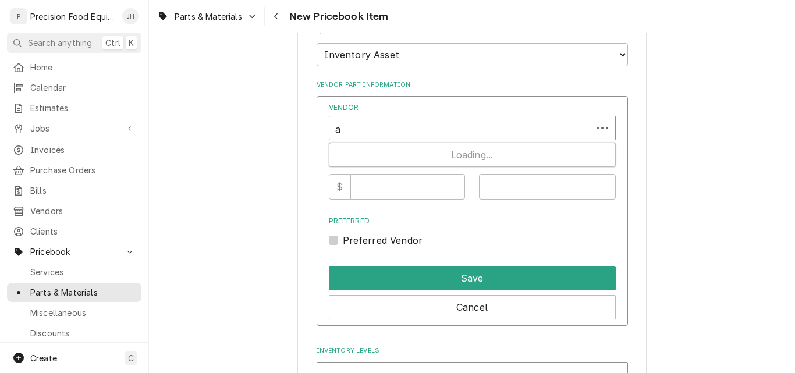
scroll to position [0, 0]
type input "acp"
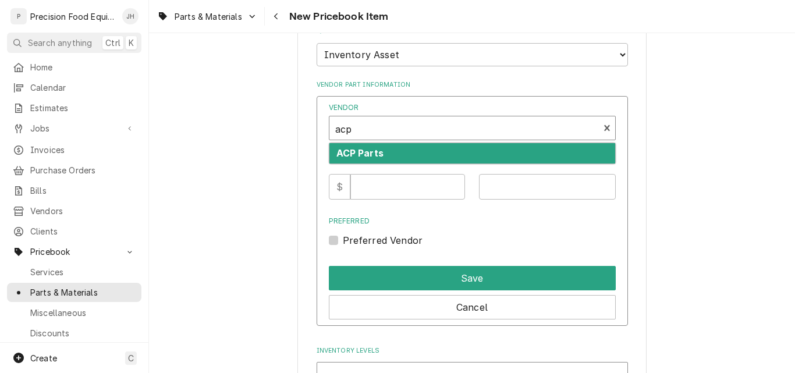
click at [359, 155] on strong "ACP Parts" at bounding box center [359, 153] width 47 height 12
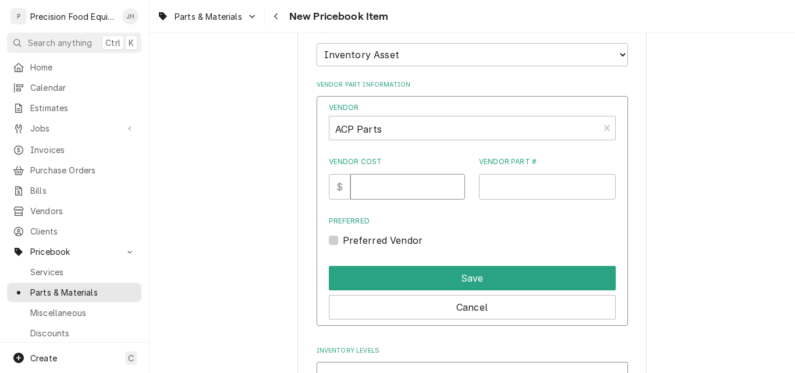
click at [391, 189] on input "Vendor Cost" at bounding box center [407, 187] width 115 height 26
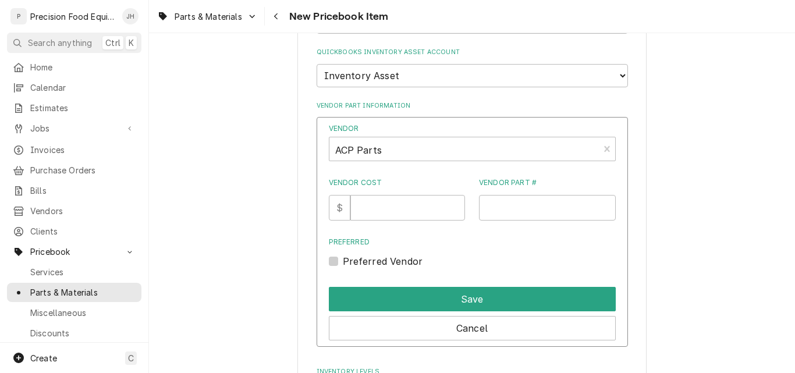
scroll to position [873, 0]
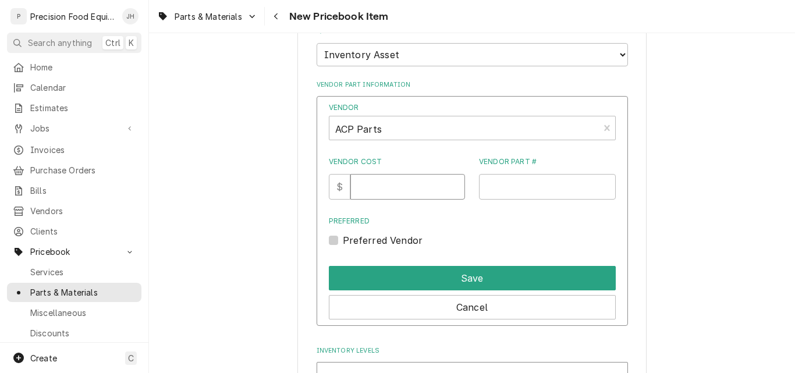
click at [405, 185] on input "Vendor Cost" at bounding box center [407, 187] width 115 height 26
type input "469.20"
type input "14119055"
click at [343, 240] on label "Preferred Vendor" at bounding box center [383, 240] width 80 height 14
click at [343, 240] on input "Preferred" at bounding box center [486, 246] width 287 height 26
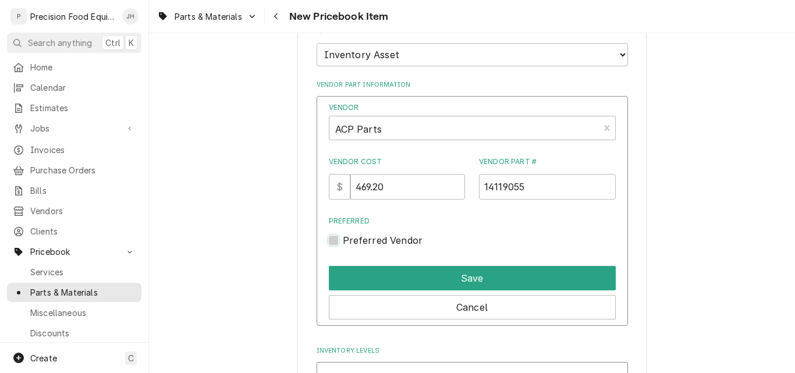
checkbox input "true"
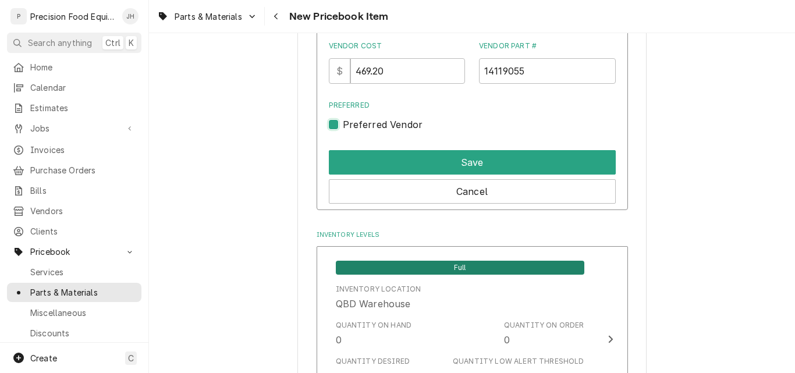
scroll to position [990, 0]
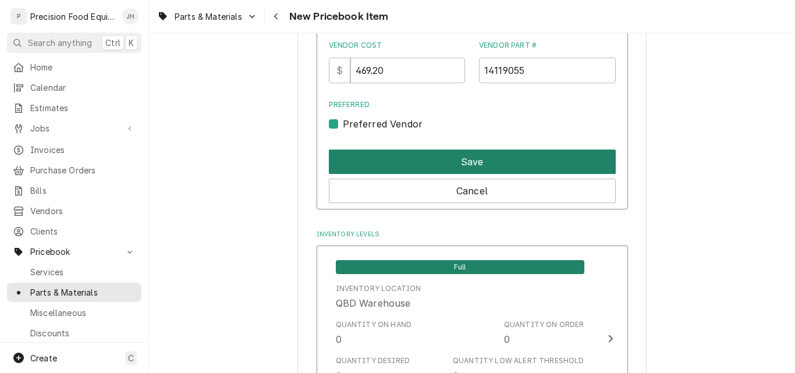
click at [474, 166] on button "Save" at bounding box center [472, 162] width 287 height 24
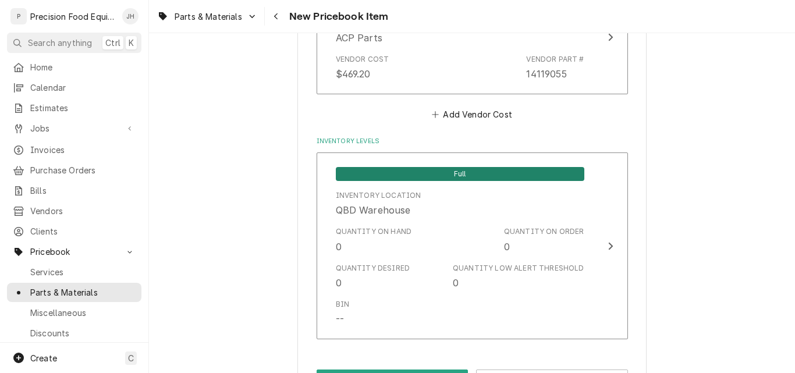
scroll to position [1033, 0]
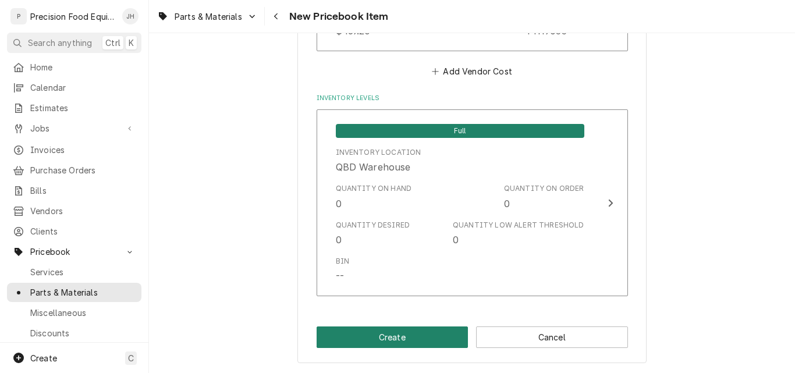
click at [394, 338] on button "Create" at bounding box center [393, 338] width 152 height 22
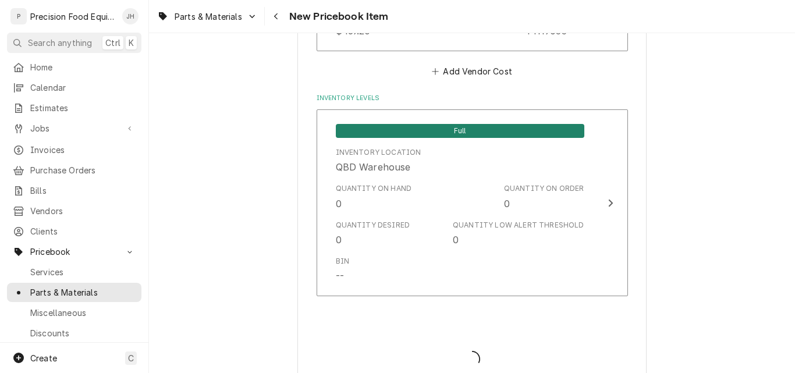
type textarea "x"
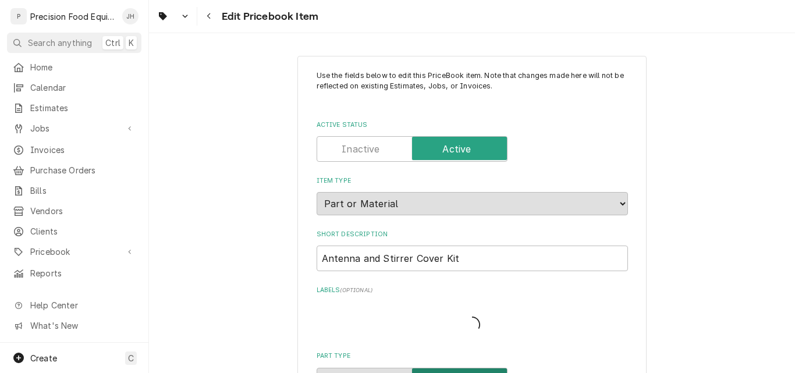
type textarea "x"
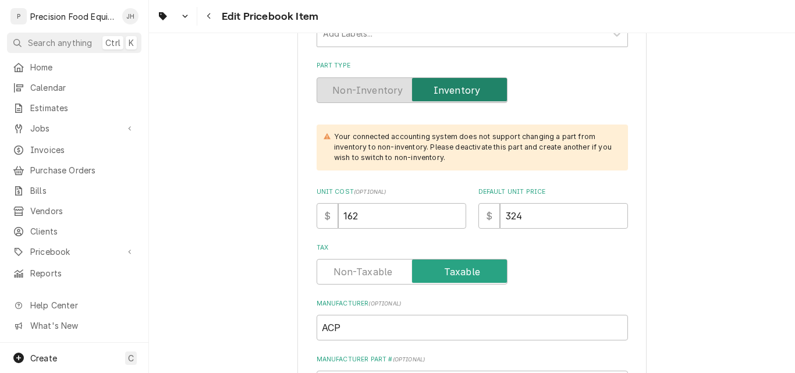
scroll to position [291, 0]
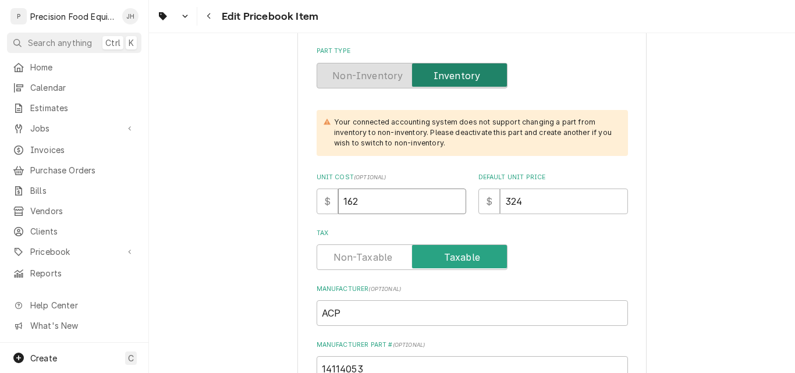
drag, startPoint x: 363, startPoint y: 200, endPoint x: 259, endPoint y: 198, distance: 104.2
type input "2"
type textarea "x"
type input "27"
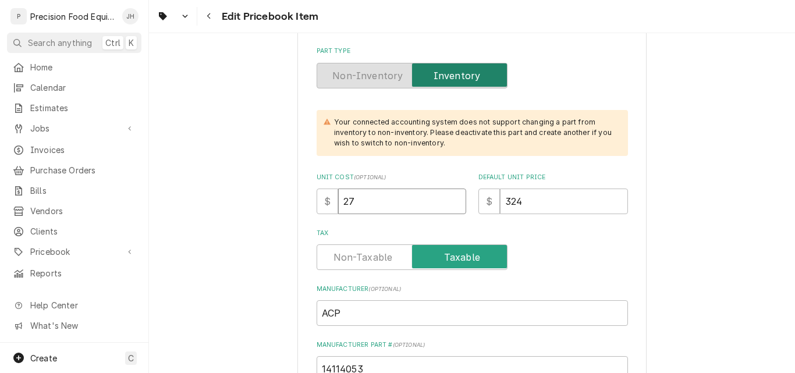
type textarea "x"
type input "277"
type textarea "x"
type input "277.8"
type textarea "x"
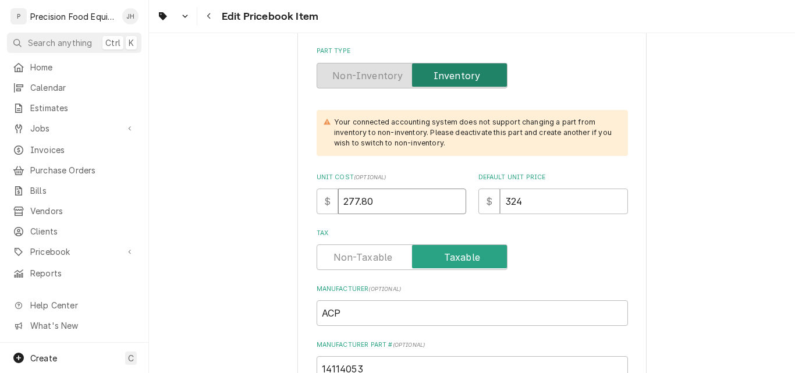
type input "277.80"
type textarea "x"
type input "4"
type textarea "x"
type input "46"
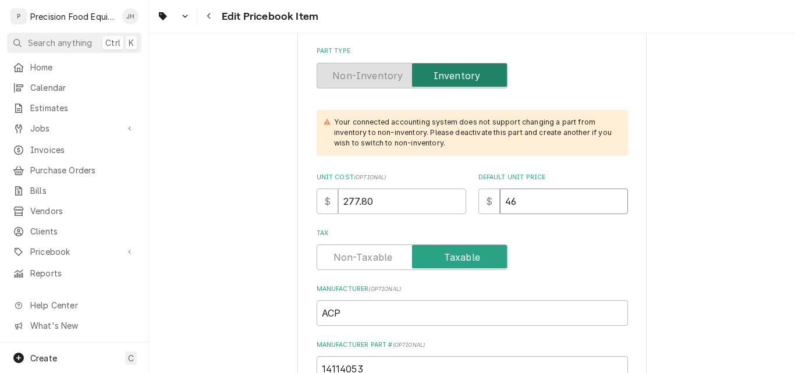
type textarea "x"
type input "463"
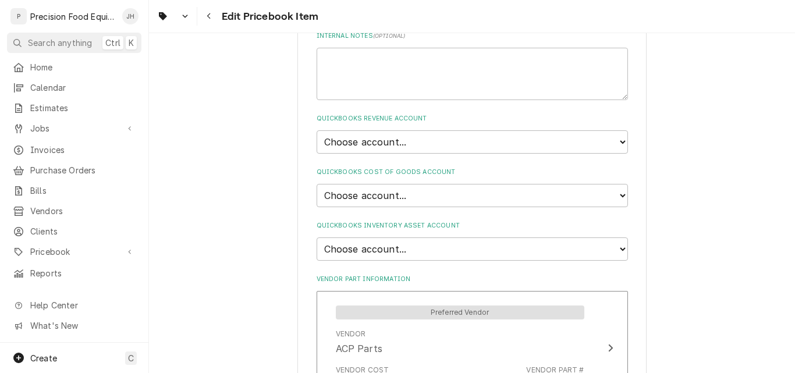
scroll to position [757, 0]
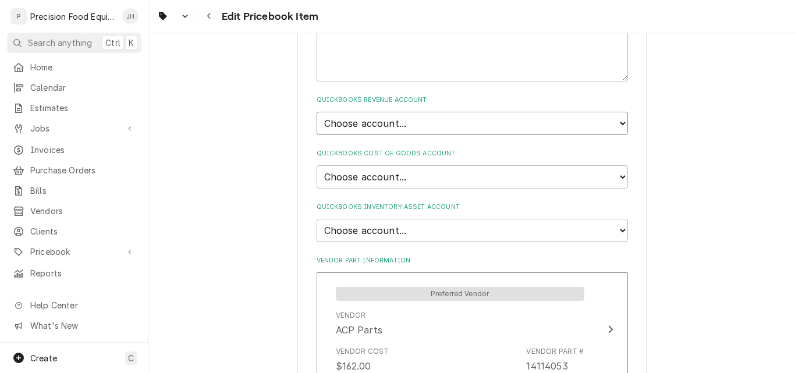
click at [393, 127] on select "Choose account... Discount Income Misc Income Non taxable issues 46600: Parts a…" at bounding box center [472, 123] width 311 height 23
select select "8000000A-1210141275"
click at [317, 112] on select "Choose account... Discount Income Misc Income Non taxable issues 46600: Parts a…" at bounding box center [472, 123] width 311 height 23
type textarea "x"
click at [408, 168] on select "Choose account... Loss Expense Loss Expense 11/3/2014 Loss Expense 11/4/2014 Co…" at bounding box center [472, 176] width 311 height 23
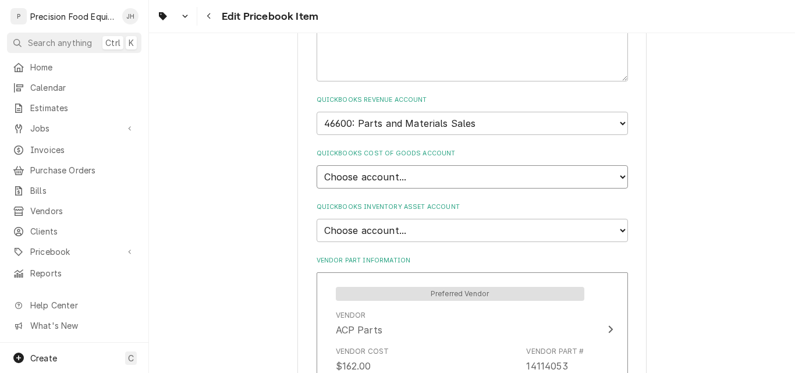
select select "80000023-1210145225"
click at [317, 165] on select "Choose account... Loss Expense Loss Expense 11/3/2014 Loss Expense 11/4/2014 Co…" at bounding box center [472, 176] width 311 height 23
type textarea "x"
click at [394, 224] on select "Choose account... Undeposited Funds Inventory Asset Payroll Asset" at bounding box center [472, 230] width 311 height 23
select select "80000022-1210145225"
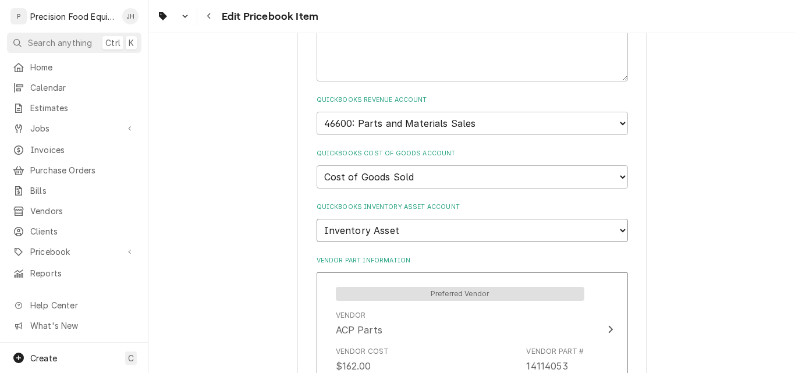
click at [317, 219] on select "Choose account... Undeposited Funds Inventory Asset Payroll Asset" at bounding box center [472, 230] width 311 height 23
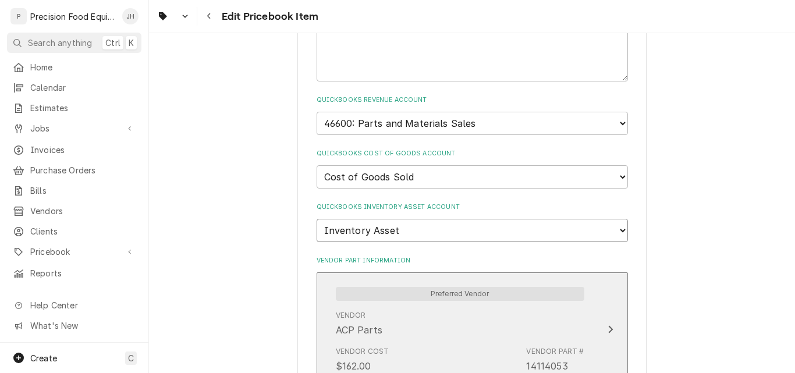
type textarea "x"
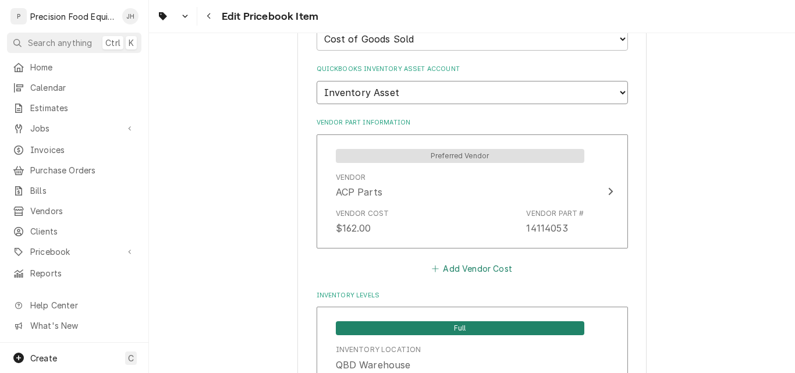
scroll to position [931, 0]
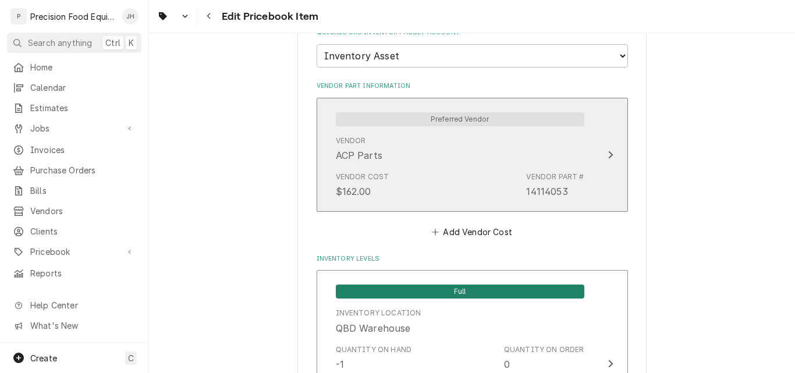
click at [398, 167] on div "Vendor Cost $162.00 Vendor Part # 14114053" at bounding box center [460, 185] width 249 height 36
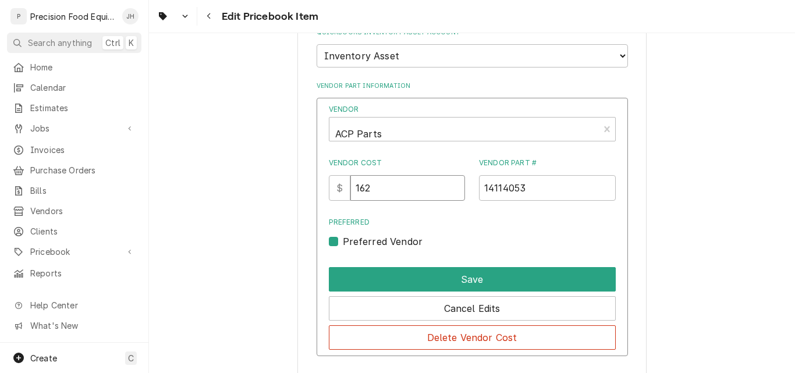
drag, startPoint x: 390, startPoint y: 184, endPoint x: 214, endPoint y: 147, distance: 180.3
type input "4"
type input "277.80"
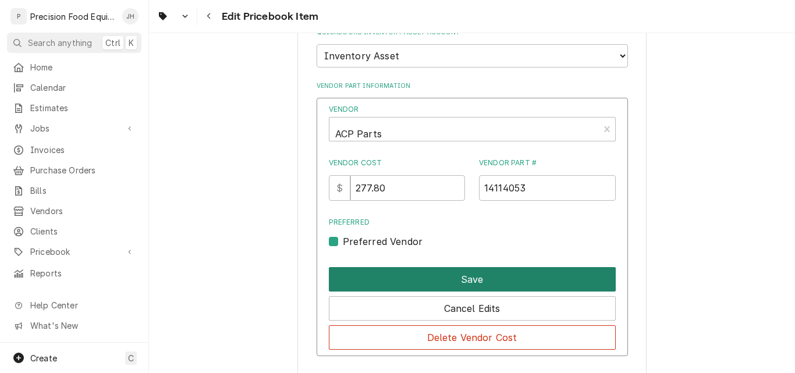
click at [462, 268] on button "Save" at bounding box center [472, 279] width 287 height 24
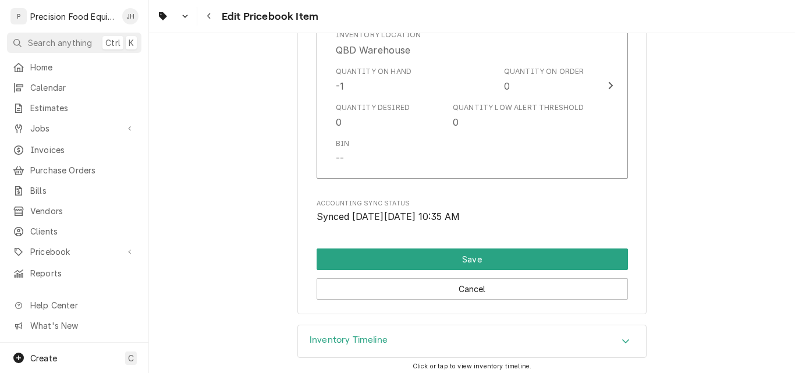
scroll to position [1222, 0]
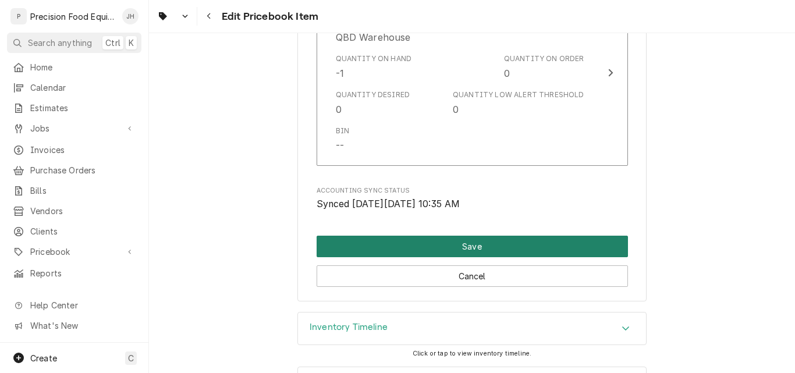
click at [467, 247] on button "Save" at bounding box center [472, 247] width 311 height 22
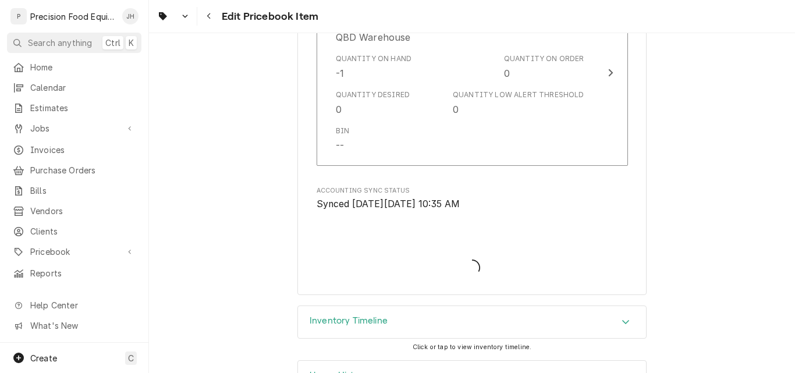
type textarea "x"
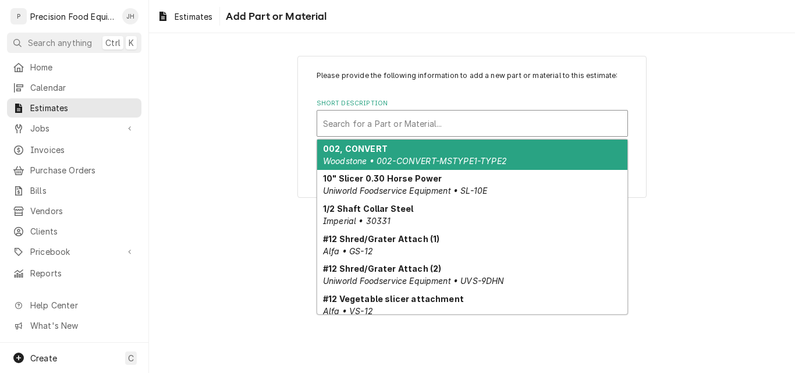
click at [438, 118] on div "Short Description" at bounding box center [472, 123] width 299 height 21
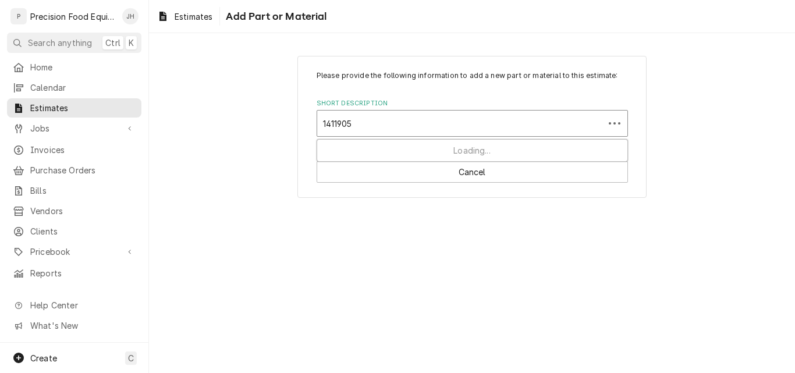
type input "14119055"
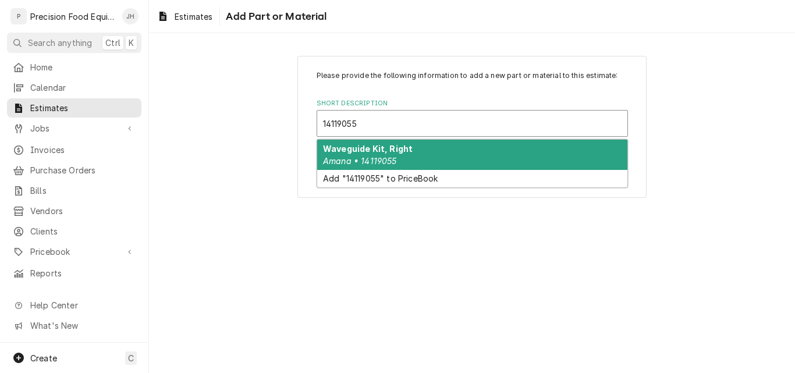
click at [432, 147] on div "Waveguide Kit, Right Amana • 14119055" at bounding box center [472, 155] width 310 height 30
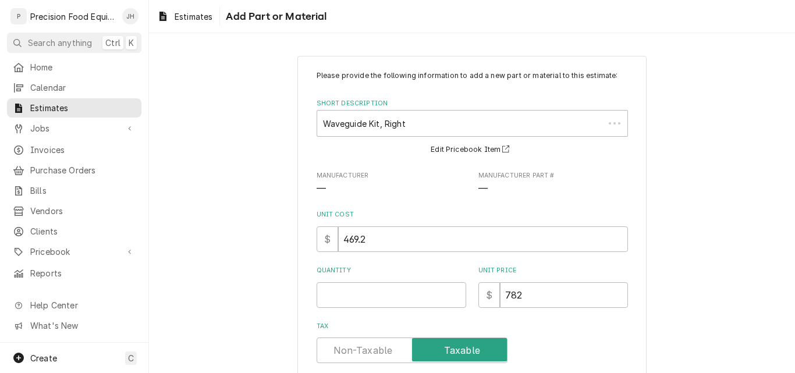
type textarea "x"
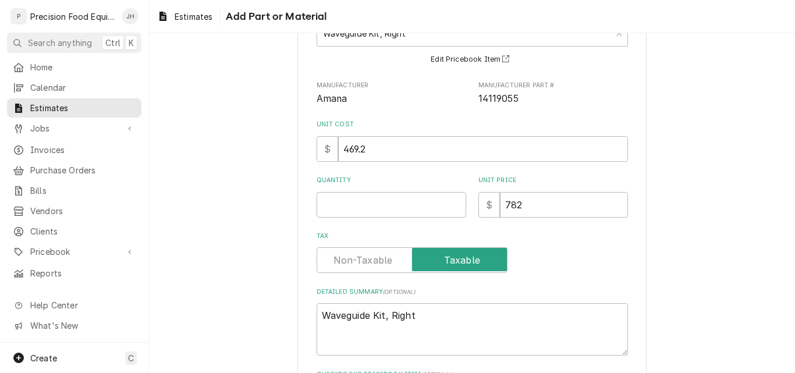
scroll to position [175, 0]
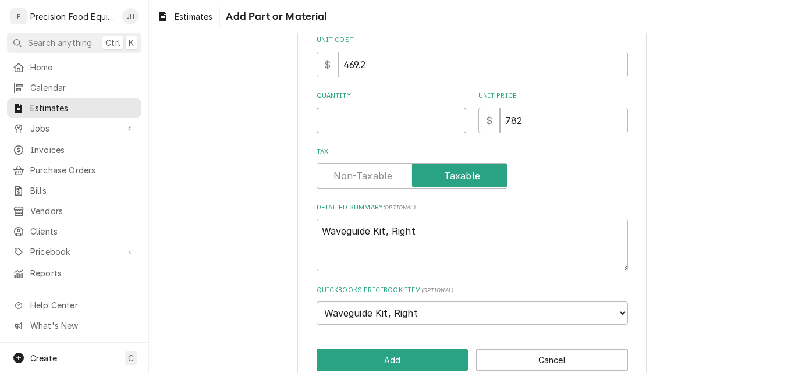
click at [370, 114] on input "Quantity" at bounding box center [392, 121] width 150 height 26
type input "1"
type textarea "x"
type input "1"
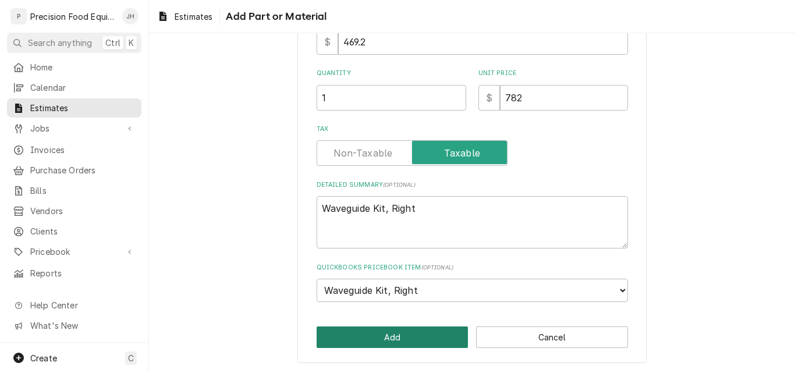
click at [360, 335] on button "Add" at bounding box center [393, 338] width 152 height 22
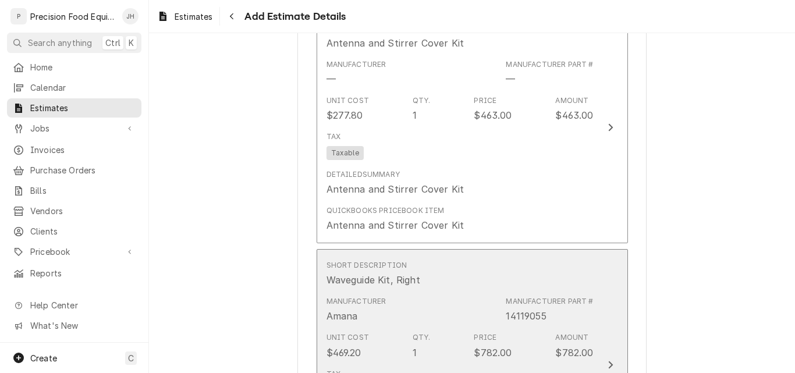
scroll to position [1143, 0]
type textarea "x"
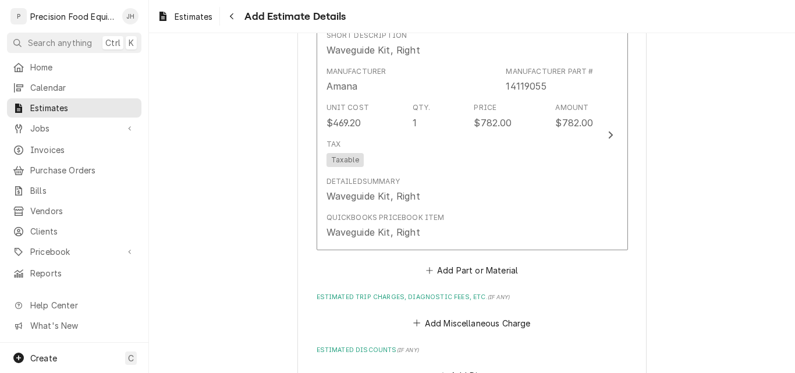
scroll to position [1376, 0]
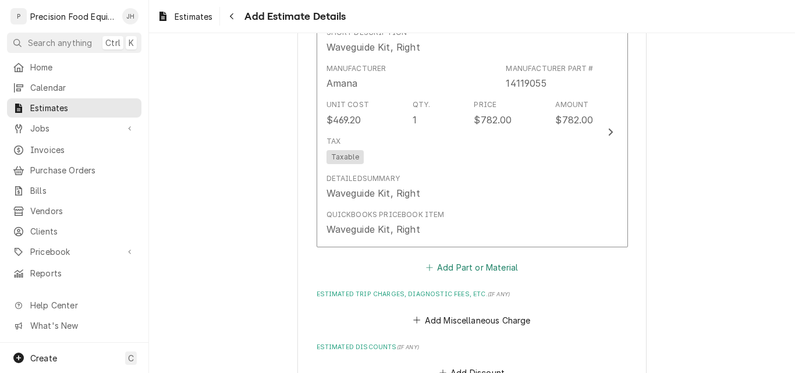
click at [462, 271] on button "Add Part or Material" at bounding box center [472, 268] width 96 height 16
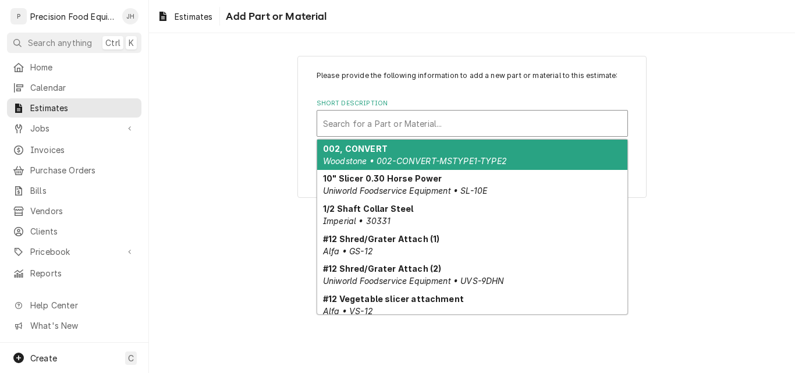
click at [381, 127] on div "Short Description" at bounding box center [472, 123] width 299 height 21
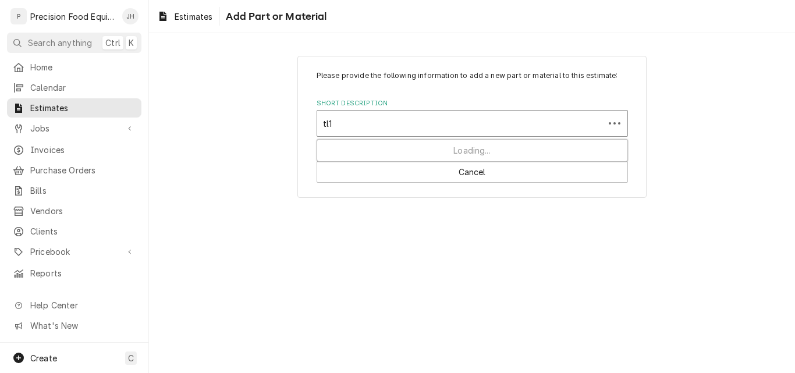
type input "tl10"
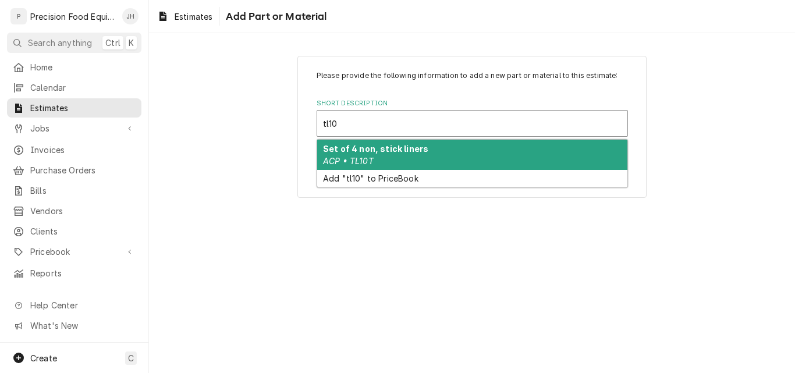
click at [381, 148] on strong "Set of 4 non, stick liners" at bounding box center [375, 149] width 105 height 10
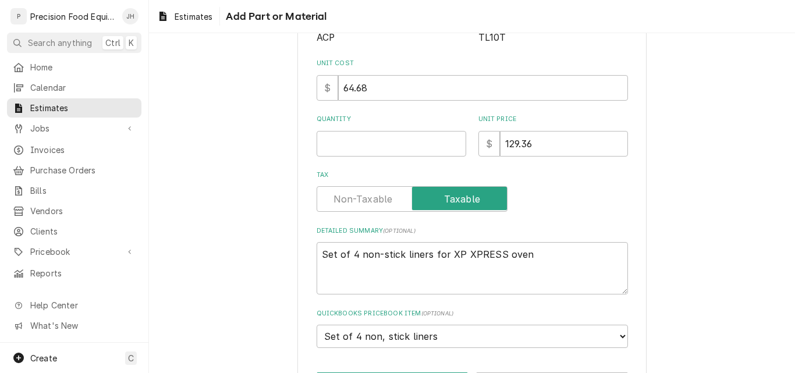
scroll to position [197, 0]
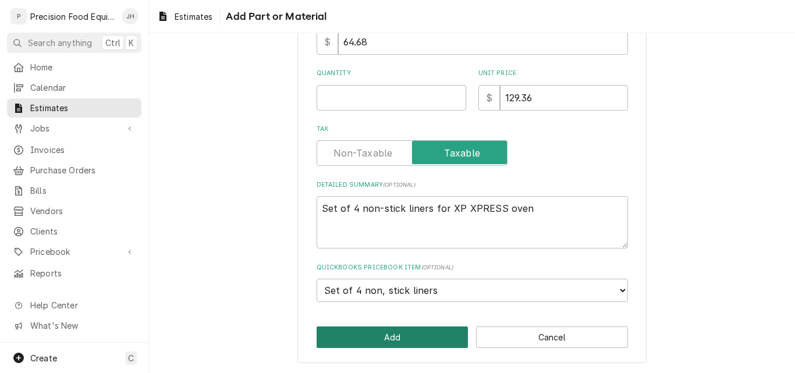
click at [382, 332] on button "Add" at bounding box center [393, 338] width 152 height 22
type textarea "x"
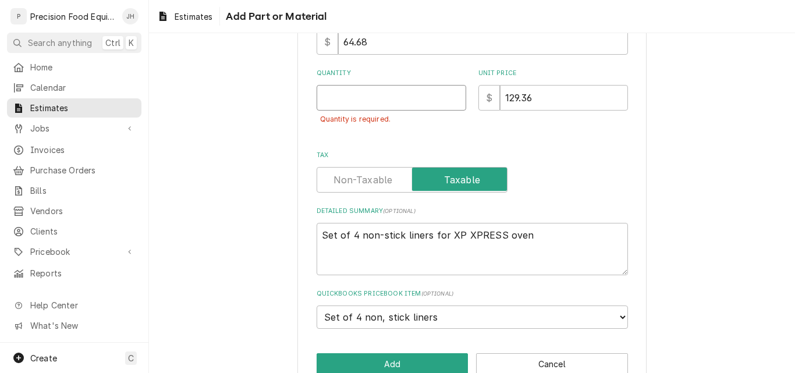
click at [423, 94] on input "Quantity" at bounding box center [392, 98] width 150 height 26
type input "1"
type textarea "x"
type input "1"
click at [389, 361] on button "Add" at bounding box center [393, 364] width 152 height 22
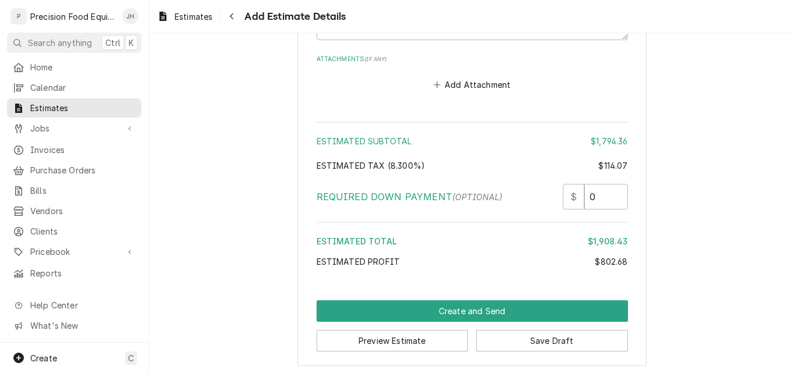
scroll to position [2112, 0]
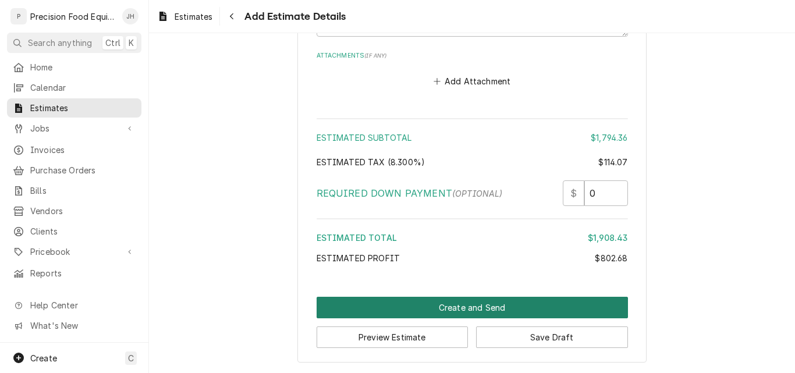
click at [459, 307] on button "Create and Send" at bounding box center [472, 308] width 311 height 22
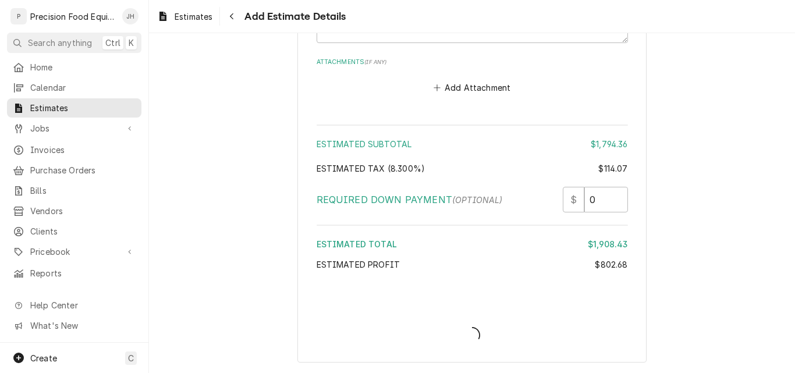
scroll to position [2105, 0]
type textarea "x"
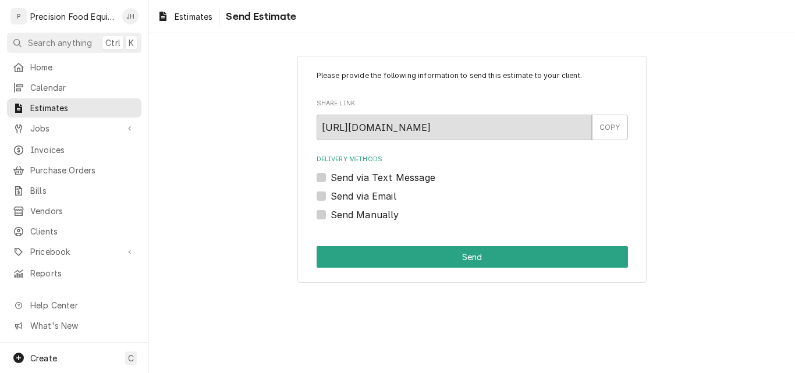
click at [366, 196] on label "Send via Email" at bounding box center [364, 196] width 66 height 14
click at [366, 196] on input "Send via Email" at bounding box center [486, 202] width 311 height 26
checkbox input "true"
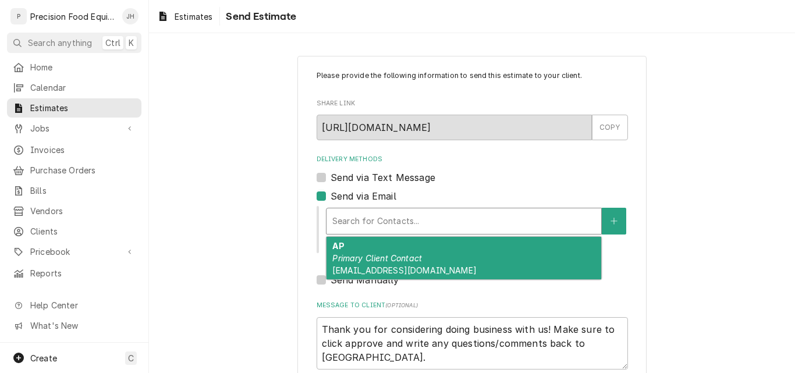
click at [356, 213] on div "Delivery Methods" at bounding box center [463, 221] width 263 height 21
click at [362, 218] on div "Delivery Methods" at bounding box center [463, 221] width 263 height 21
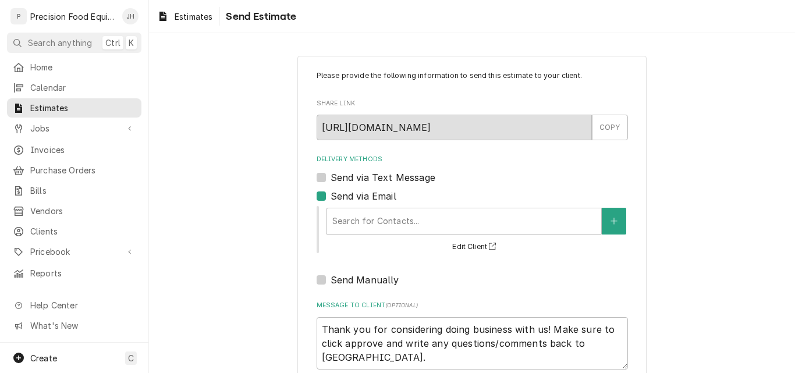
click at [368, 179] on label "Send via Text Message" at bounding box center [383, 178] width 105 height 14
click at [368, 179] on input "Send via Text Message" at bounding box center [486, 184] width 311 height 26
checkbox input "true"
type textarea "x"
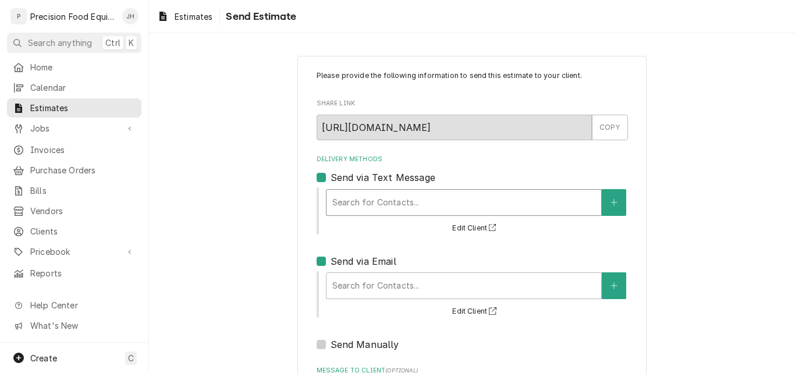
click at [367, 207] on div "Delivery Methods" at bounding box center [463, 202] width 263 height 21
click at [360, 176] on label "Send via Text Message" at bounding box center [383, 178] width 105 height 14
click at [360, 176] on input "Send via Text Message" at bounding box center [486, 184] width 311 height 26
checkbox input "false"
type textarea "x"
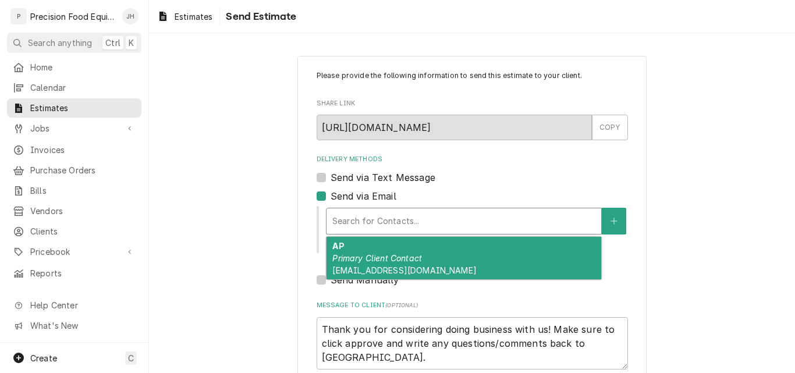
click at [356, 222] on div "Delivery Methods" at bounding box center [463, 221] width 263 height 21
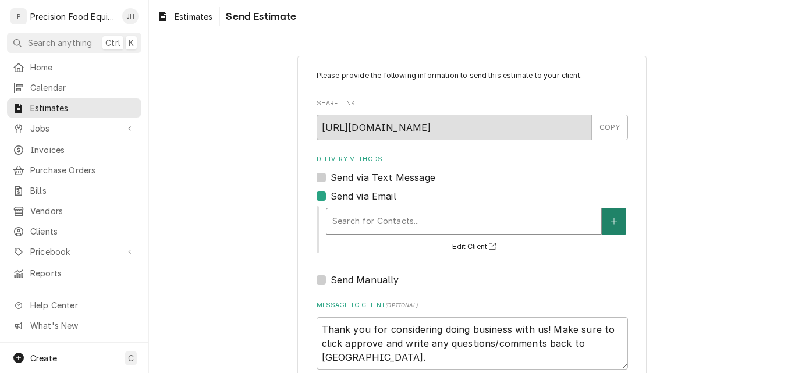
click at [612, 219] on icon "Create New Contact" at bounding box center [614, 221] width 7 height 8
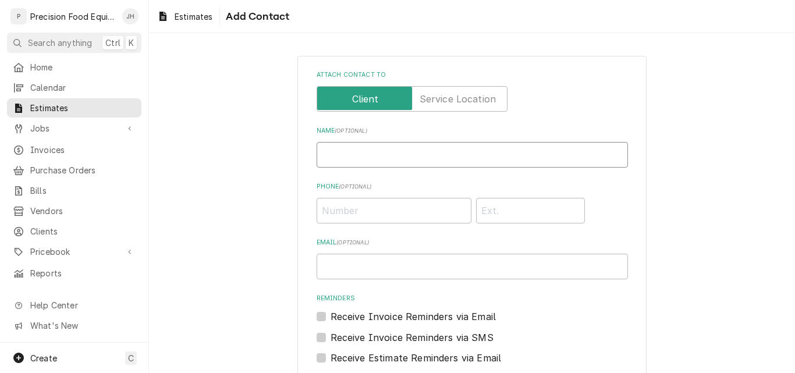
click at [364, 154] on input "Name ( optional )" at bounding box center [472, 155] width 311 height 26
type input "Brett Searles"
type input "bsearles@saladandgo.com"
click at [358, 209] on input "Phone ( optional )" at bounding box center [394, 211] width 155 height 26
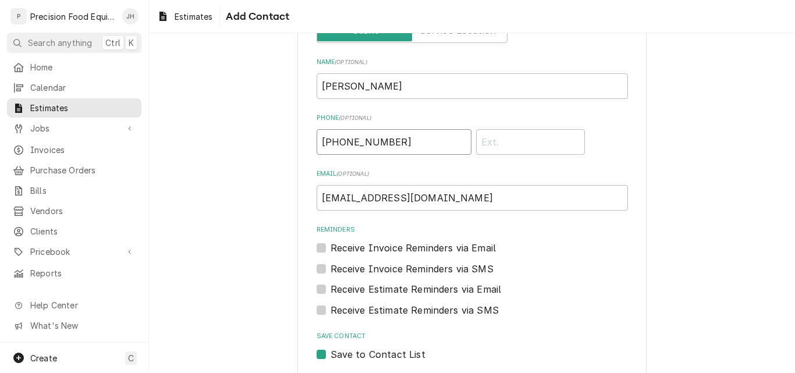
scroll to position [116, 0]
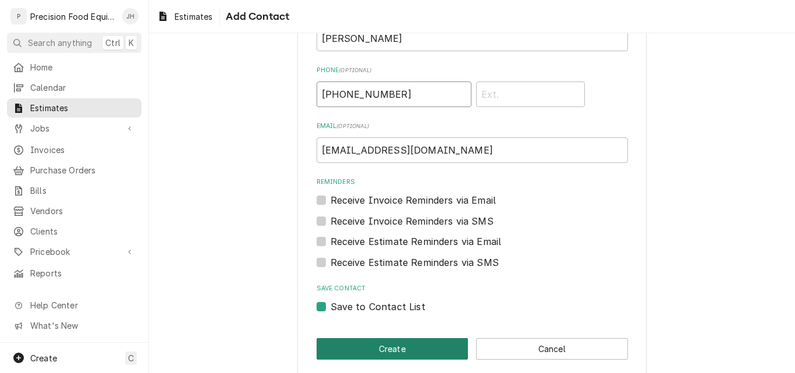
type input "(480) 262-5333"
click at [380, 350] on button "Create" at bounding box center [393, 349] width 152 height 22
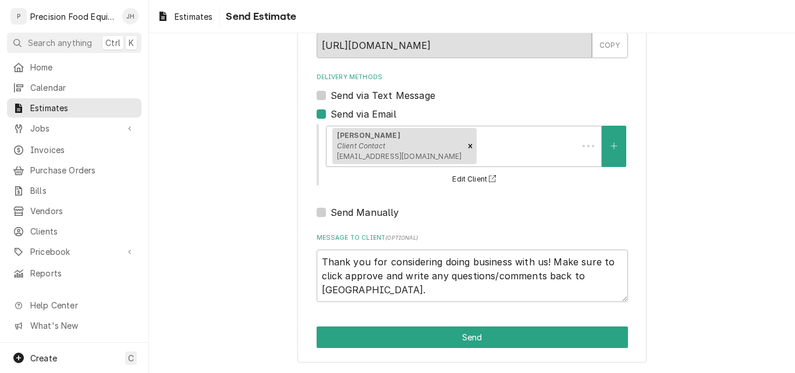
type textarea "x"
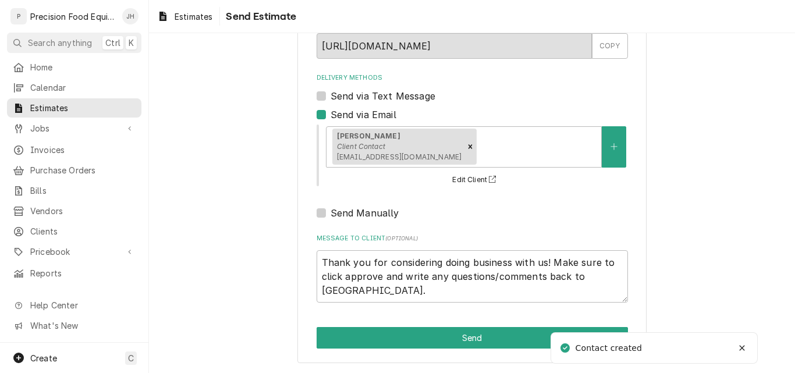
scroll to position [82, 0]
click at [387, 96] on label "Send via Text Message" at bounding box center [383, 95] width 105 height 14
click at [387, 96] on input "Send via Text Message" at bounding box center [486, 101] width 311 height 26
checkbox input "true"
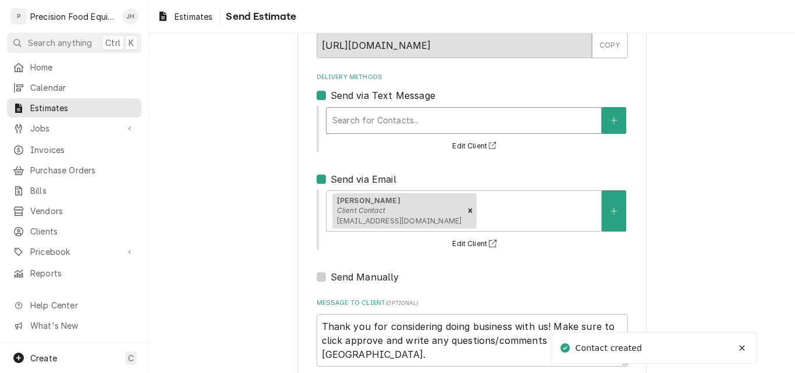
click at [374, 123] on div "Delivery Methods" at bounding box center [463, 120] width 263 height 21
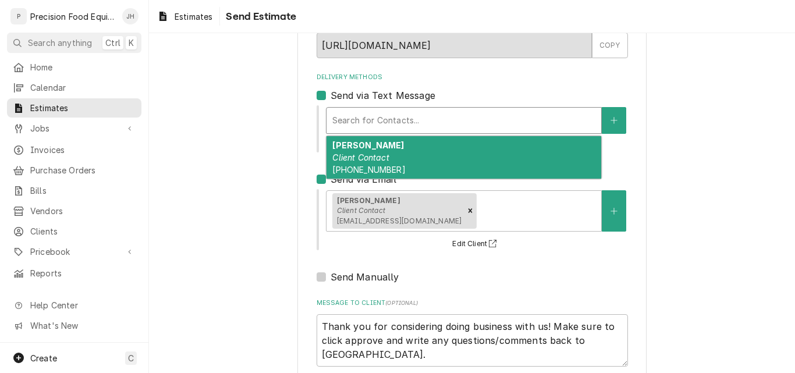
click at [373, 158] on em "Client Contact" at bounding box center [360, 158] width 56 height 10
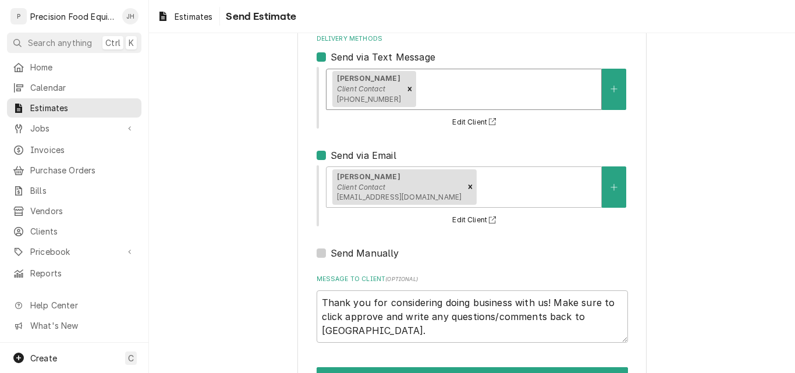
scroll to position [161, 0]
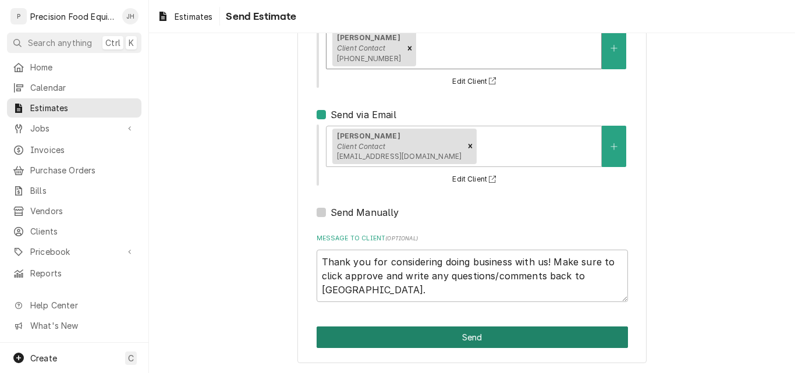
click at [481, 336] on button "Send" at bounding box center [472, 338] width 311 height 22
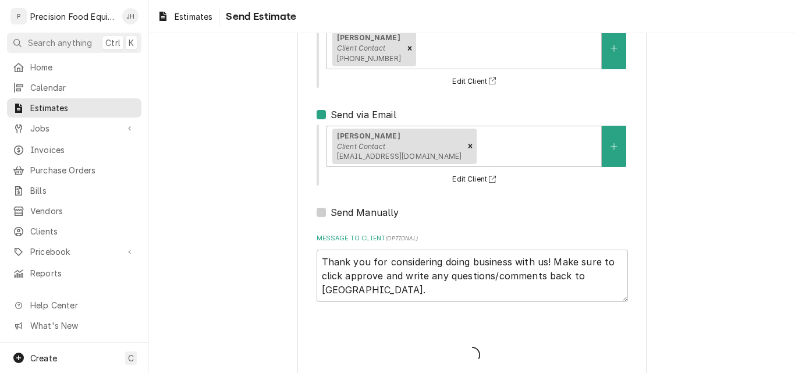
type textarea "x"
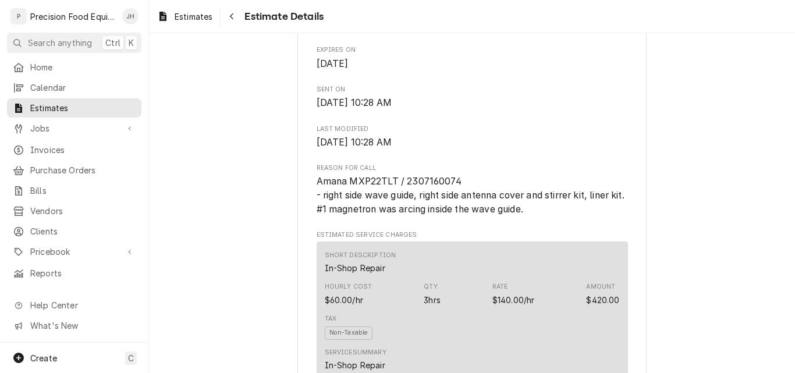
scroll to position [407, 0]
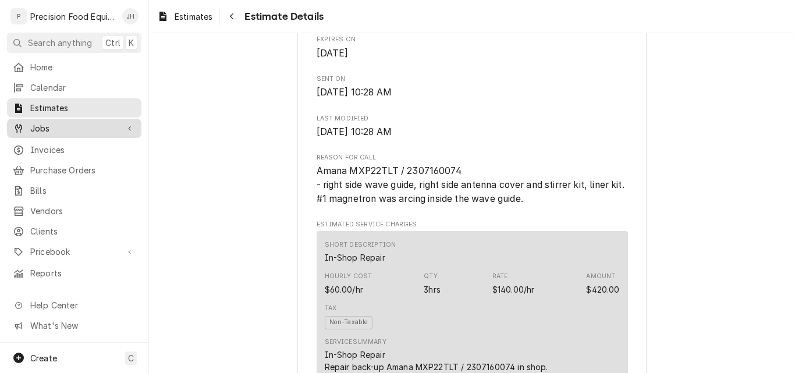
click at [51, 126] on span "Jobs" at bounding box center [74, 128] width 88 height 12
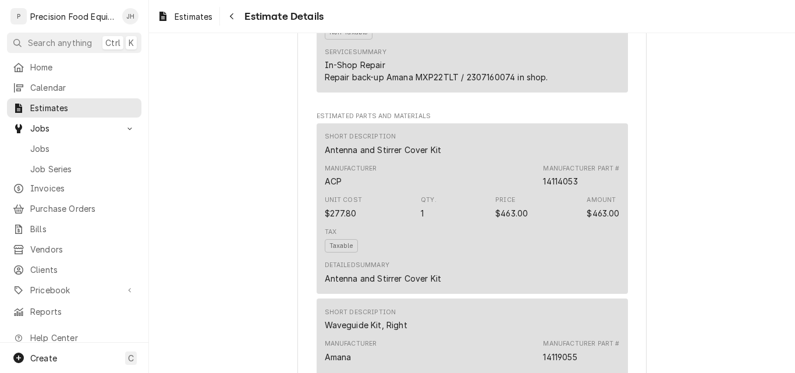
scroll to position [699, 0]
click at [51, 143] on span "Jobs" at bounding box center [82, 149] width 105 height 12
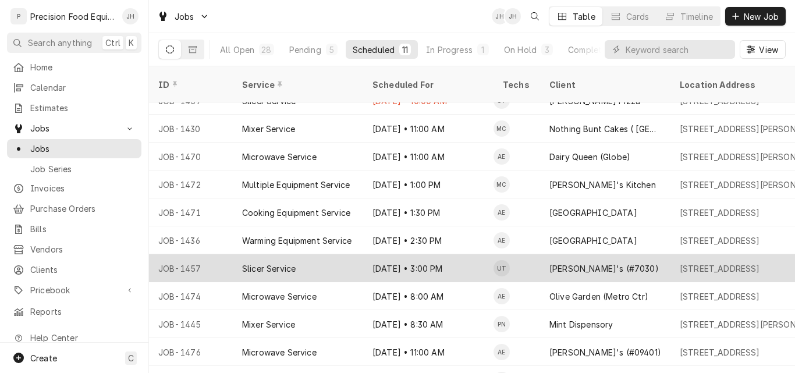
scroll to position [30, 0]
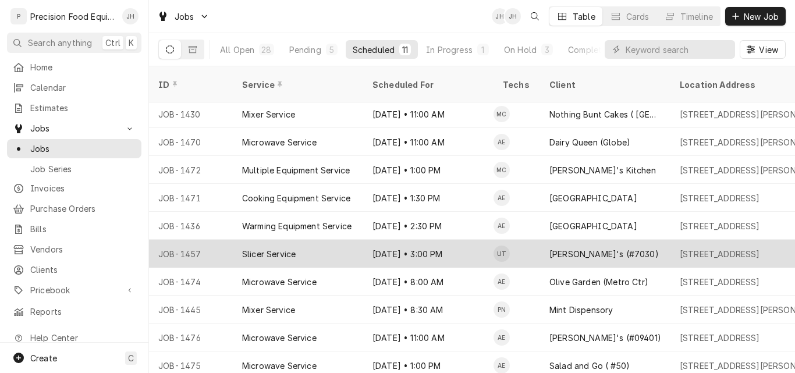
click at [320, 240] on div "Slicer Service" at bounding box center [298, 254] width 130 height 28
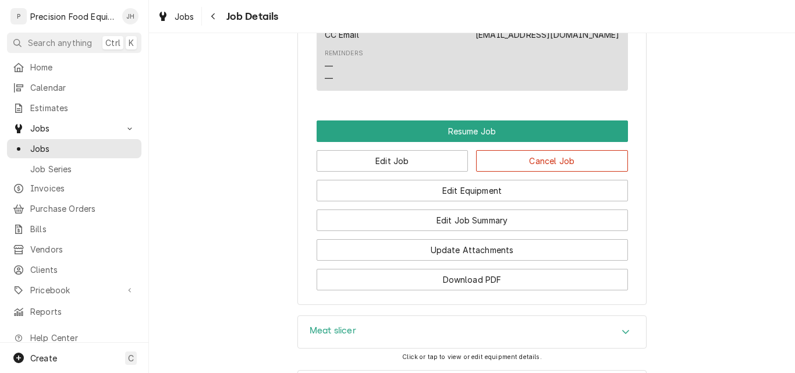
scroll to position [1048, 0]
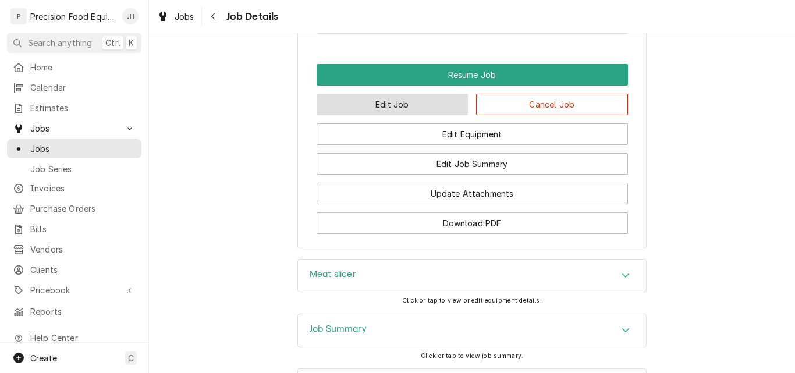
click at [393, 115] on button "Edit Job" at bounding box center [393, 105] width 152 height 22
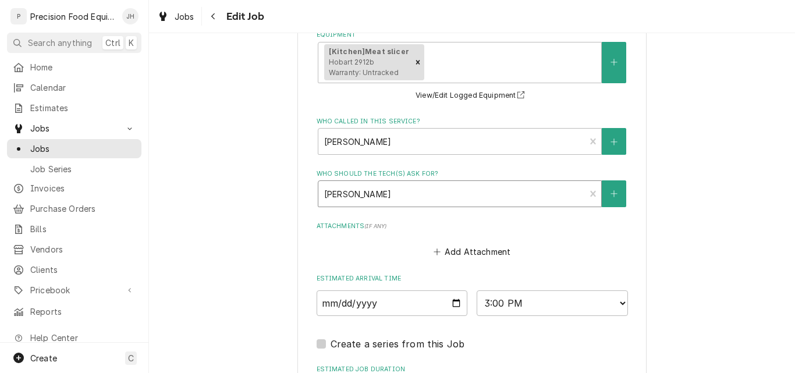
scroll to position [873, 0]
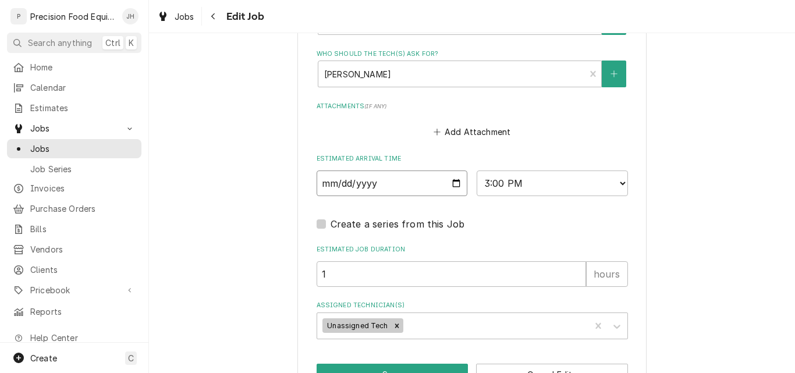
click at [451, 186] on input "2025-09-16" at bounding box center [392, 184] width 151 height 26
type textarea "x"
type input "2025-09-17"
type textarea "x"
click at [553, 188] on select "AM / PM 6:00 AM 6:15 AM 6:30 AM 6:45 AM 7:00 AM 7:15 AM 7:30 AM 7:45 AM 8:00 AM…" at bounding box center [552, 184] width 151 height 26
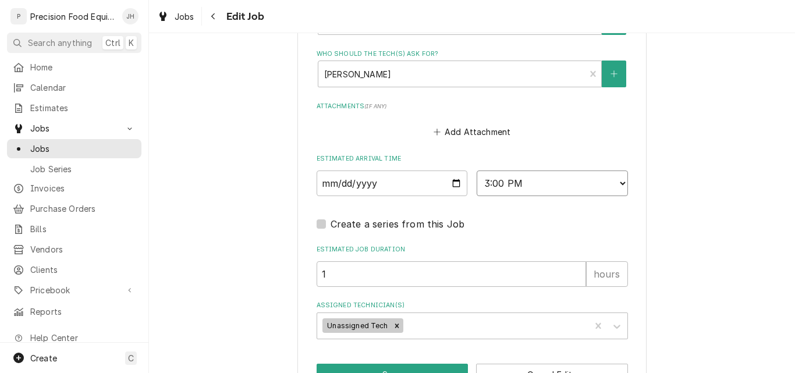
select select "08:00:00"
click at [477, 171] on select "AM / PM 6:00 AM 6:15 AM 6:30 AM 6:45 AM 7:00 AM 7:15 AM 7:30 AM 7:45 AM 8:00 AM…" at bounding box center [552, 184] width 151 height 26
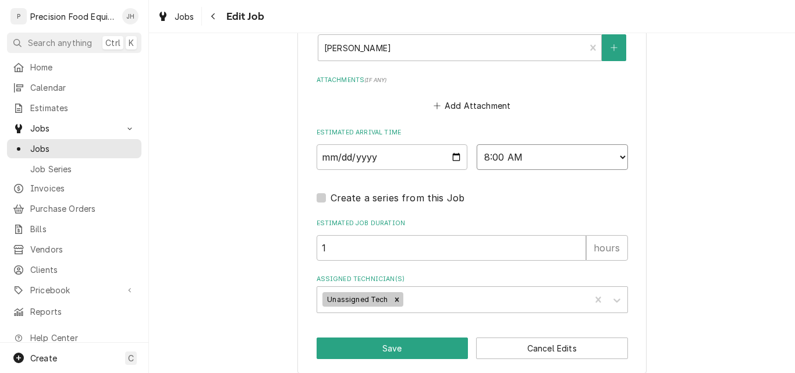
scroll to position [910, 0]
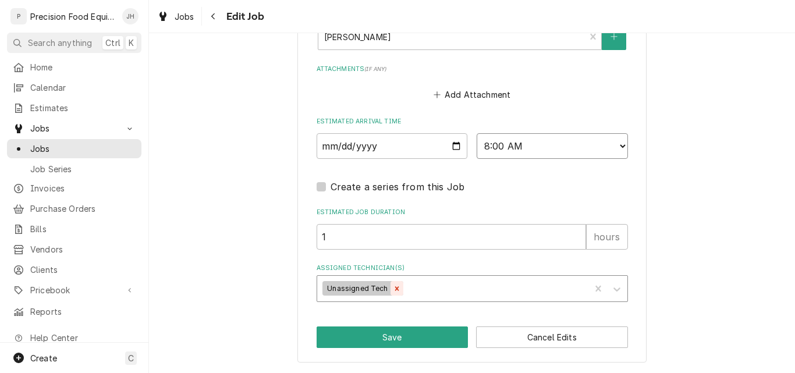
click at [395, 289] on icon "Remove Unassigned Tech" at bounding box center [397, 288] width 4 height 4
click at [359, 287] on div "Assigned Technician(s)" at bounding box center [462, 288] width 278 height 21
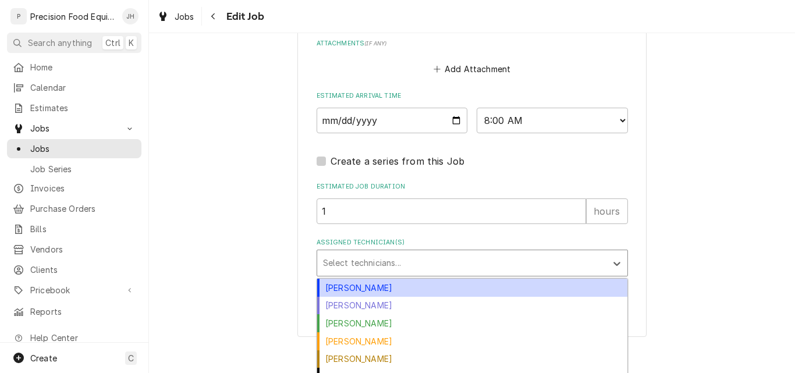
scroll to position [949, 0]
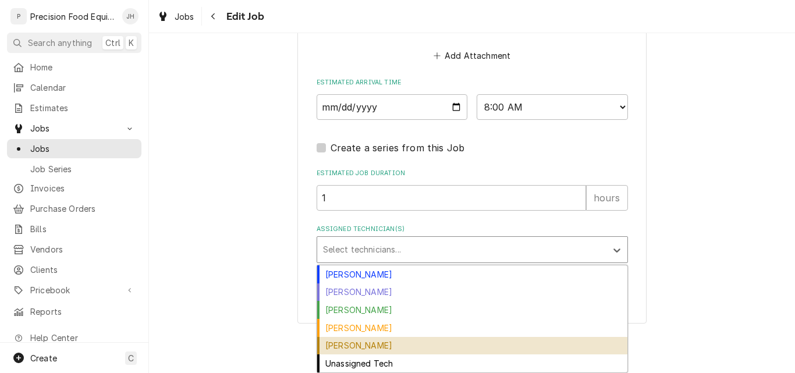
click at [381, 350] on div "Pete Nielson" at bounding box center [472, 346] width 310 height 18
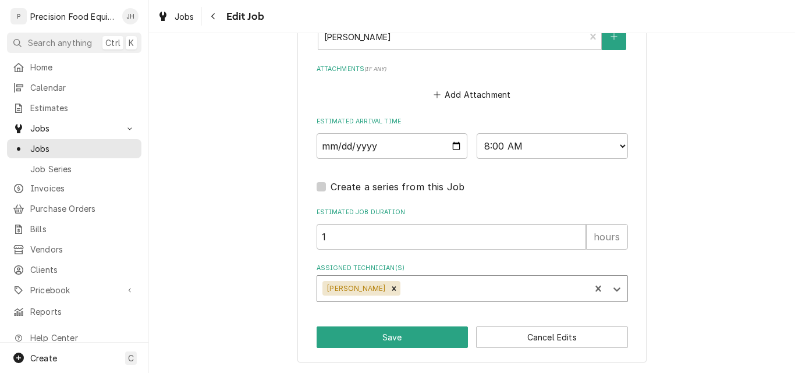
scroll to position [910, 0]
click at [380, 340] on button "Save" at bounding box center [393, 338] width 152 height 22
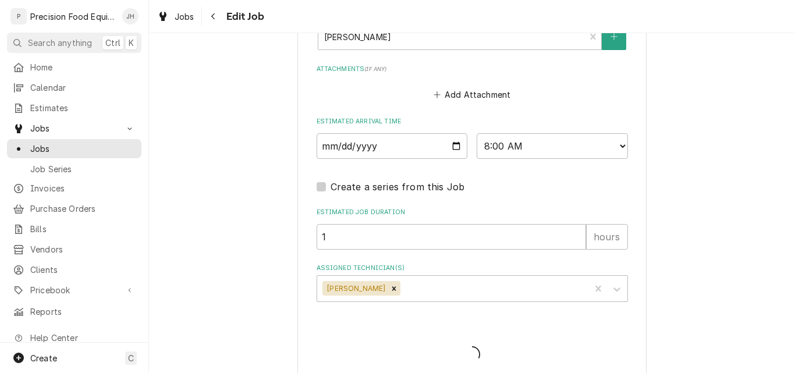
type textarea "x"
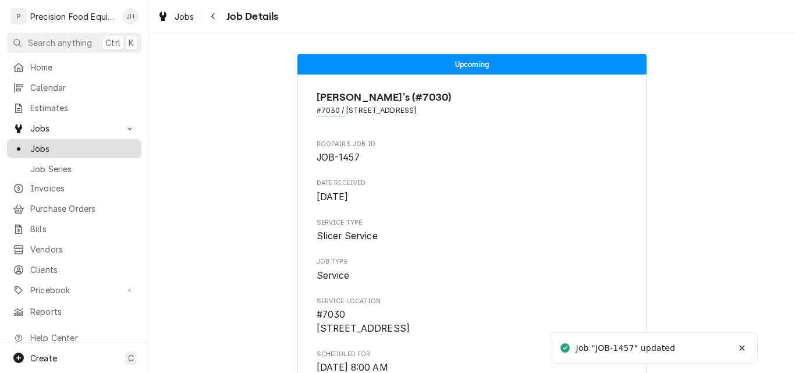
click at [62, 146] on span "Jobs" at bounding box center [82, 149] width 105 height 12
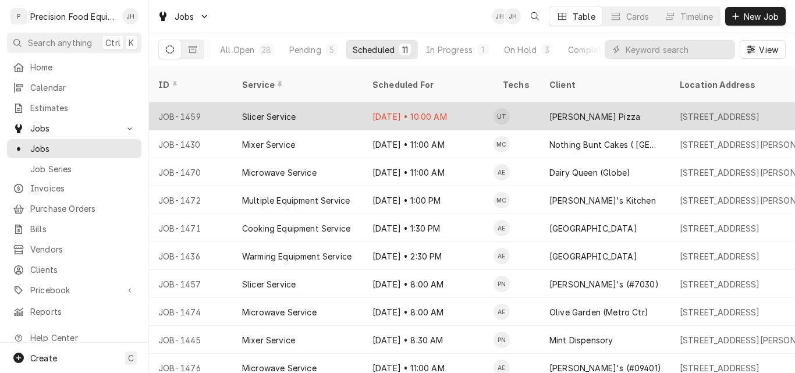
click at [314, 104] on div "Slicer Service" at bounding box center [298, 116] width 130 height 28
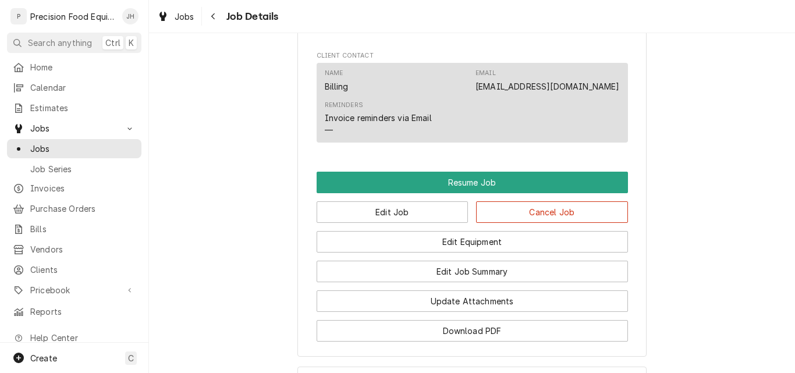
scroll to position [990, 0]
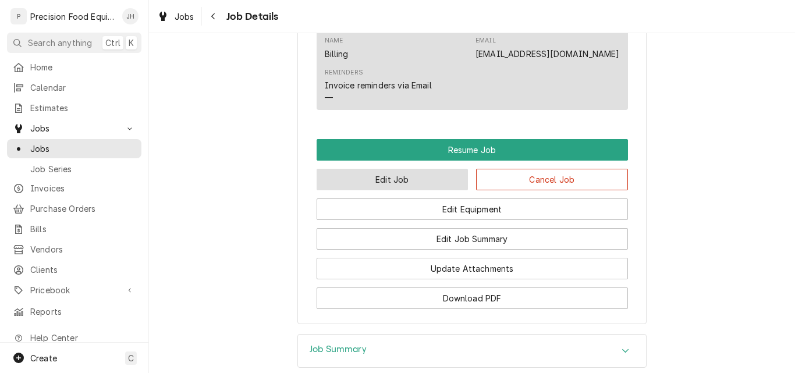
click at [427, 190] on button "Edit Job" at bounding box center [393, 180] width 152 height 22
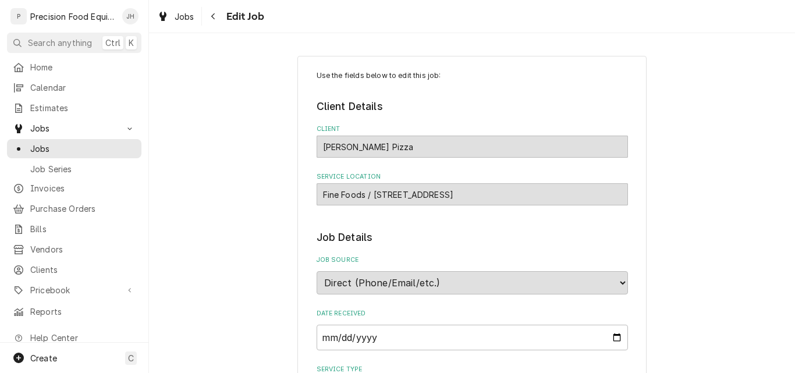
type textarea "x"
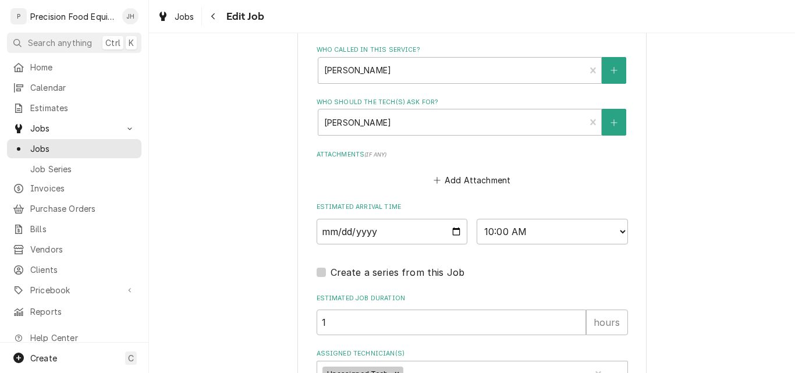
scroll to position [757, 0]
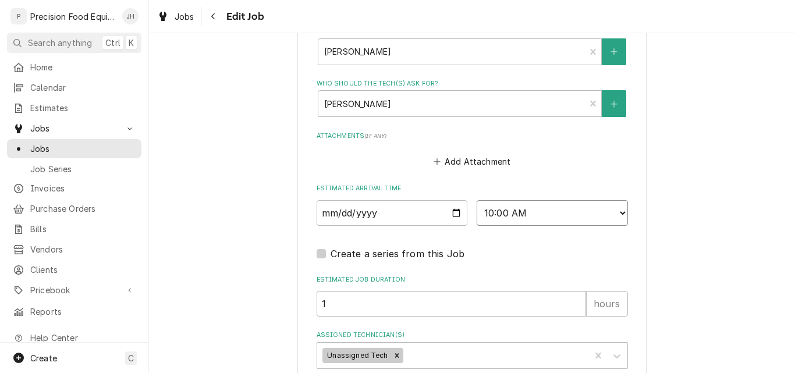
click at [540, 214] on select "AM / PM 6:00 AM 6:15 AM 6:30 AM 6:45 AM 7:00 AM 7:15 AM 7:30 AM 7:45 AM 8:00 AM…" at bounding box center [552, 213] width 151 height 26
select select "09:45:00"
click at [477, 200] on select "AM / PM 6:00 AM 6:15 AM 6:30 AM 6:45 AM 7:00 AM 7:15 AM 7:30 AM 7:45 AM 8:00 AM…" at bounding box center [552, 213] width 151 height 26
type textarea "x"
click at [455, 215] on input "2025-09-16" at bounding box center [392, 213] width 151 height 26
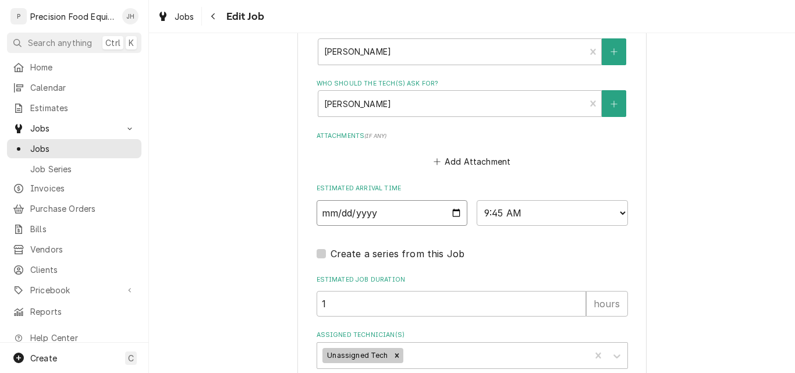
type input "2025-09-17"
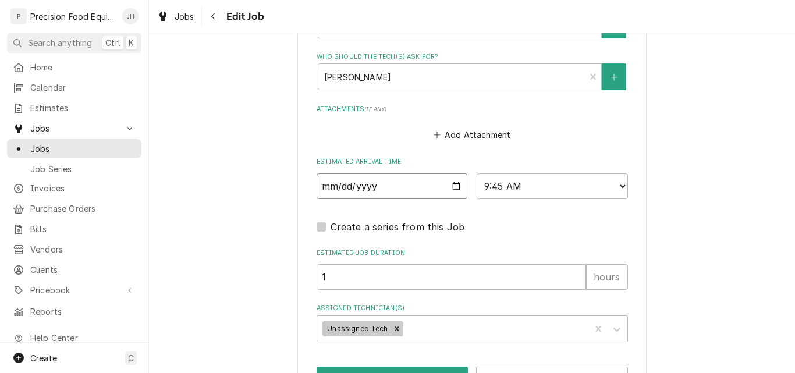
scroll to position [824, 0]
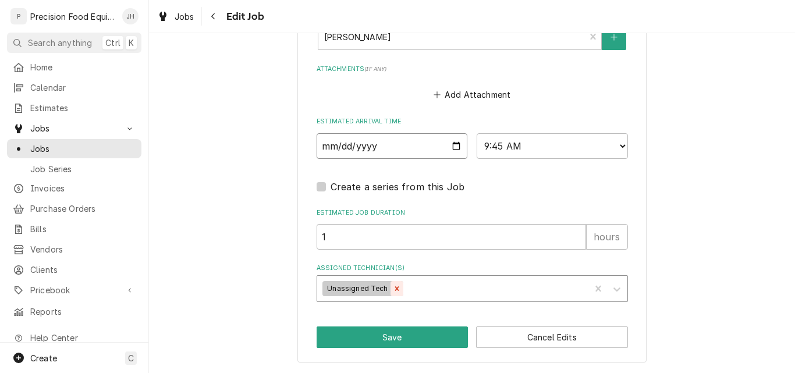
click at [393, 287] on icon "Remove Unassigned Tech" at bounding box center [397, 289] width 8 height 8
click at [567, 293] on div "Assigned Technician(s)" at bounding box center [462, 288] width 278 height 21
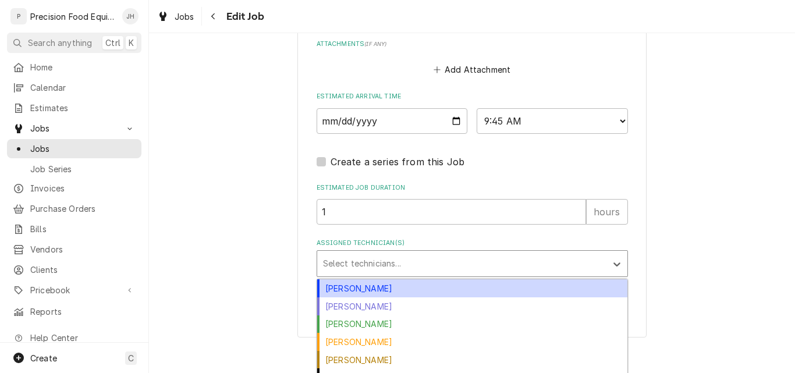
scroll to position [863, 0]
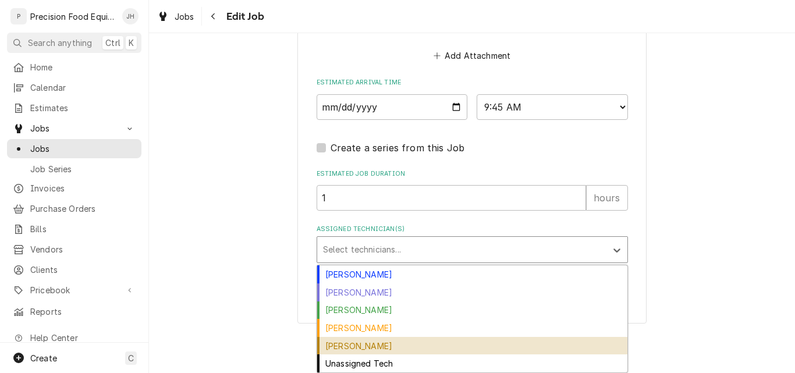
click at [412, 346] on div "Pete Nielson" at bounding box center [472, 346] width 310 height 18
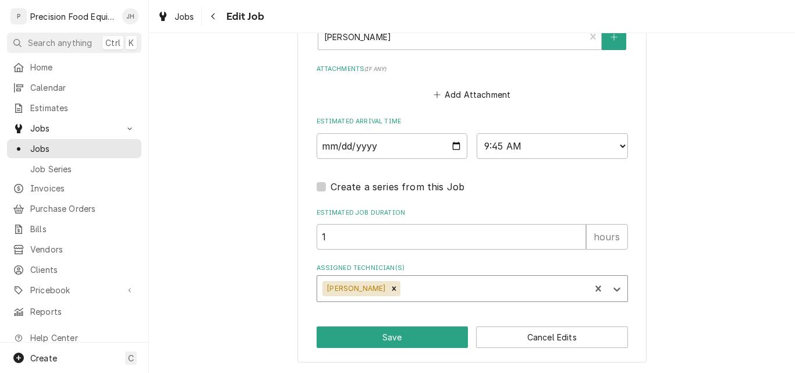
scroll to position [824, 0]
click at [403, 338] on button "Save" at bounding box center [393, 338] width 152 height 22
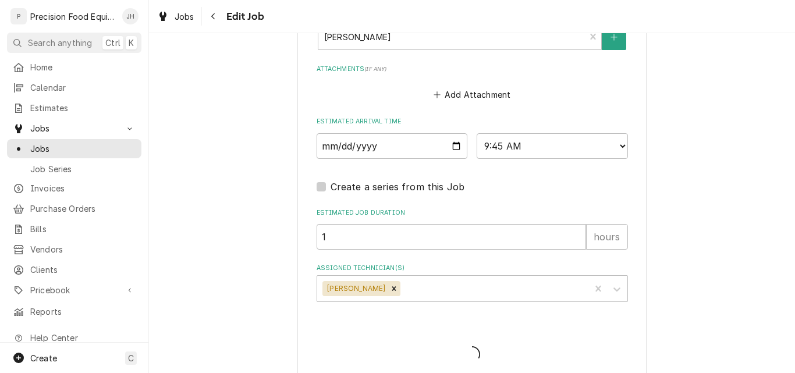
type textarea "x"
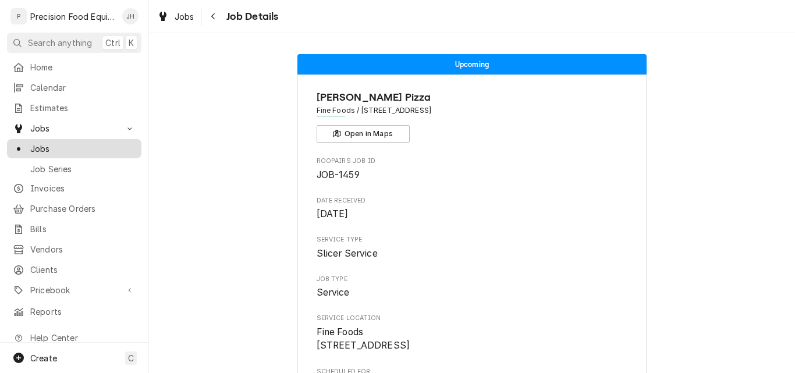
click at [65, 145] on span "Jobs" at bounding box center [82, 149] width 105 height 12
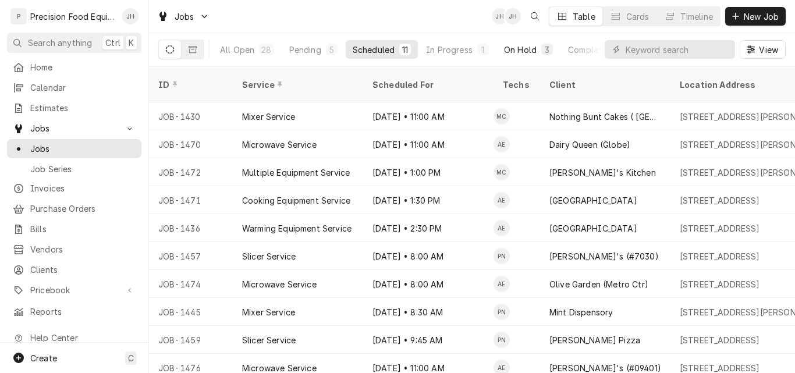
click at [530, 52] on div "On Hold" at bounding box center [520, 50] width 33 height 12
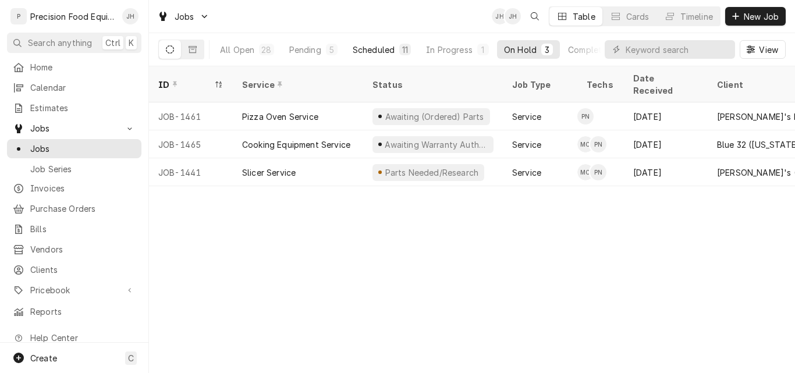
click at [381, 48] on div "Scheduled" at bounding box center [374, 50] width 42 height 12
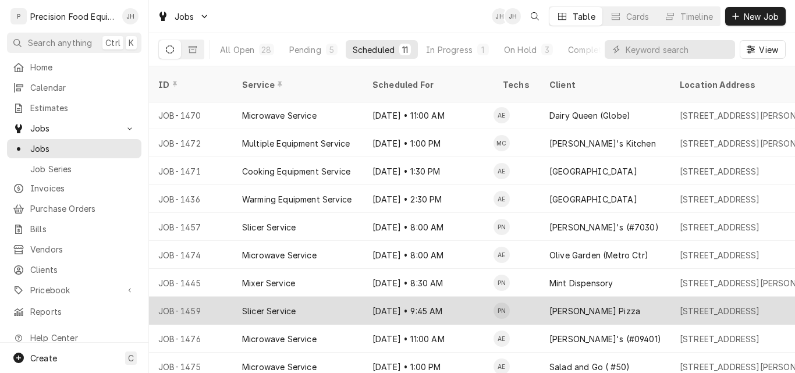
scroll to position [30, 0]
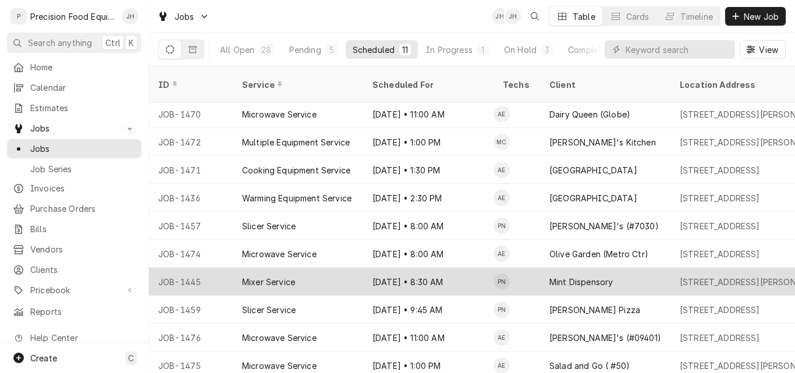
click at [454, 268] on div "Sep 17 • 8:30 AM" at bounding box center [428, 282] width 130 height 28
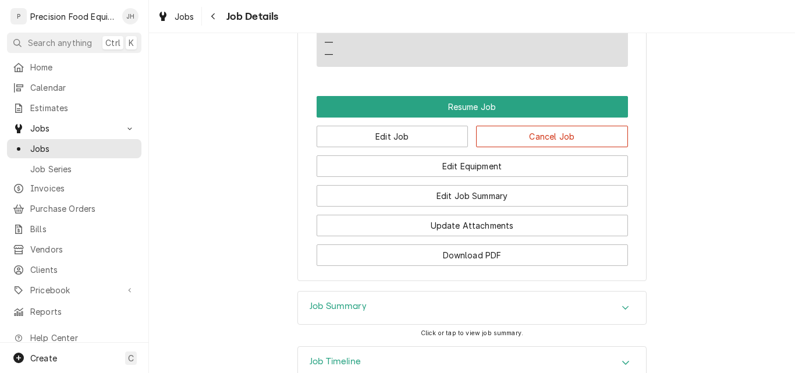
scroll to position [990, 0]
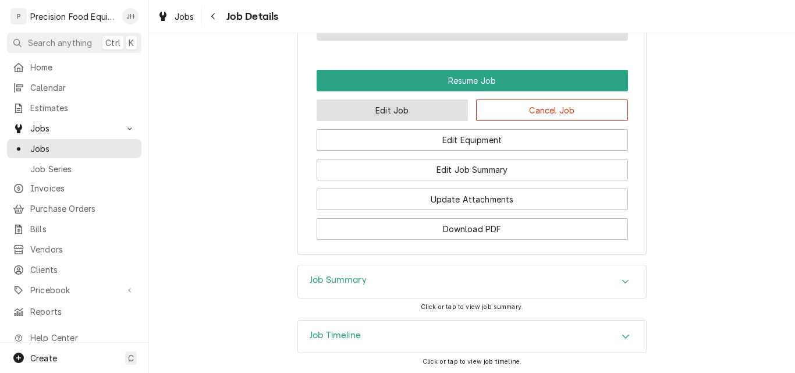
click at [408, 121] on button "Edit Job" at bounding box center [393, 111] width 152 height 22
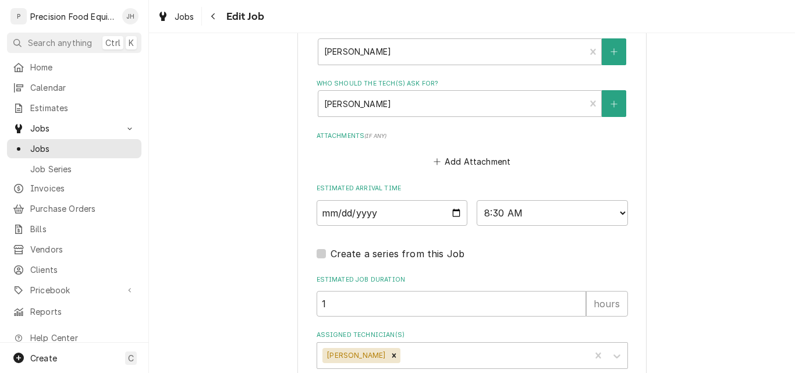
scroll to position [824, 0]
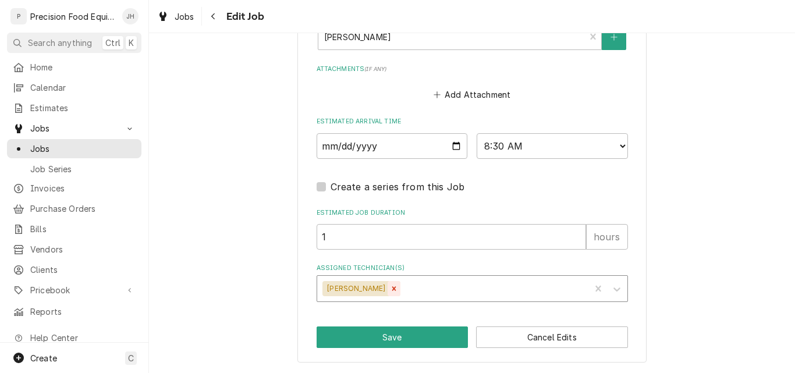
click at [390, 289] on icon "Remove Pete Nielson" at bounding box center [394, 289] width 8 height 8
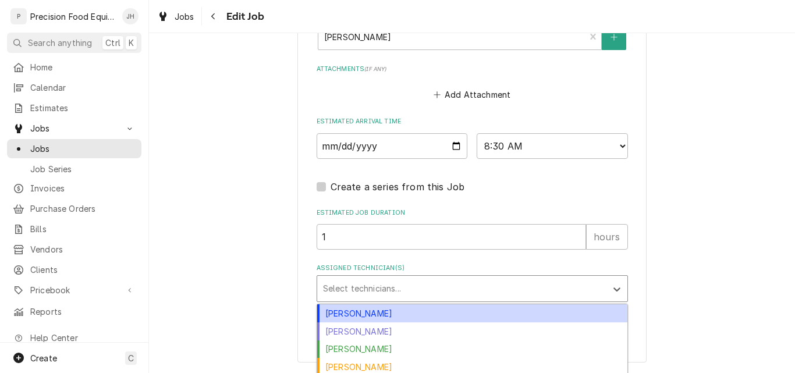
click at [378, 289] on div "Assigned Technician(s)" at bounding box center [462, 288] width 278 height 21
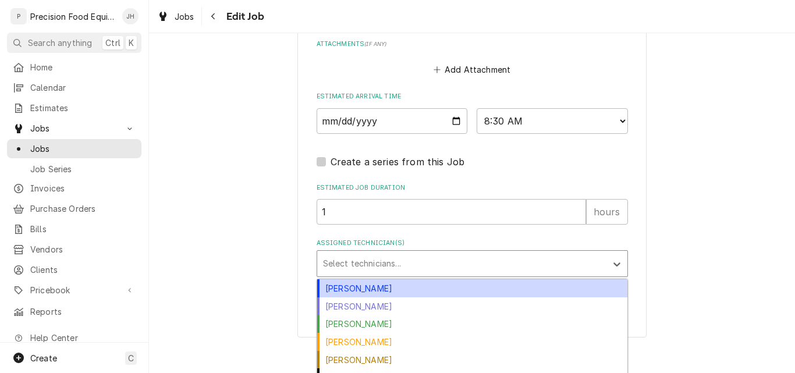
scroll to position [863, 0]
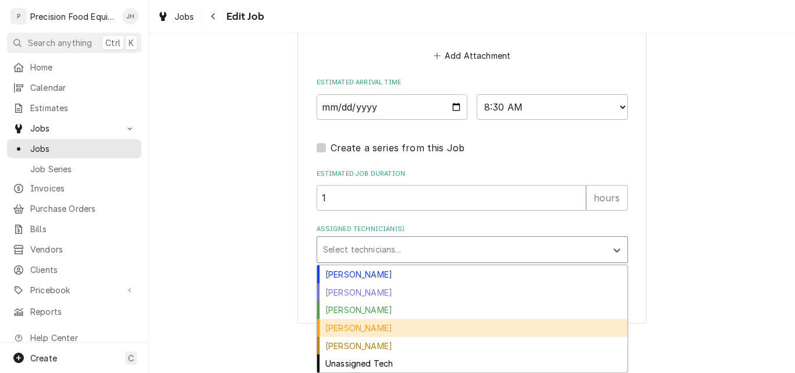
click at [374, 328] on div "[PERSON_NAME]" at bounding box center [472, 328] width 310 height 18
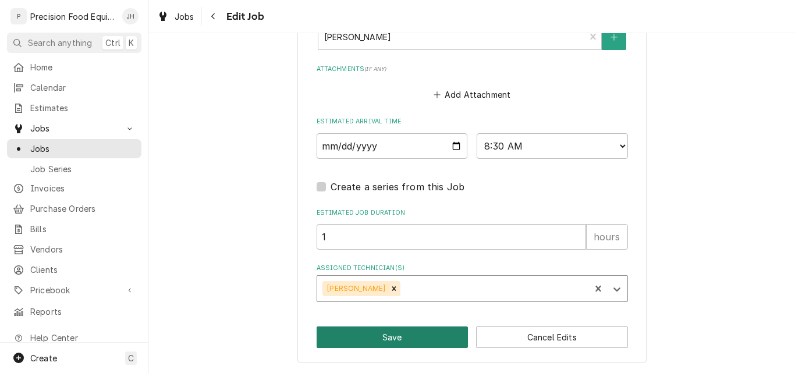
scroll to position [824, 0]
click at [386, 339] on button "Save" at bounding box center [393, 338] width 152 height 22
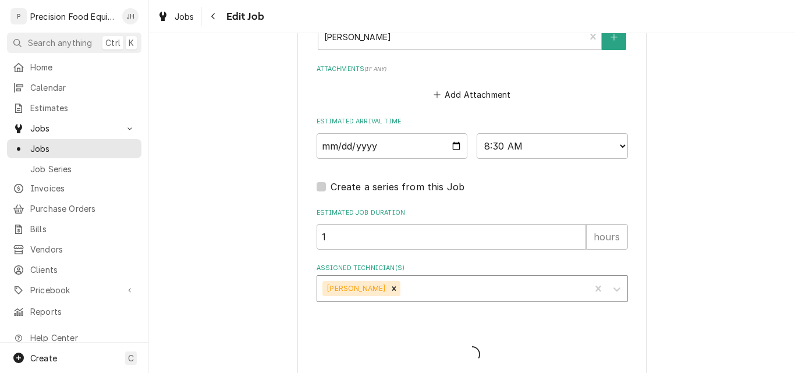
type textarea "x"
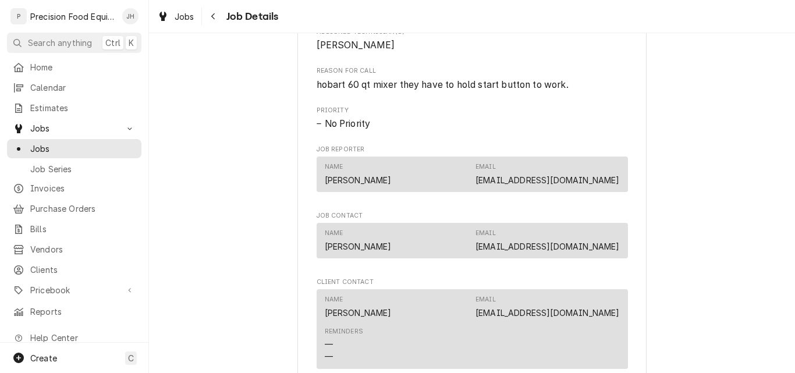
scroll to position [699, 0]
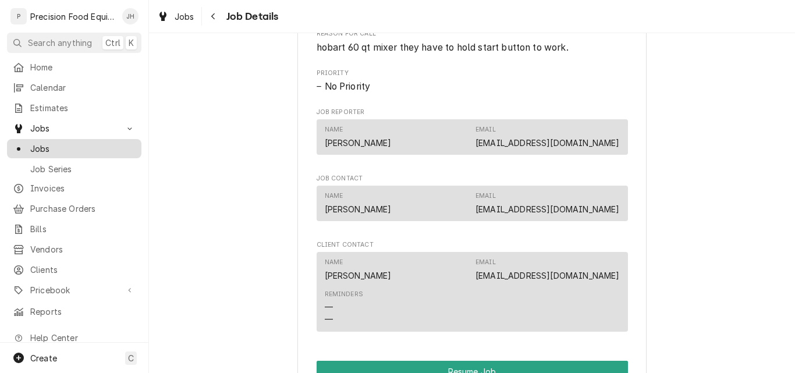
click at [45, 145] on span "Jobs" at bounding box center [82, 149] width 105 height 12
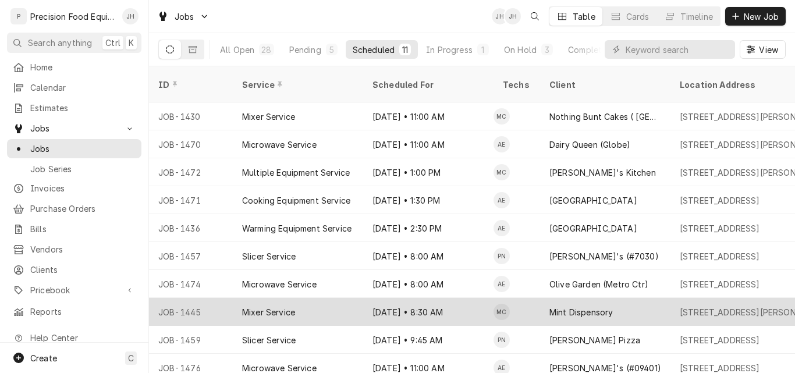
scroll to position [30, 0]
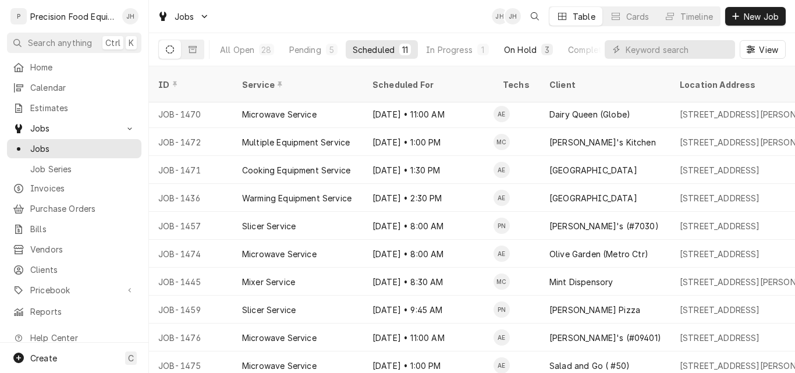
click at [511, 50] on div "On Hold" at bounding box center [520, 50] width 33 height 12
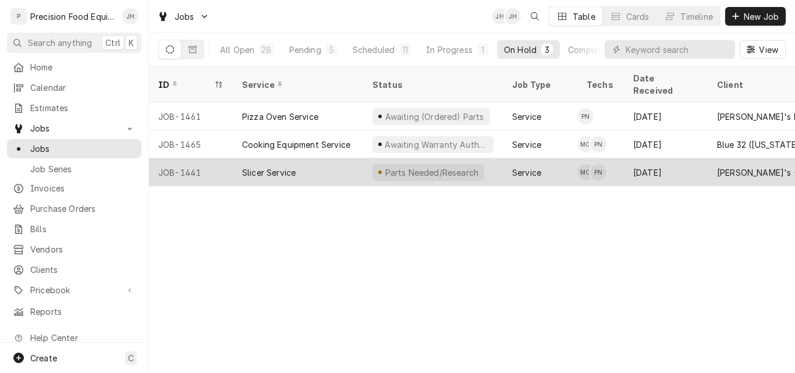
click at [346, 158] on div "Slicer Service" at bounding box center [298, 172] width 130 height 28
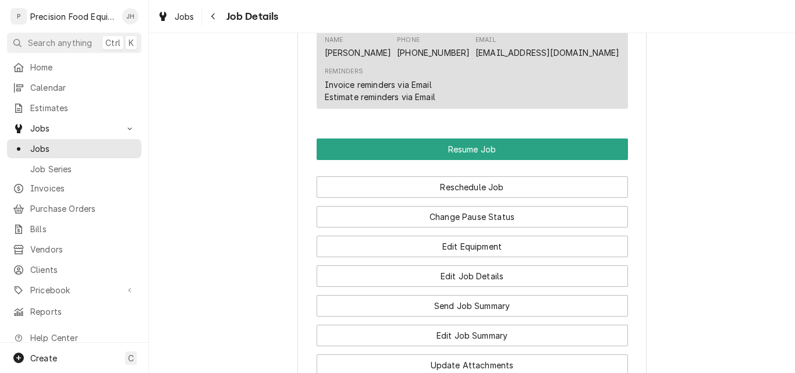
scroll to position [1106, 0]
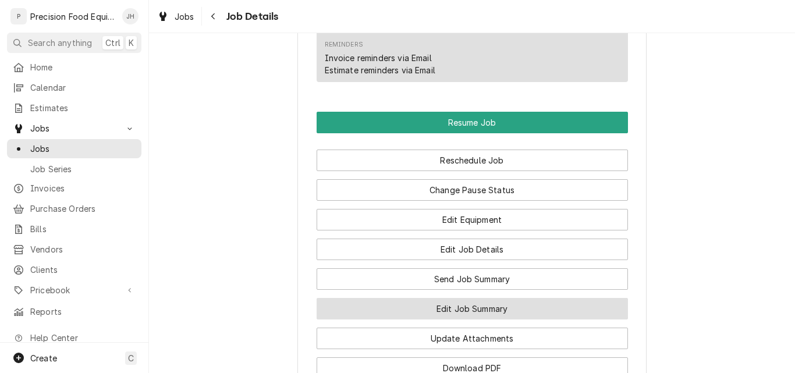
click at [469, 312] on button "Edit Job Summary" at bounding box center [472, 309] width 311 height 22
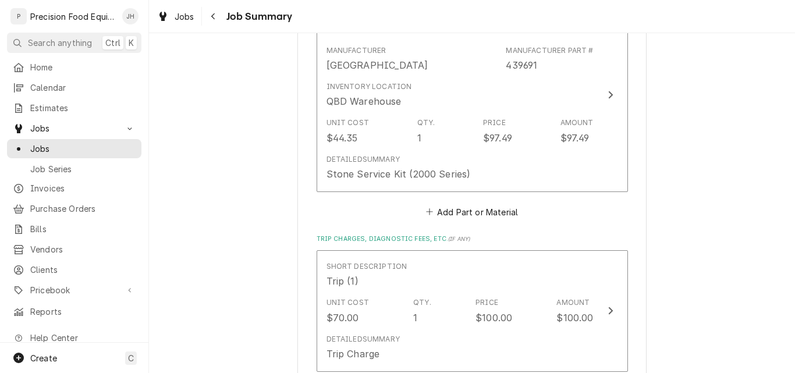
scroll to position [1630, 0]
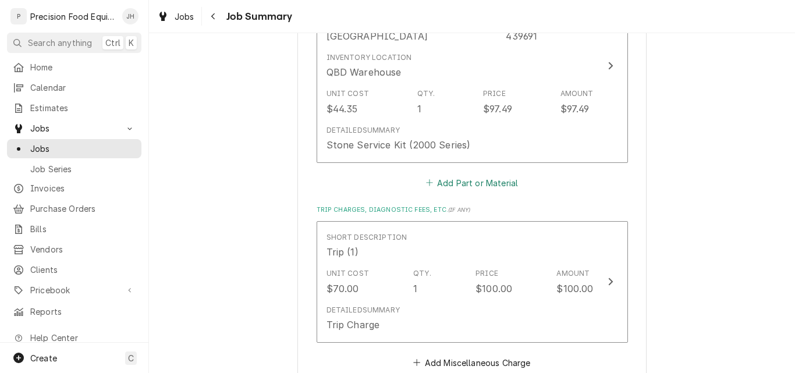
click at [475, 187] on button "Add Part or Material" at bounding box center [472, 183] width 96 height 16
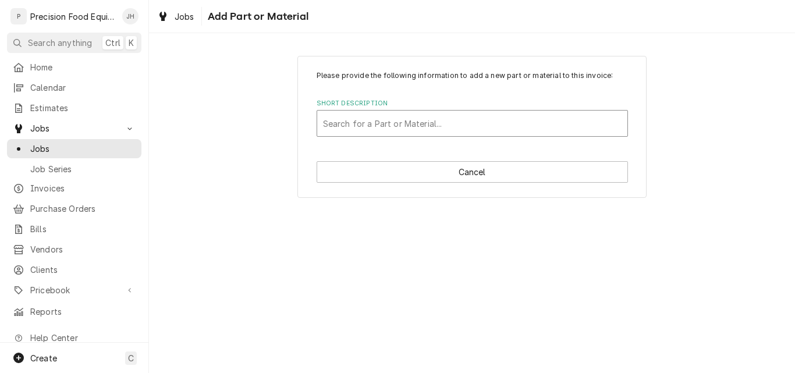
click at [387, 127] on div "Short Description" at bounding box center [472, 123] width 299 height 21
type input "used equ"
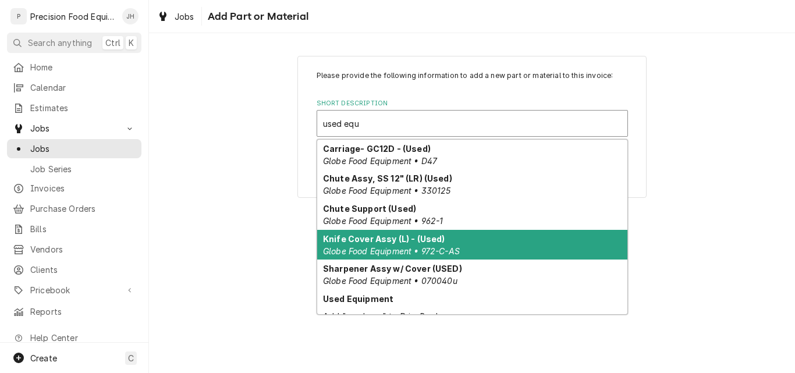
scroll to position [11, 0]
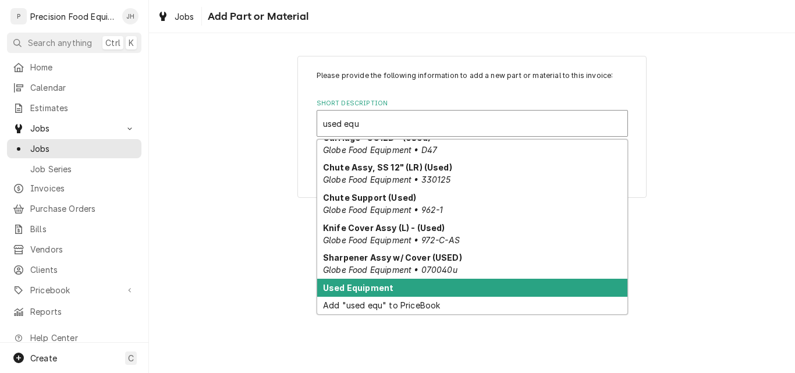
click at [363, 288] on strong "Used Equipment" at bounding box center [358, 288] width 70 height 10
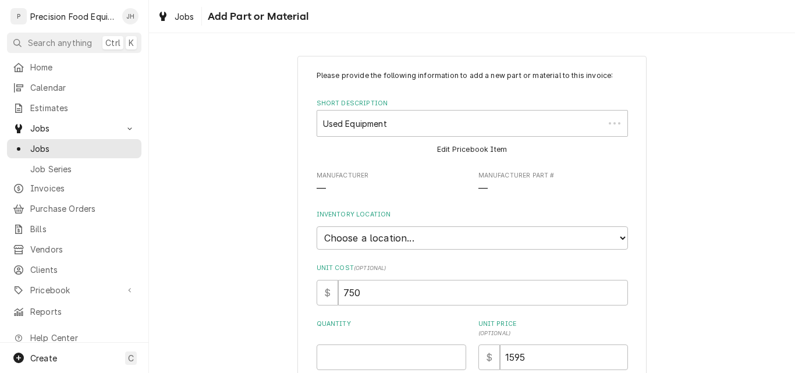
type textarea "x"
click at [430, 238] on select "Choose a location... [GEOGRAPHIC_DATA]" at bounding box center [472, 237] width 311 height 23
select select "417"
click at [317, 226] on select "Choose a location... [GEOGRAPHIC_DATA]" at bounding box center [472, 237] width 311 height 23
type textarea "x"
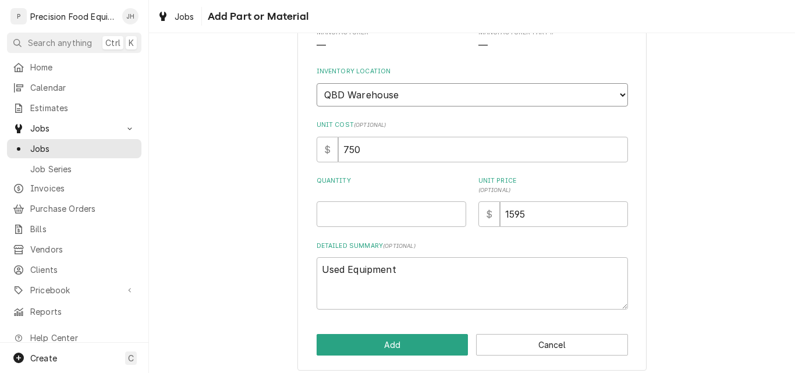
scroll to position [151, 0]
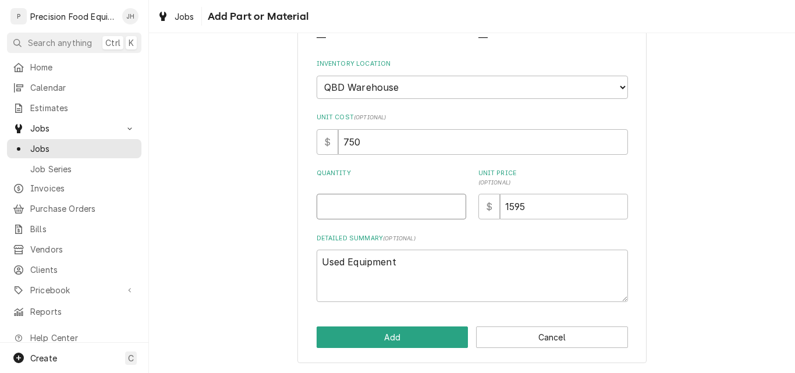
click at [370, 209] on input "Quantity" at bounding box center [392, 207] width 150 height 26
type input "1"
type textarea "x"
type input "1"
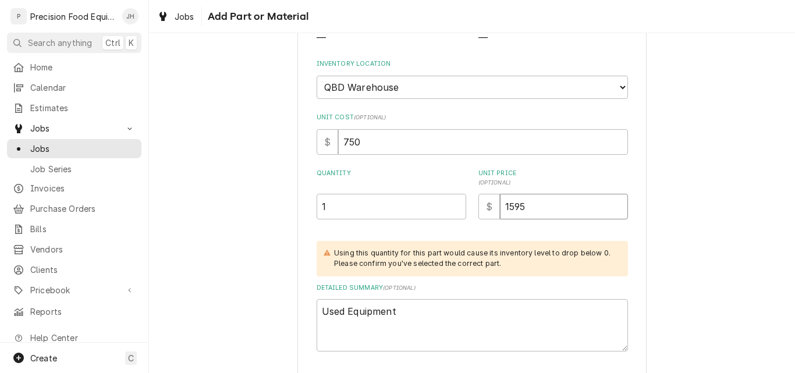
type textarea "x"
type input "2"
type textarea "x"
type input "29"
type textarea "x"
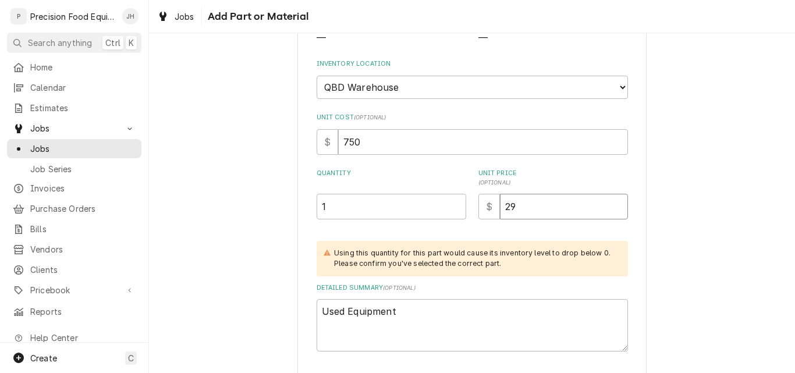
type input "290"
type textarea "x"
type input "2900"
click at [428, 320] on textarea "Used Equipment" at bounding box center [472, 325] width 311 height 52
type textarea "x"
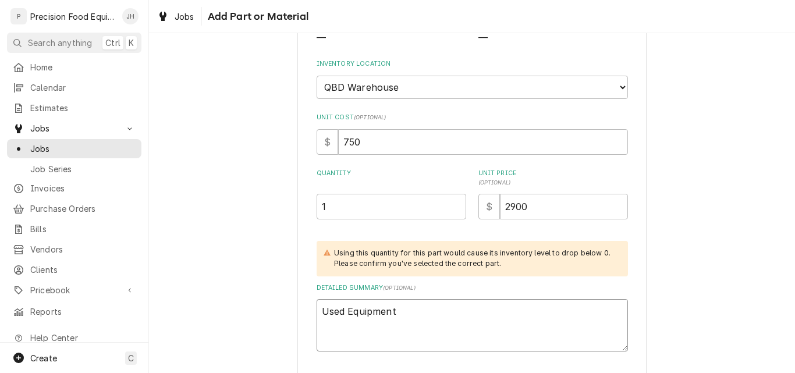
type textarea "Used Equipment"
type textarea "x"
type textarea "Used Equipment H"
type textarea "x"
type textarea "Used Equipment Ho"
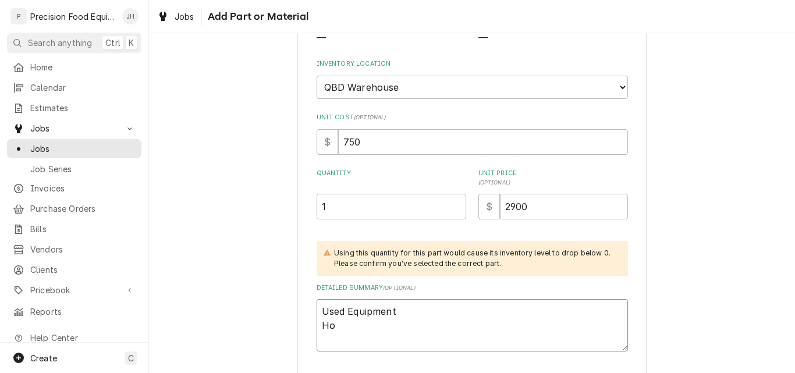
type textarea "x"
type textarea "Used Equipment Hob"
type textarea "x"
type textarea "Used Equipment Hoba"
type textarea "x"
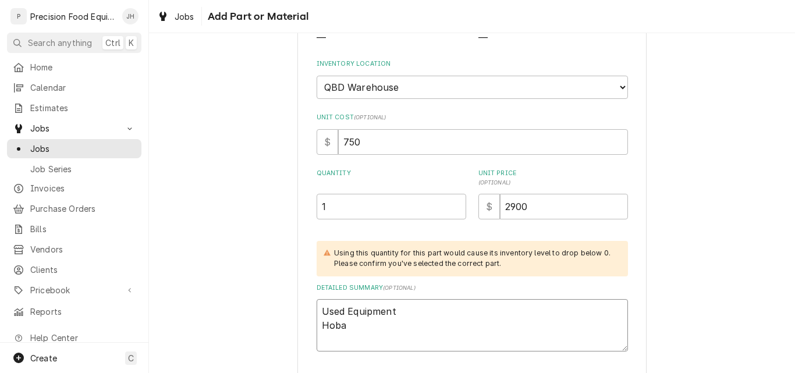
type textarea "Used Equipment Hobar"
type textarea "x"
type textarea "Used Equipment Hobar"
type textarea "x"
type textarea "Used Equipment Hobar"
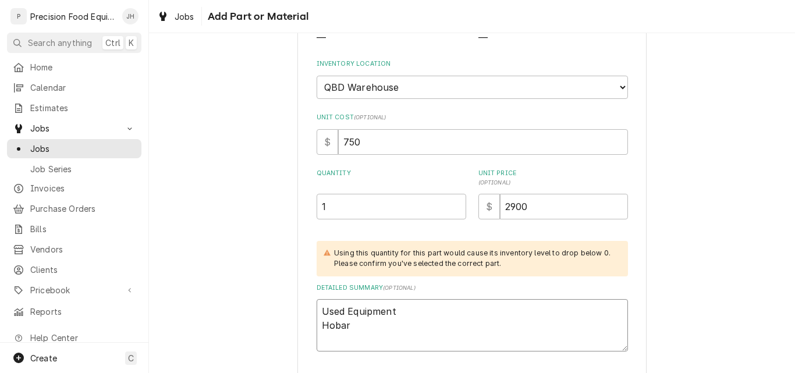
type textarea "x"
type textarea "Used Equipment [GEOGRAPHIC_DATA]"
type textarea "x"
type textarea "Used Equipment [GEOGRAPHIC_DATA]"
type textarea "x"
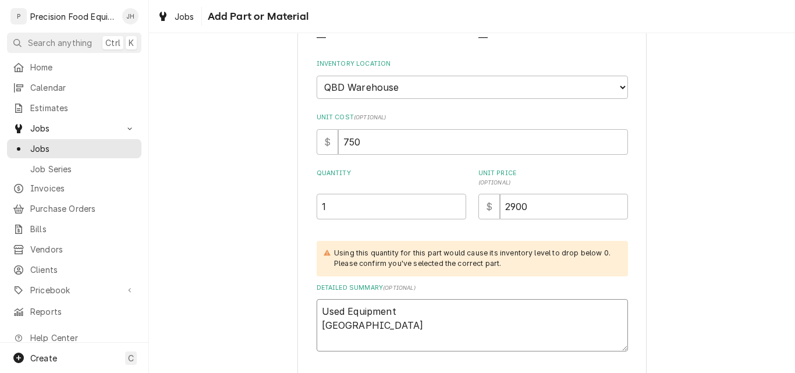
type textarea "Used Equipment [GEOGRAPHIC_DATA] 2"
type textarea "x"
type textarea "Used Equipment [GEOGRAPHIC_DATA] 29"
type textarea "x"
type textarea "Used Equipment [GEOGRAPHIC_DATA] 291"
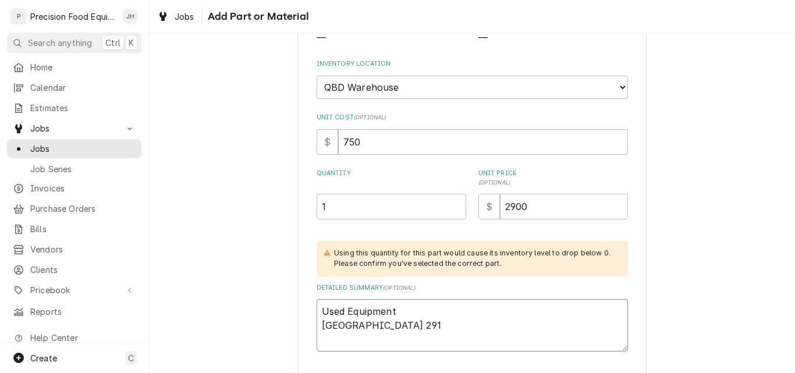
type textarea "x"
type textarea "Used Equipment [GEOGRAPHIC_DATA] 2912"
type textarea "x"
type textarea "Used Equipment [GEOGRAPHIC_DATA] 2912B"
type textarea "x"
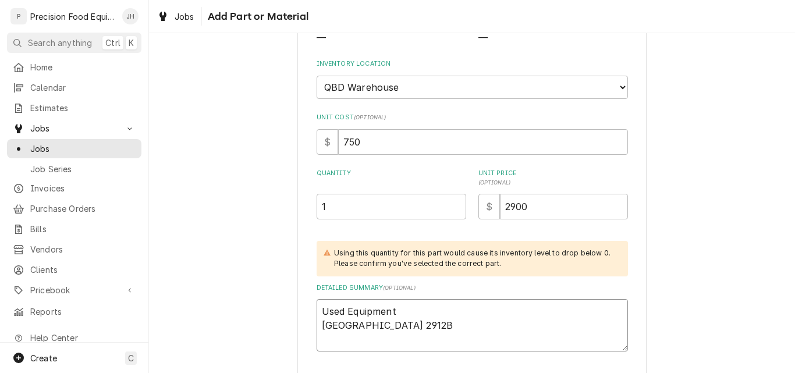
type textarea "Used Equipment [GEOGRAPHIC_DATA] 2912B"
type textarea "x"
type textarea "Used Equipment [GEOGRAPHIC_DATA] 2912B /"
type textarea "x"
type textarea "Used Equipment [GEOGRAPHIC_DATA] 2912B /"
